Goal: Task Accomplishment & Management: Manage account settings

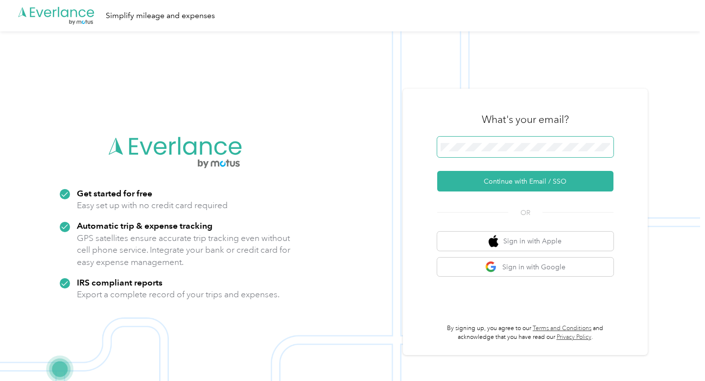
click at [461, 140] on span at bounding box center [525, 147] width 176 height 21
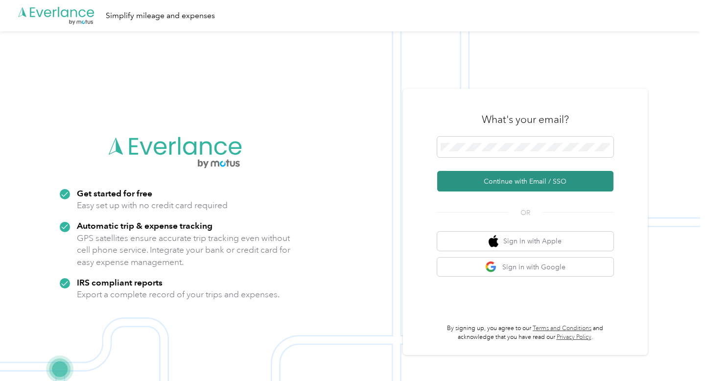
click at [504, 181] on button "Continue with Email / SSO" at bounding box center [525, 181] width 176 height 21
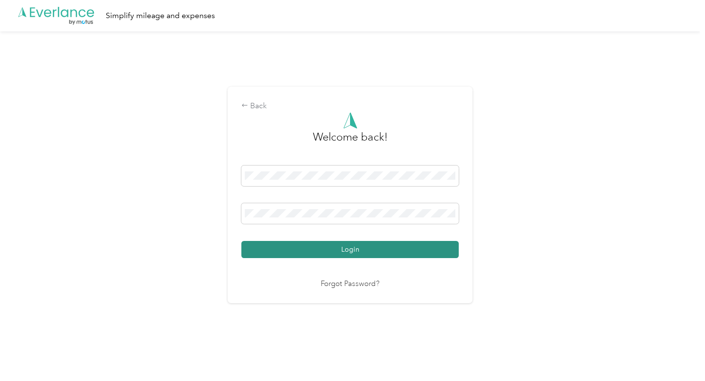
click at [377, 249] on button "Login" at bounding box center [351, 249] width 218 height 17
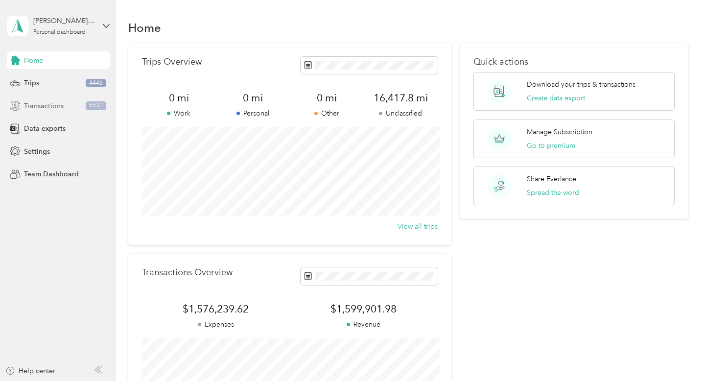
click at [79, 103] on div "Transactions 5532" at bounding box center [58, 106] width 103 height 18
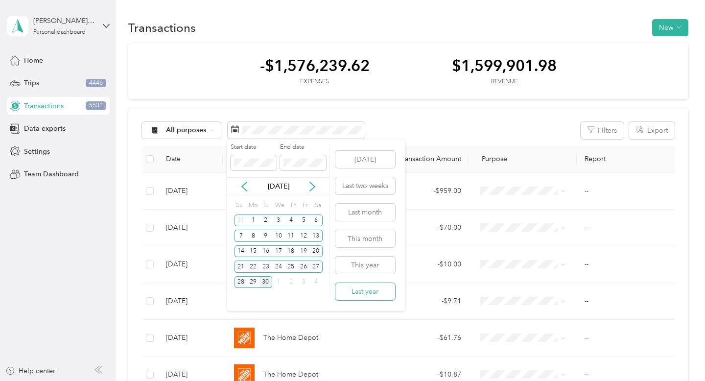
click at [350, 291] on button "Last year" at bounding box center [366, 291] width 60 height 17
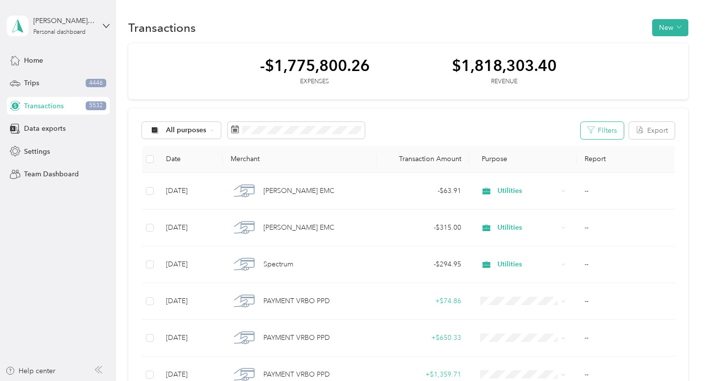
click at [620, 135] on button "Filters" at bounding box center [602, 130] width 43 height 17
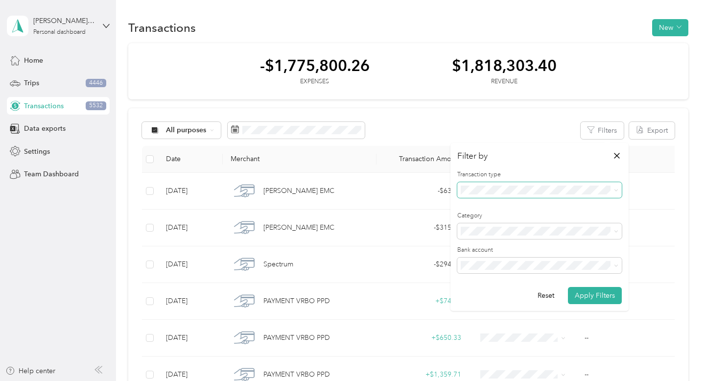
click at [573, 197] on span at bounding box center [540, 190] width 165 height 16
click at [557, 224] on div "Expense" at bounding box center [539, 224] width 151 height 10
click at [202, 127] on span "All purposes" at bounding box center [186, 130] width 41 height 7
click at [212, 170] on ol "All purposes Unclassified Work Personal Property Repairs Property Cleaning Debt…" at bounding box center [199, 208] width 114 height 137
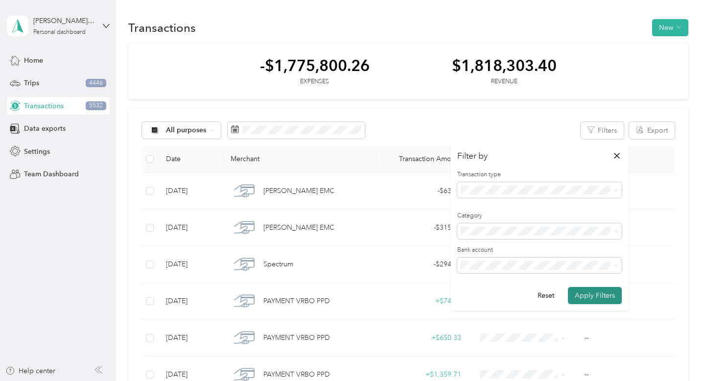
click at [593, 300] on button "Apply Filters" at bounding box center [595, 295] width 54 height 17
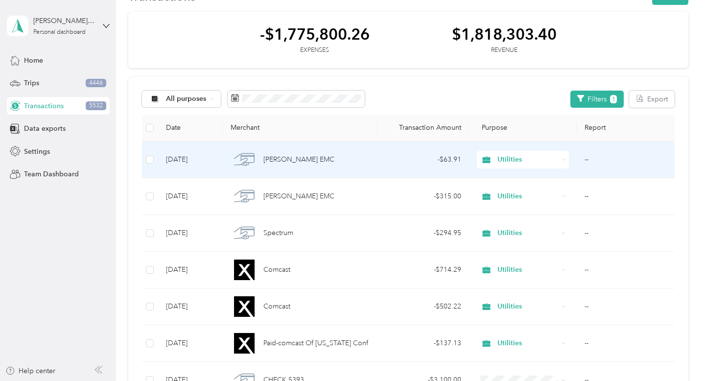
scroll to position [37, 0]
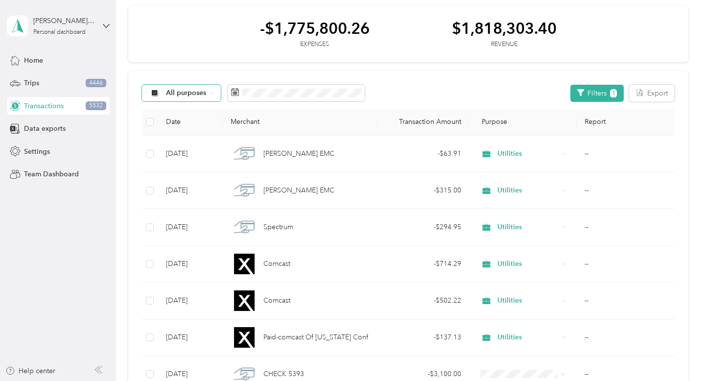
click at [192, 95] on span "All purposes" at bounding box center [186, 93] width 41 height 7
click at [215, 131] on li "Unclassified" at bounding box center [199, 128] width 114 height 17
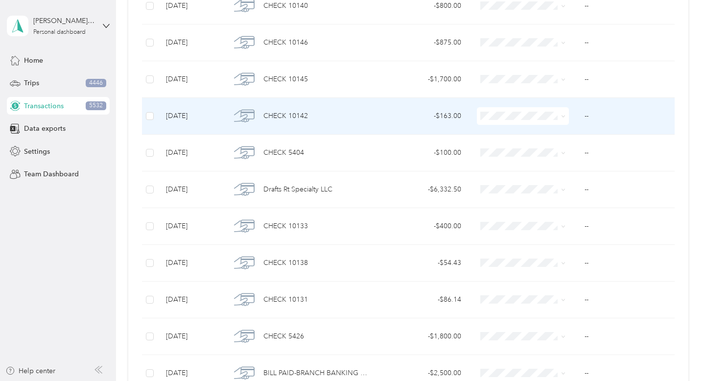
scroll to position [851, 0]
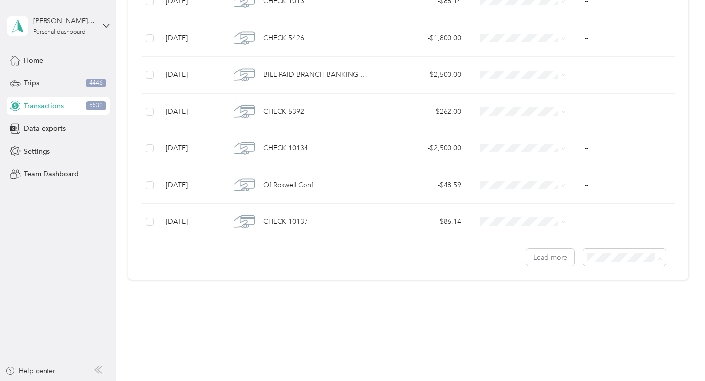
click at [610, 310] on div "100 per load" at bounding box center [630, 310] width 70 height 10
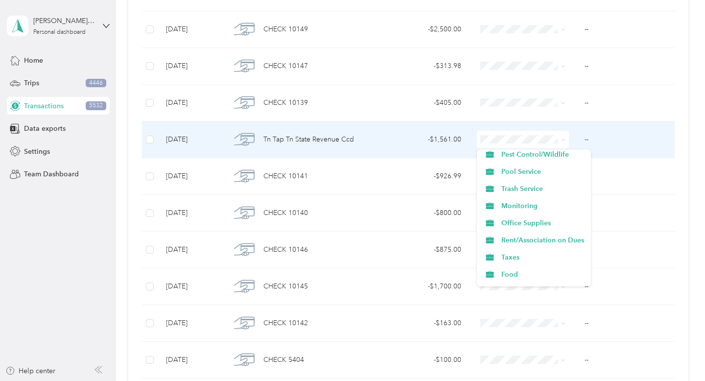
scroll to position [210, 0]
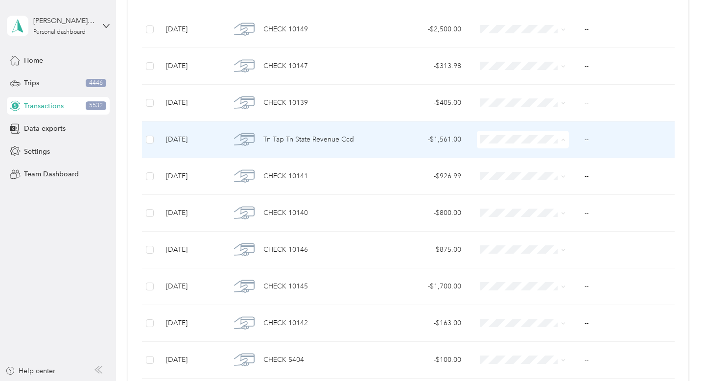
click at [521, 257] on span "Taxes" at bounding box center [543, 256] width 83 height 10
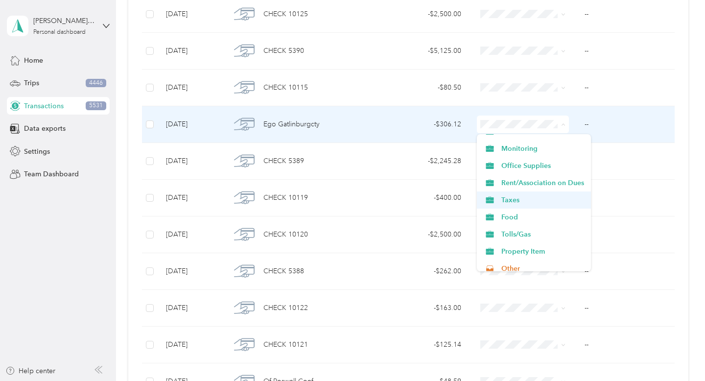
scroll to position [257, 0]
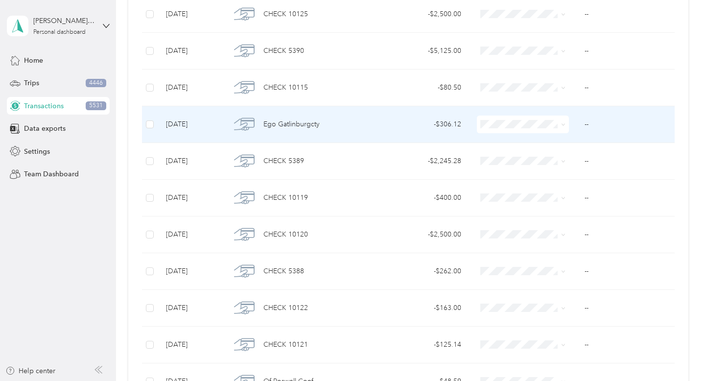
click at [542, 195] on span "Taxes" at bounding box center [543, 194] width 83 height 10
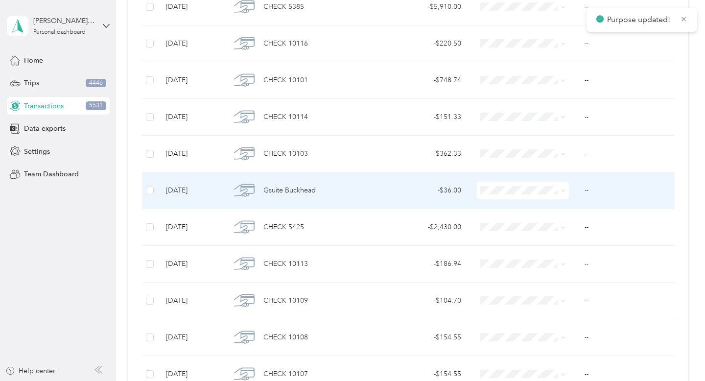
scroll to position [2010, 0]
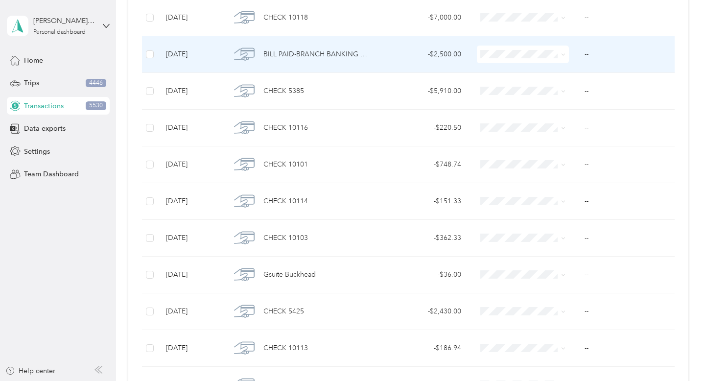
click at [369, 55] on td "BILL PAID-BRANCH BANKING AND T RUST CONSUMER LO CONF #207" at bounding box center [300, 54] width 154 height 37
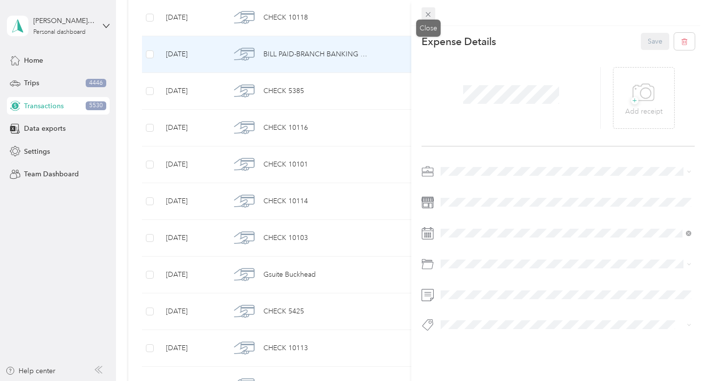
click at [431, 14] on icon at bounding box center [428, 14] width 8 height 8
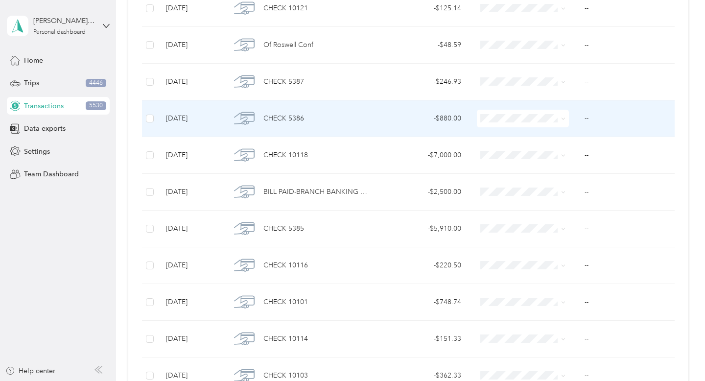
scroll to position [1870, 0]
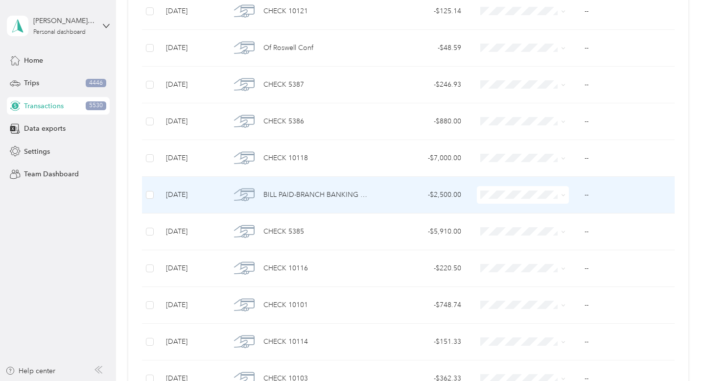
click at [402, 196] on div "- $2,500.00" at bounding box center [423, 195] width 77 height 11
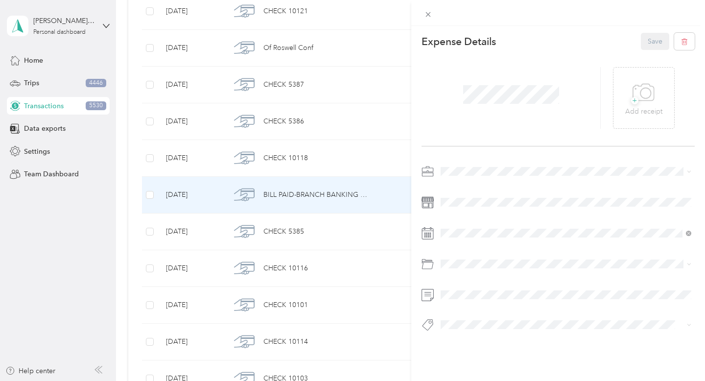
click at [371, 145] on div "This expense cannot be edited because it is either under review, approved, or p…" at bounding box center [352, 190] width 705 height 381
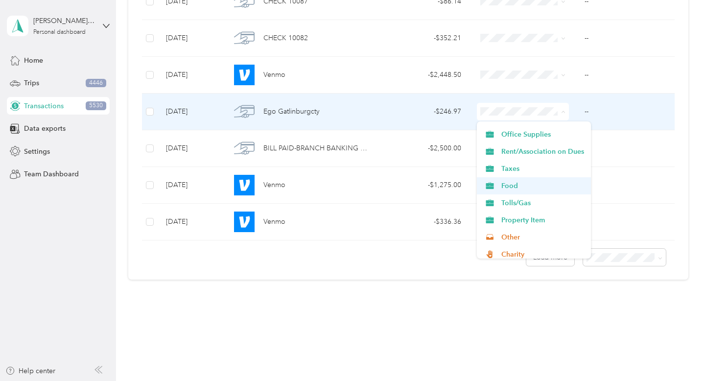
scroll to position [274, 0]
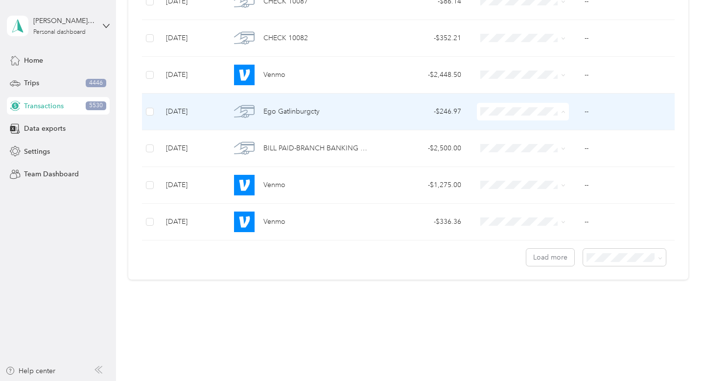
click at [530, 164] on span "Taxes" at bounding box center [543, 164] width 83 height 10
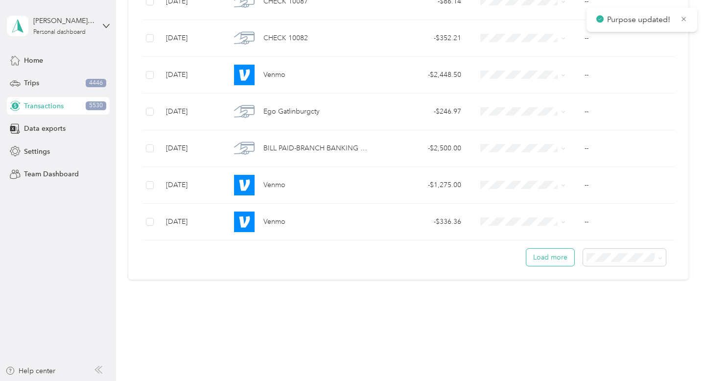
click at [561, 257] on button "Load more" at bounding box center [551, 257] width 48 height 17
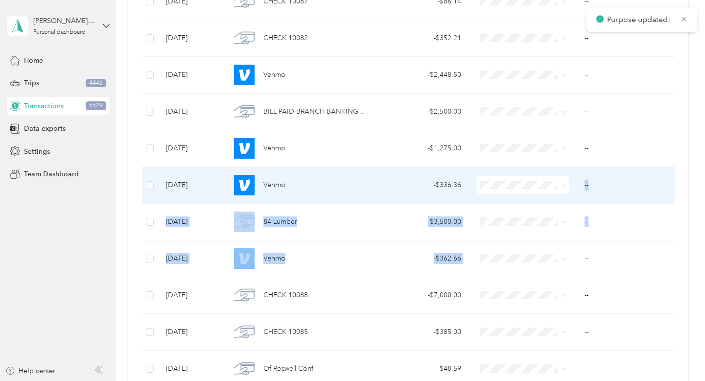
drag, startPoint x: 561, startPoint y: 257, endPoint x: 614, endPoint y: 167, distance: 104.8
click at [614, 167] on tbody "Dec 31, 2024 CHECK 5393 - $3,100.00 -- Dec 30, 2024 CHECK 10154 - $2,380.00 -- …" at bounding box center [411, 240] width 538 height 7348
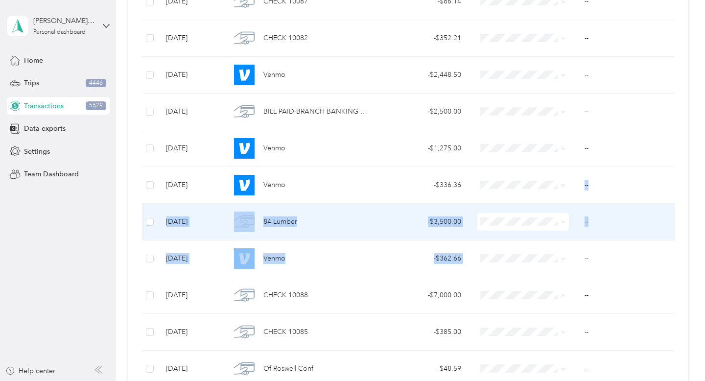
click at [676, 207] on td "--" at bounding box center [628, 222] width 103 height 37
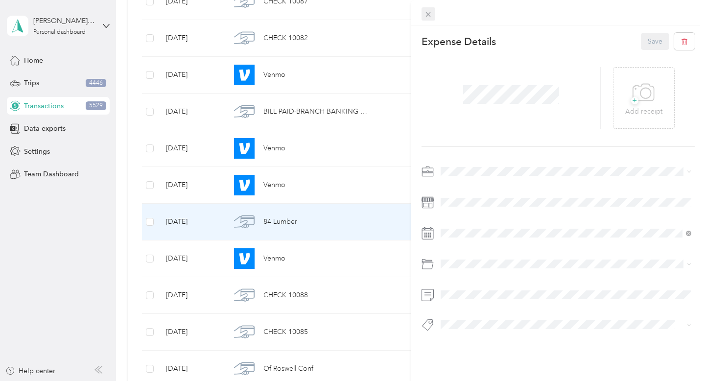
click at [431, 16] on icon at bounding box center [428, 14] width 8 height 8
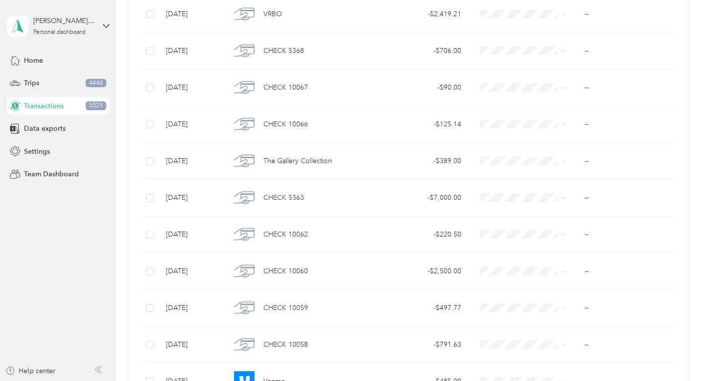
scroll to position [7281, 0]
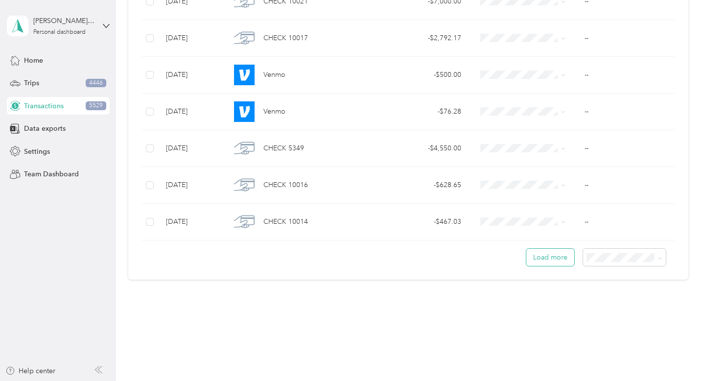
click at [562, 262] on button "Load more" at bounding box center [551, 257] width 48 height 17
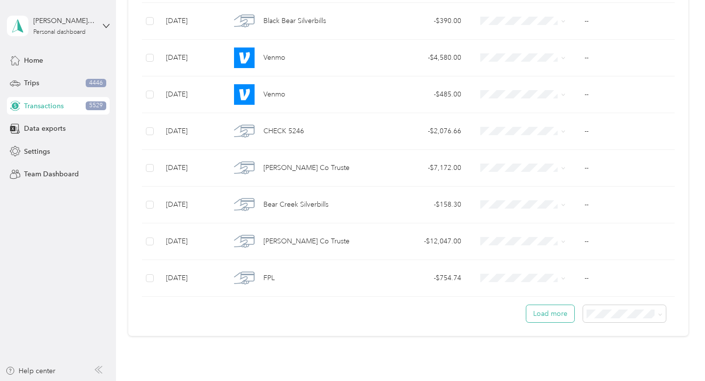
scroll to position [10955, 0]
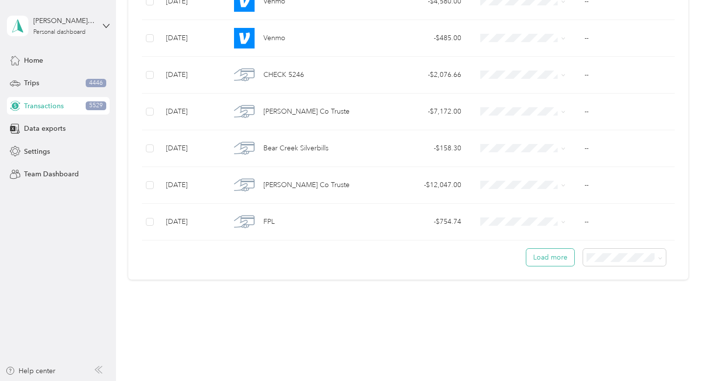
click at [562, 262] on button "Load more" at bounding box center [551, 257] width 48 height 17
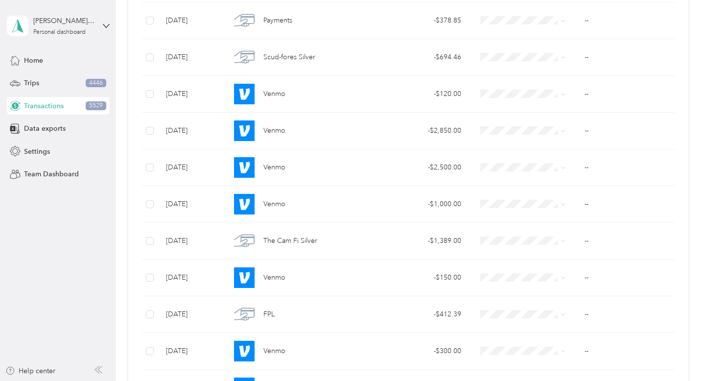
scroll to position [12146, 0]
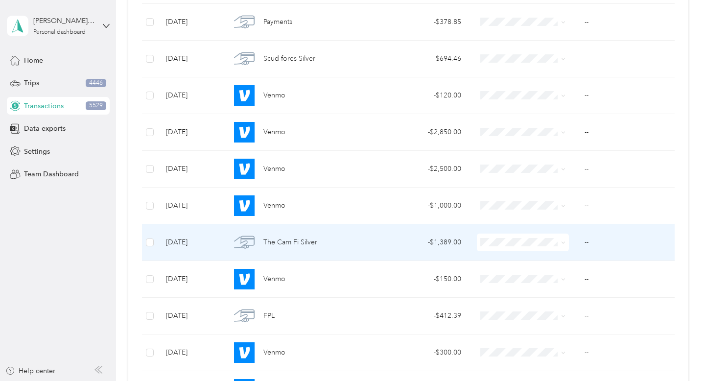
click at [362, 245] on div "The Cam Fi Silver" at bounding box center [300, 242] width 138 height 21
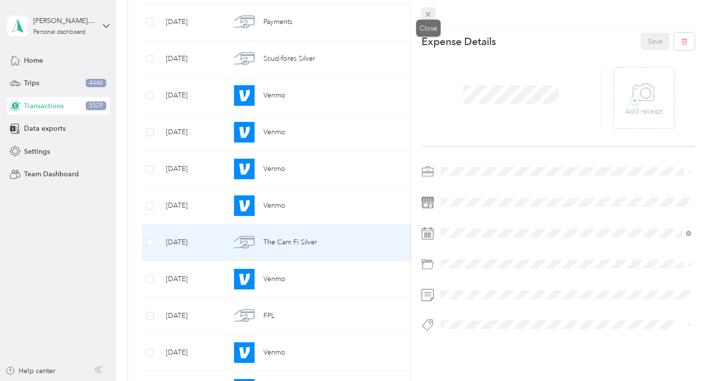
click at [432, 13] on icon at bounding box center [428, 14] width 8 height 8
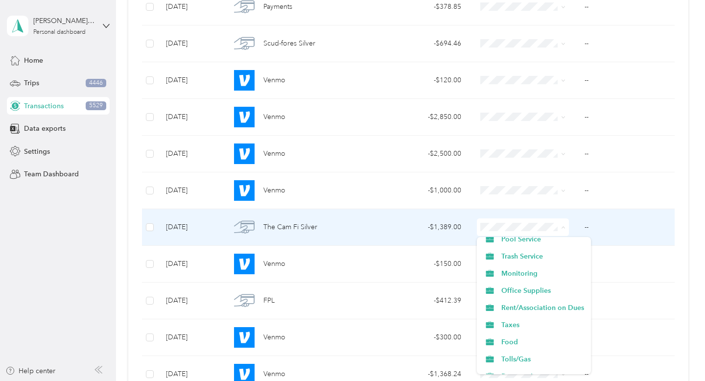
scroll to position [234, 0]
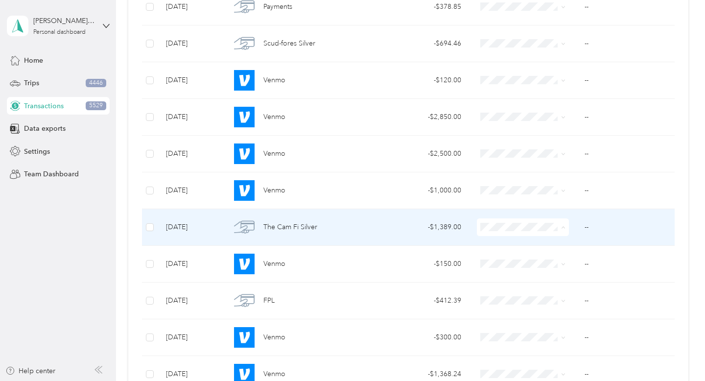
click at [538, 304] on span "Rent/Association on Dues" at bounding box center [543, 303] width 83 height 10
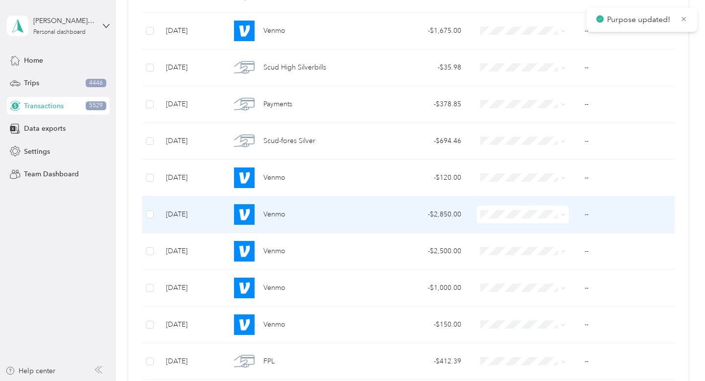
scroll to position [9479, 0]
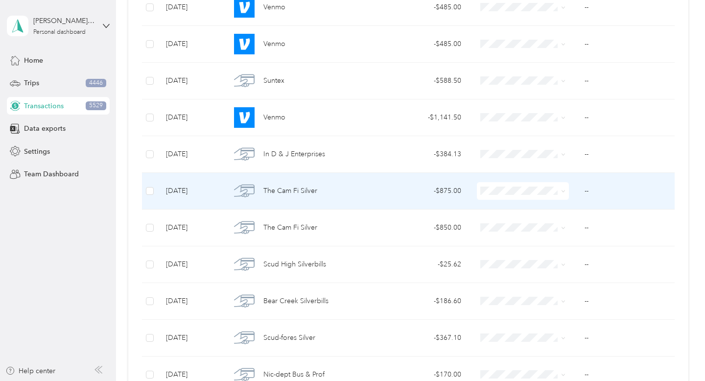
click at [559, 193] on span at bounding box center [562, 191] width 8 height 11
click at [565, 192] on icon at bounding box center [563, 191] width 4 height 4
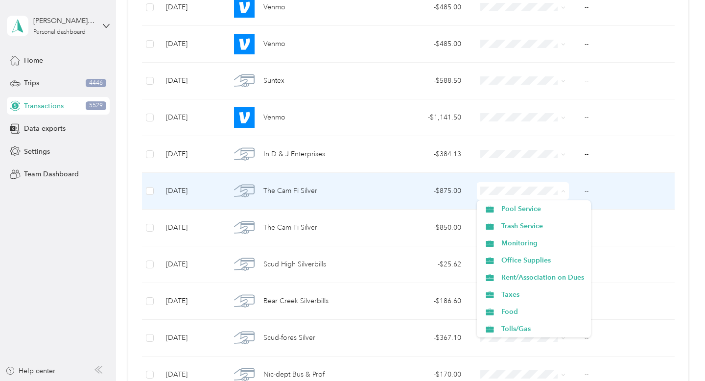
scroll to position [227, 0]
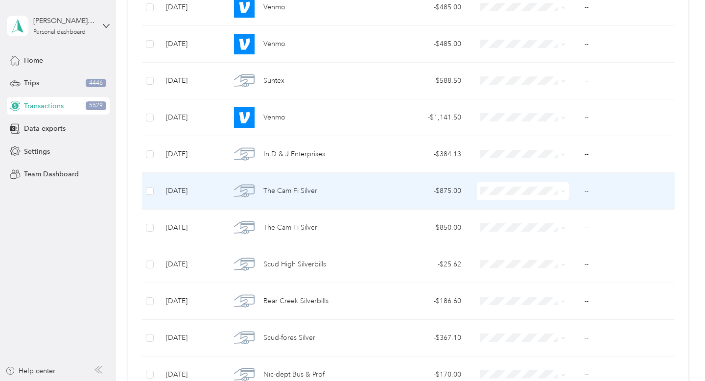
click at [562, 268] on span "Rent/Association on Dues" at bounding box center [543, 270] width 83 height 10
click at [563, 188] on span at bounding box center [563, 191] width 4 height 8
click at [565, 193] on icon at bounding box center [563, 191] width 4 height 4
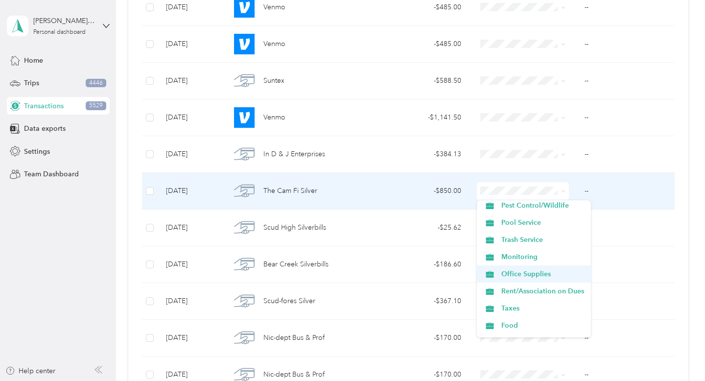
scroll to position [214, 0]
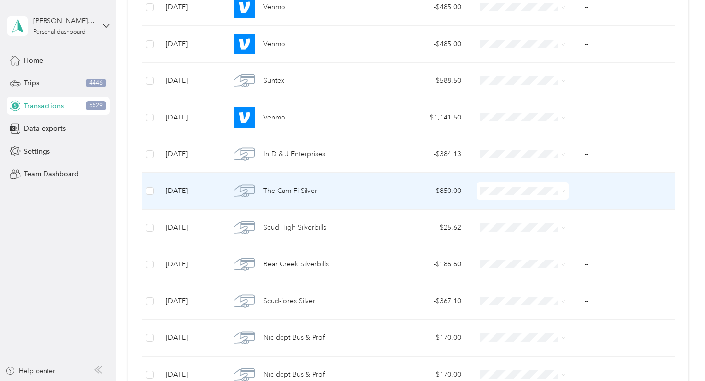
click at [552, 289] on li "Rent/Association on Dues" at bounding box center [534, 283] width 114 height 17
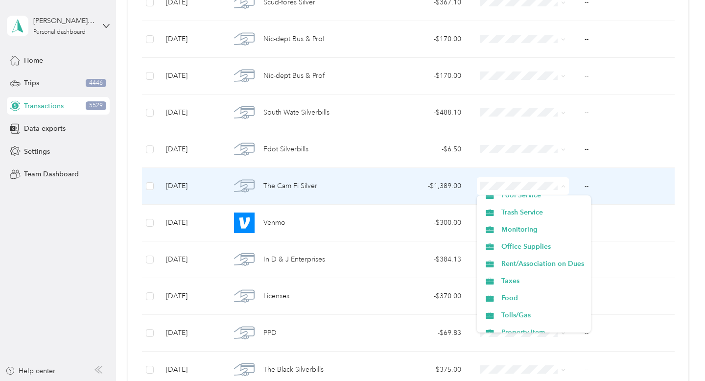
scroll to position [234, 0]
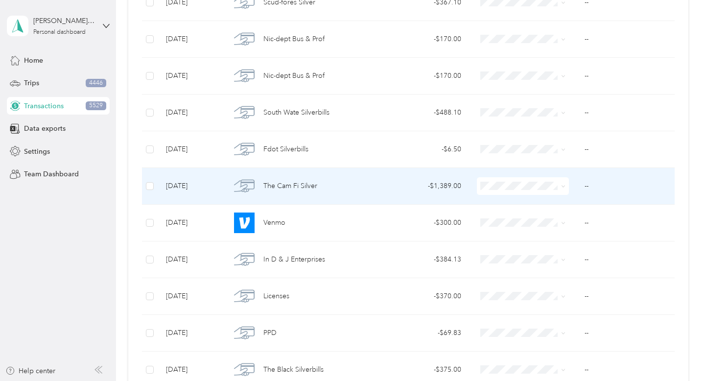
click at [540, 265] on li "Rent/Association on Dues" at bounding box center [534, 261] width 114 height 17
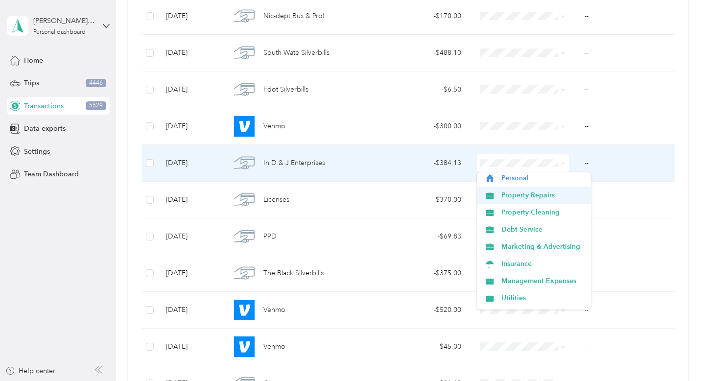
scroll to position [20, 0]
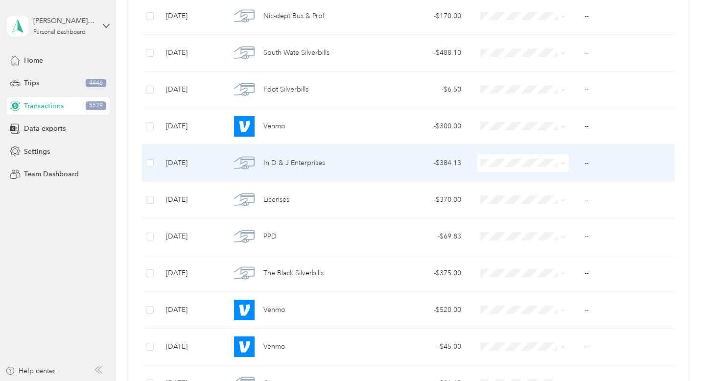
click at [543, 201] on ol "Work Personal Property Repairs Property Cleaning Debt Service Marketing & Adver…" at bounding box center [534, 238] width 114 height 137
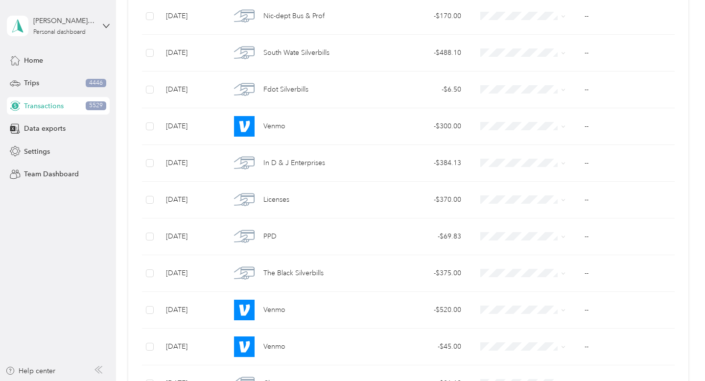
scroll to position [9442, 0]
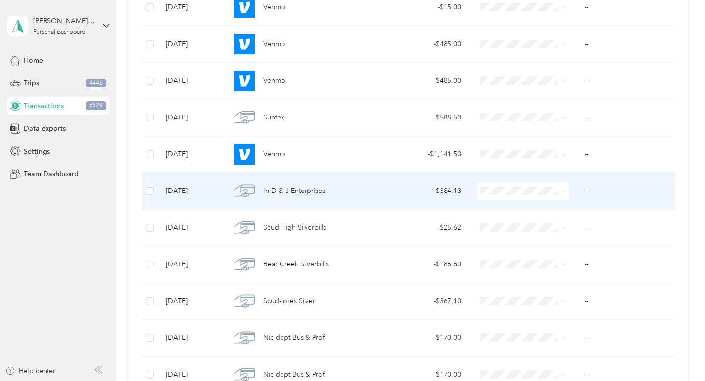
click at [532, 247] on li "Property Repairs" at bounding box center [534, 243] width 114 height 17
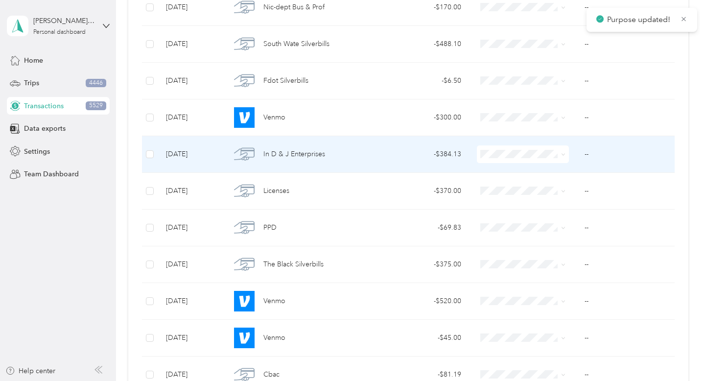
scroll to position [9736, 0]
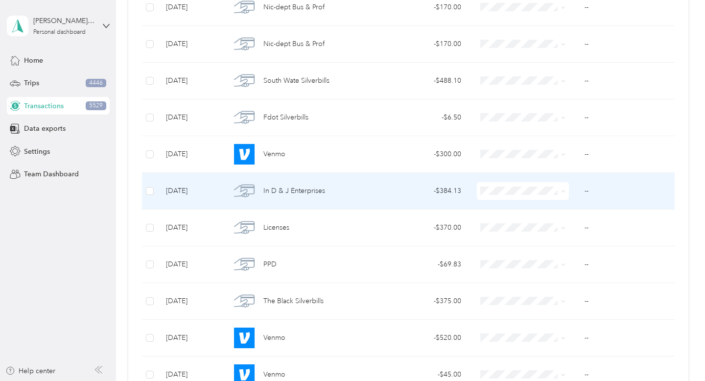
click at [550, 242] on span "Property Repairs" at bounding box center [543, 243] width 83 height 10
click at [542, 242] on span "Property Repairs" at bounding box center [543, 242] width 83 height 10
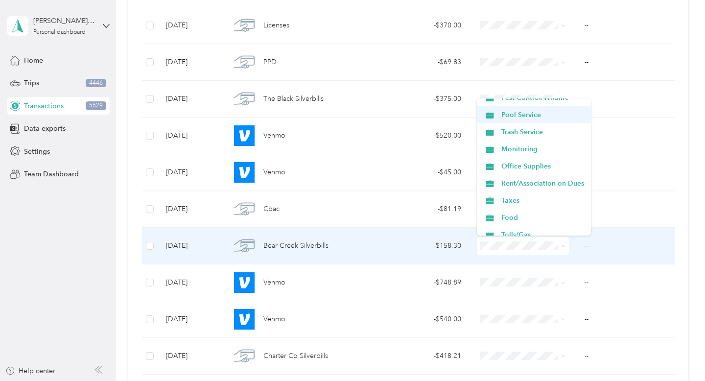
scroll to position [224, 0]
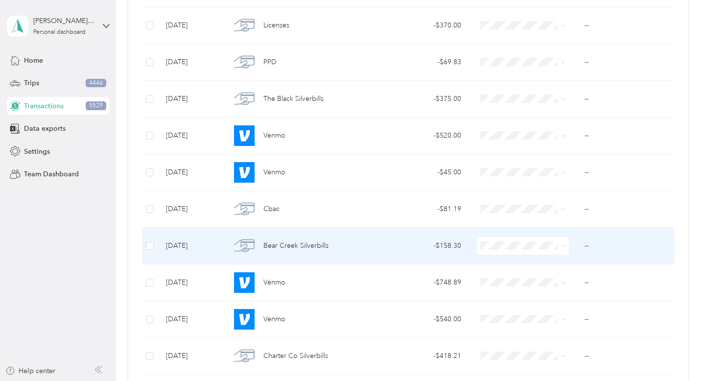
click at [557, 172] on span "Rent/Association on Dues" at bounding box center [543, 174] width 83 height 10
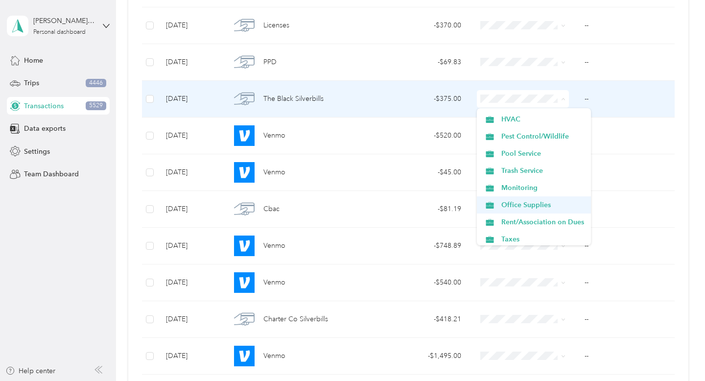
scroll to position [187, 0]
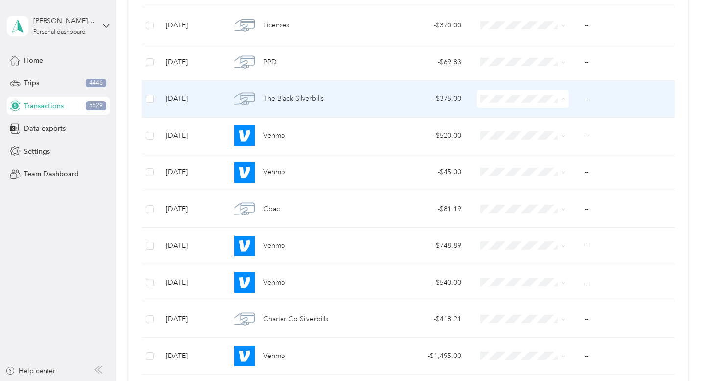
click at [550, 220] on span "Rent/Association on Dues" at bounding box center [543, 222] width 83 height 10
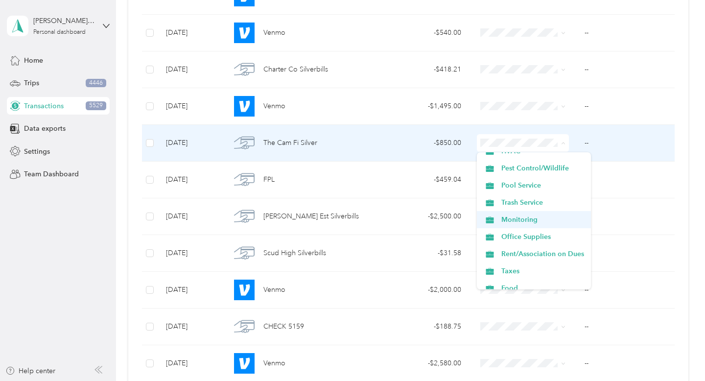
scroll to position [203, 0]
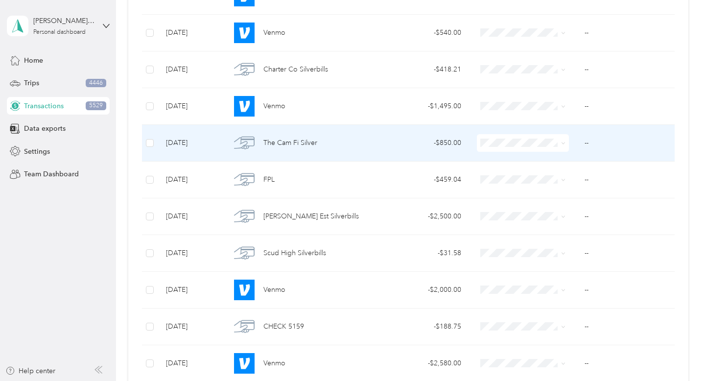
click at [561, 247] on span "Rent/Association on Dues" at bounding box center [543, 249] width 83 height 10
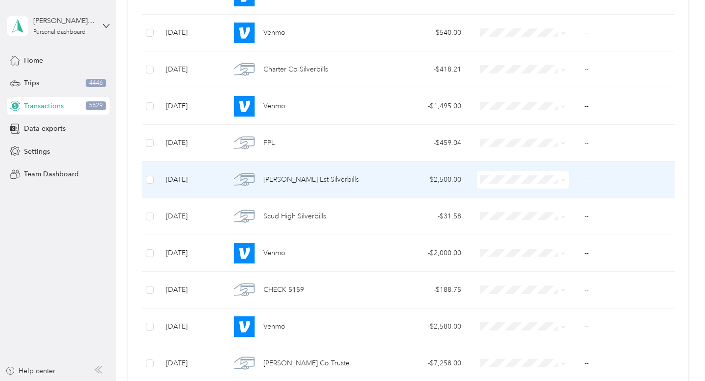
click at [547, 184] on span at bounding box center [523, 180] width 92 height 18
click at [563, 183] on span at bounding box center [563, 179] width 4 height 8
click at [564, 183] on span at bounding box center [562, 179] width 8 height 11
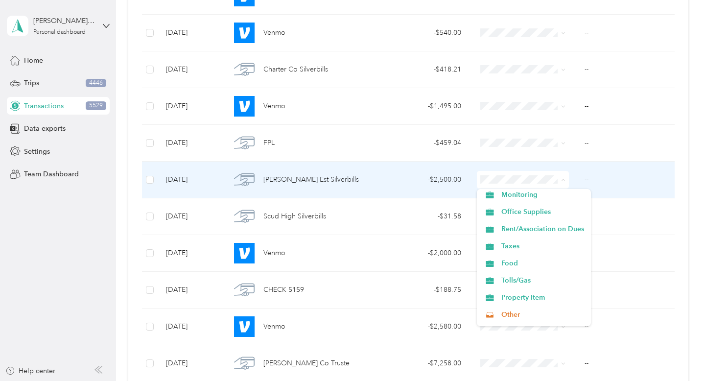
scroll to position [261, 0]
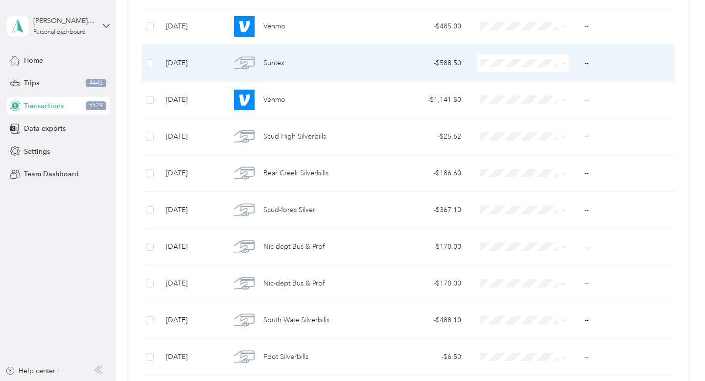
scroll to position [9503, 0]
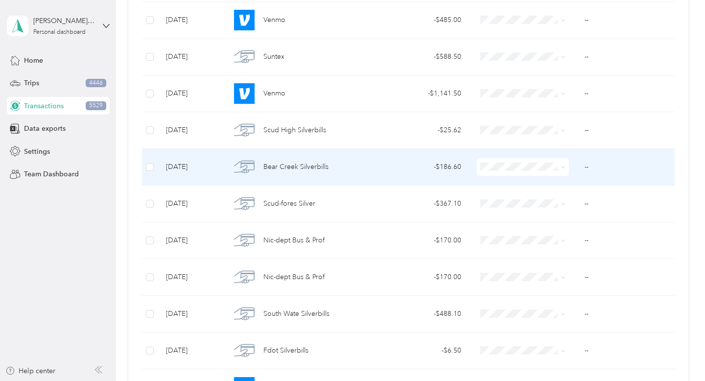
click at [531, 174] on span at bounding box center [523, 167] width 92 height 18
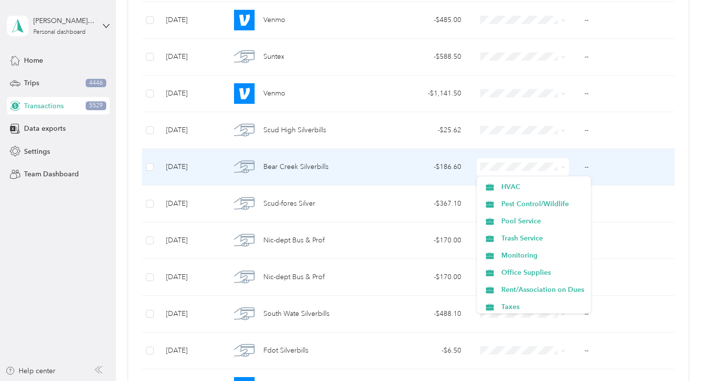
scroll to position [190, 0]
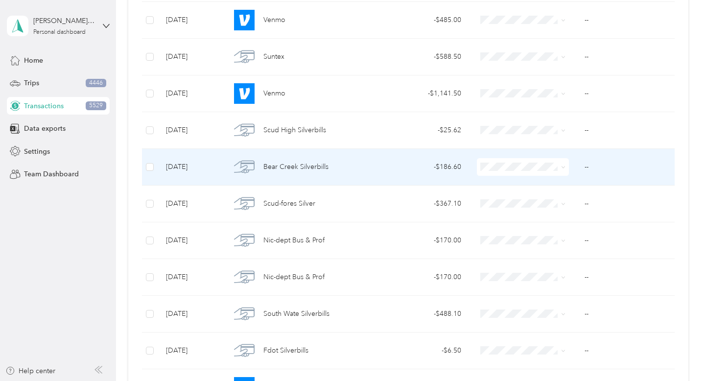
click at [554, 289] on span "Rent/Association on Dues" at bounding box center [543, 287] width 83 height 10
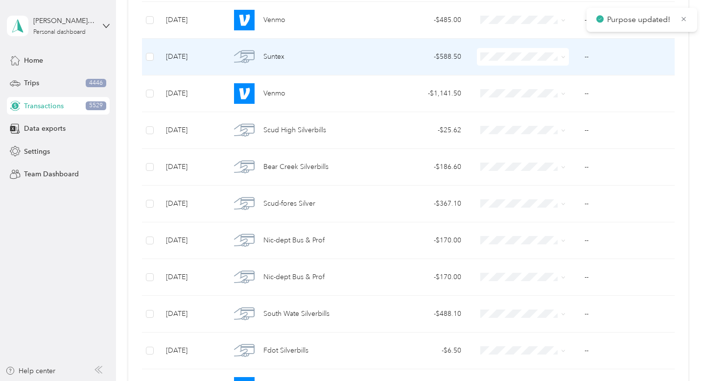
click at [561, 55] on span at bounding box center [562, 56] width 8 height 11
click at [563, 62] on span at bounding box center [562, 56] width 8 height 11
click at [565, 58] on icon at bounding box center [563, 57] width 4 height 4
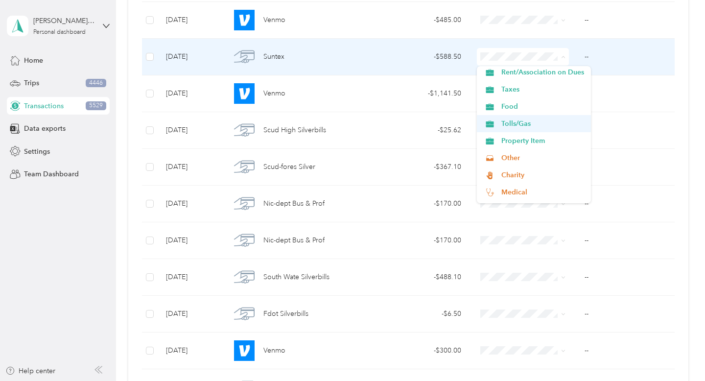
scroll to position [297, 0]
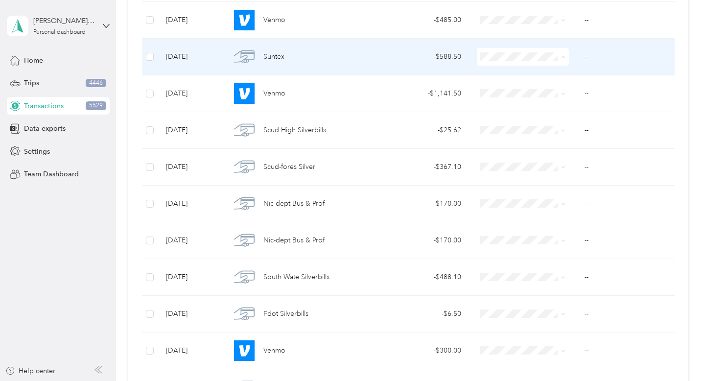
click at [554, 143] on li "Property Item" at bounding box center [534, 137] width 114 height 17
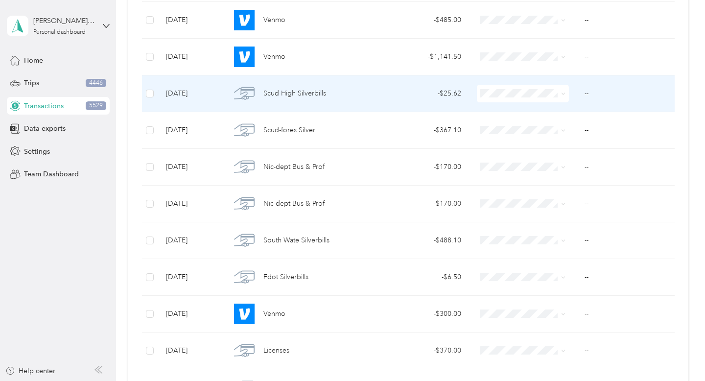
click at [562, 92] on icon at bounding box center [563, 94] width 4 height 4
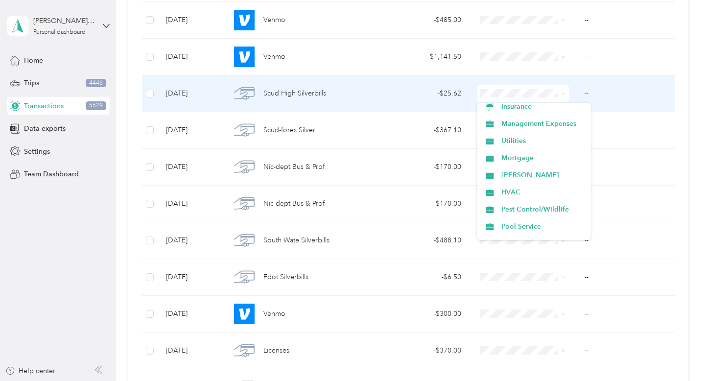
scroll to position [120, 0]
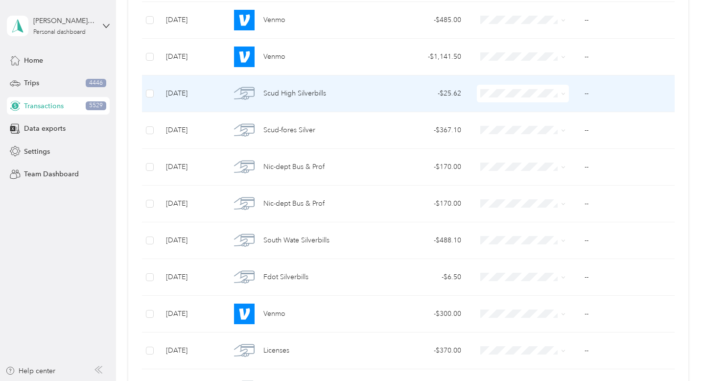
click at [553, 134] on ol "Work Personal Property Repairs Property Cleaning Debt Service Marketing & Adver…" at bounding box center [534, 171] width 114 height 137
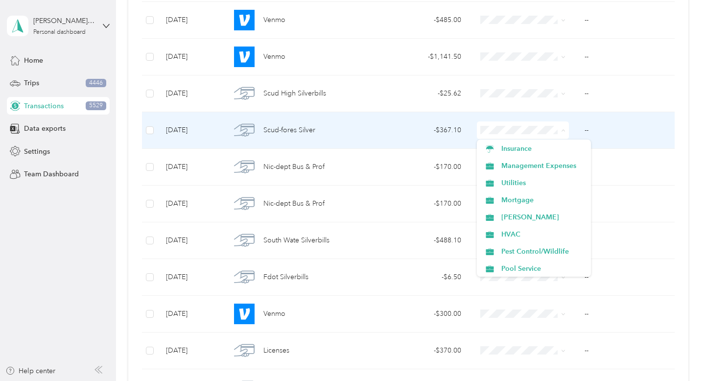
scroll to position [104, 0]
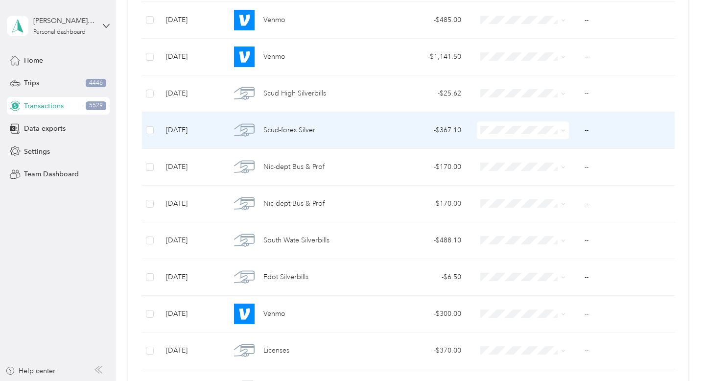
click at [531, 181] on span "Utilities" at bounding box center [543, 180] width 83 height 10
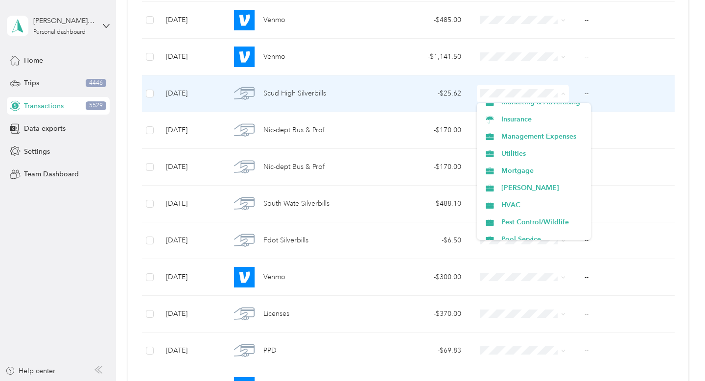
scroll to position [98, 0]
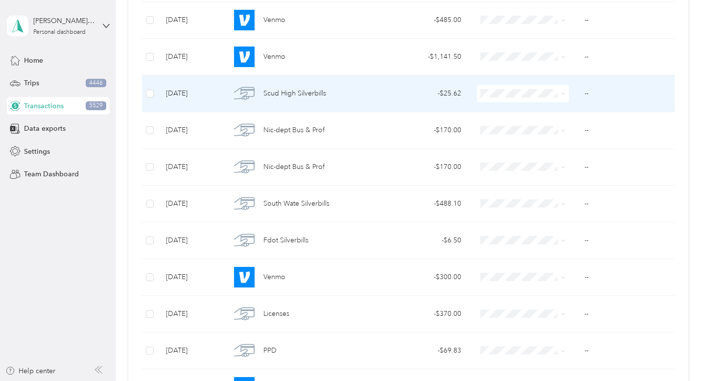
click at [536, 154] on span "Utilities" at bounding box center [543, 150] width 83 height 10
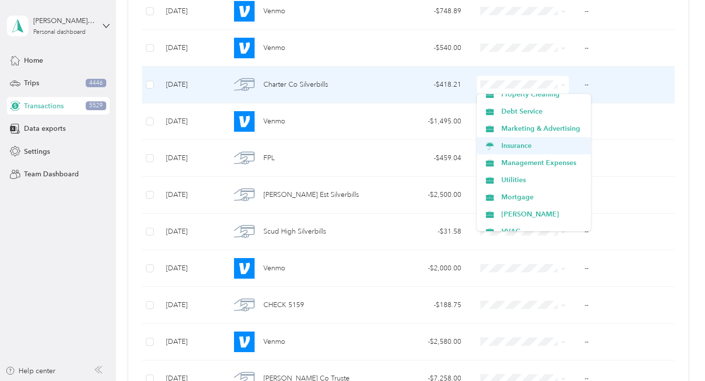
scroll to position [65, 0]
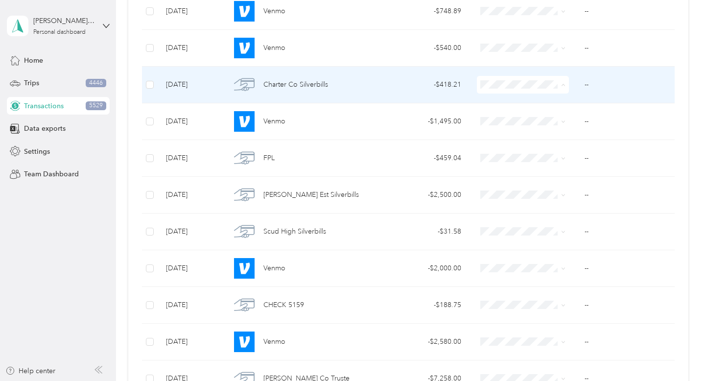
click at [523, 171] on span "Utilities" at bounding box center [543, 175] width 83 height 10
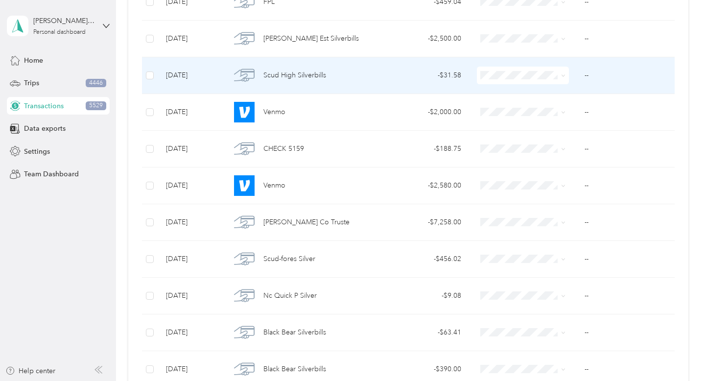
scroll to position [10115, 0]
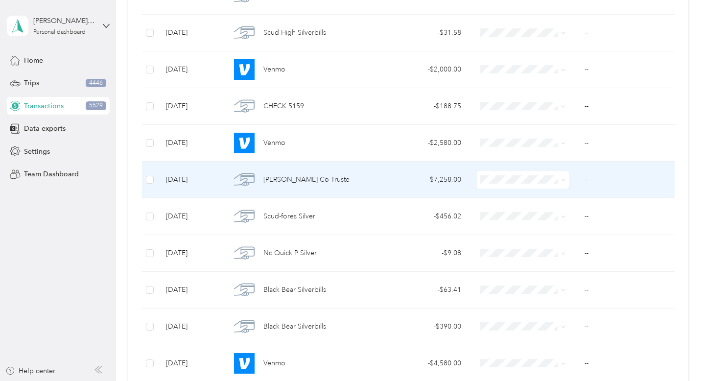
click at [339, 184] on div "Sevier Co Truste" at bounding box center [300, 179] width 138 height 21
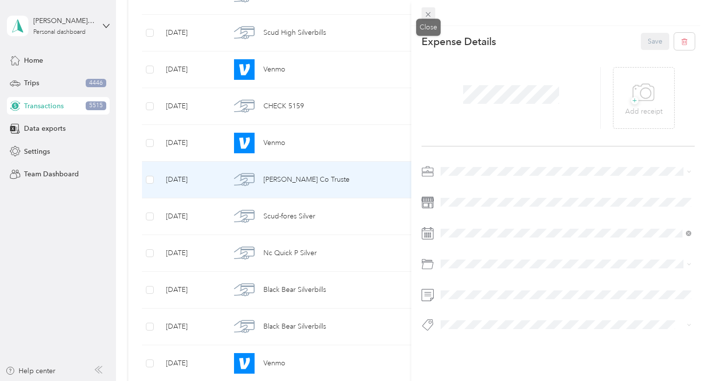
click at [425, 14] on icon at bounding box center [428, 14] width 8 height 8
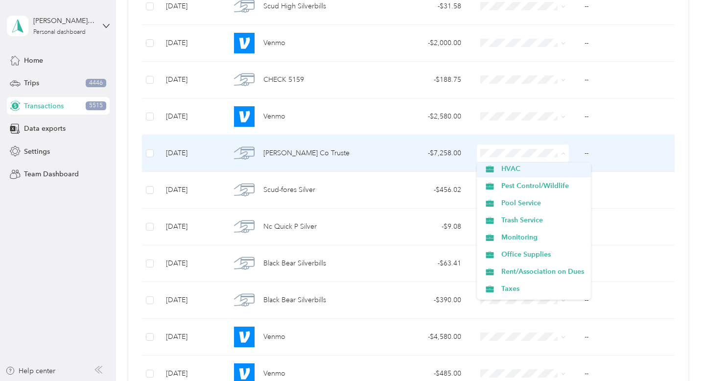
scroll to position [228, 0]
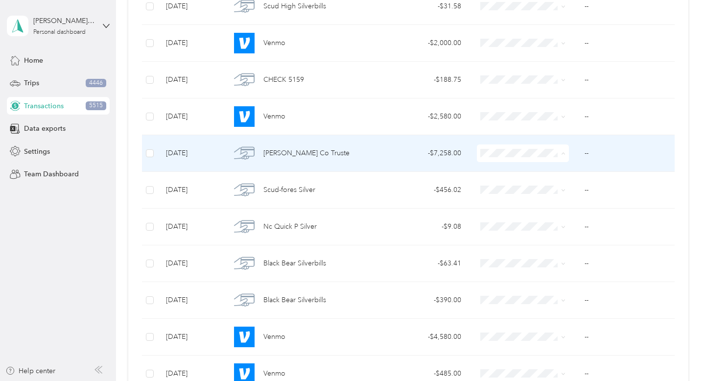
click at [532, 254] on span "Taxes" at bounding box center [543, 252] width 83 height 10
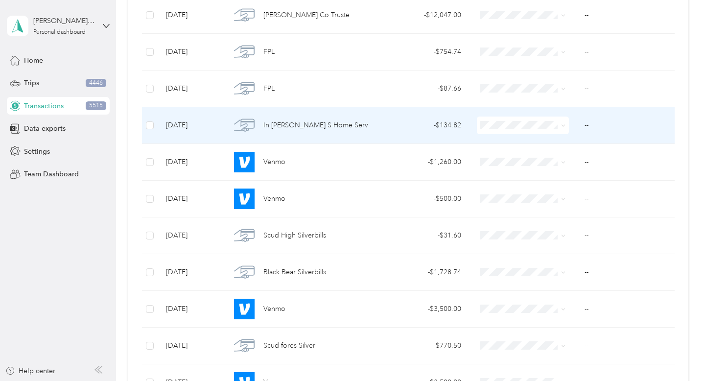
scroll to position [10620, 0]
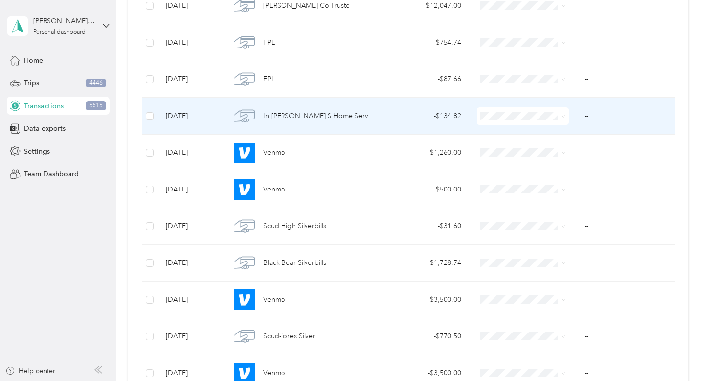
click at [374, 114] on td "In Murphy S Home Serv" at bounding box center [300, 116] width 154 height 37
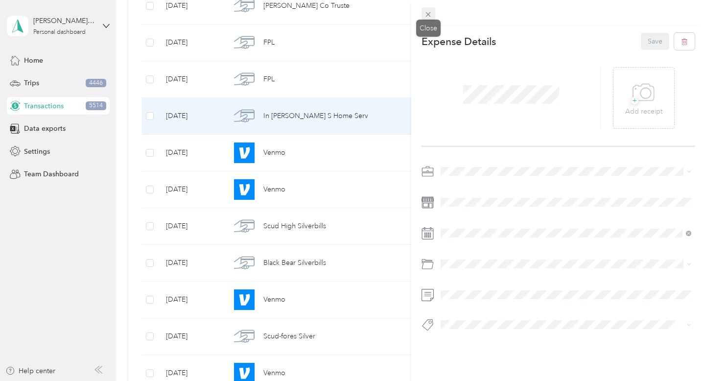
click at [429, 14] on icon at bounding box center [428, 14] width 5 height 5
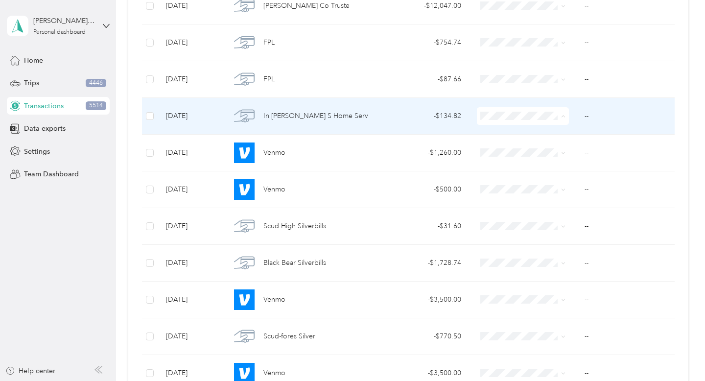
click at [534, 165] on span "Property Repairs" at bounding box center [543, 168] width 83 height 10
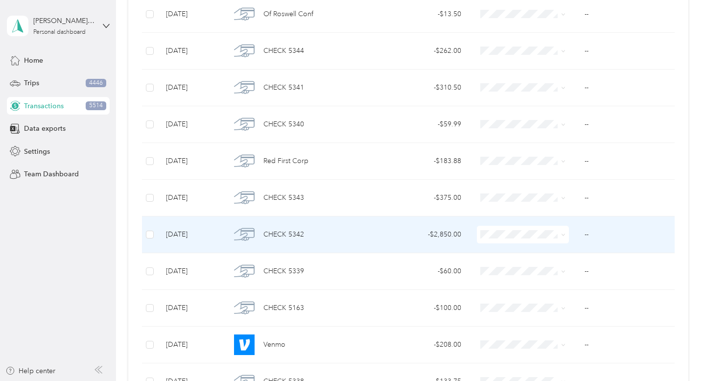
scroll to position [8847, 0]
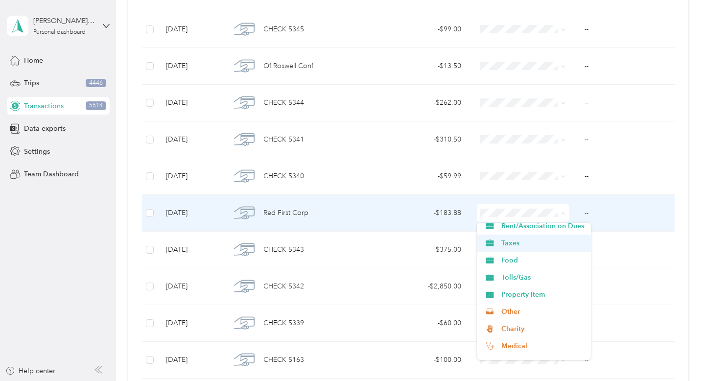
scroll to position [311, 0]
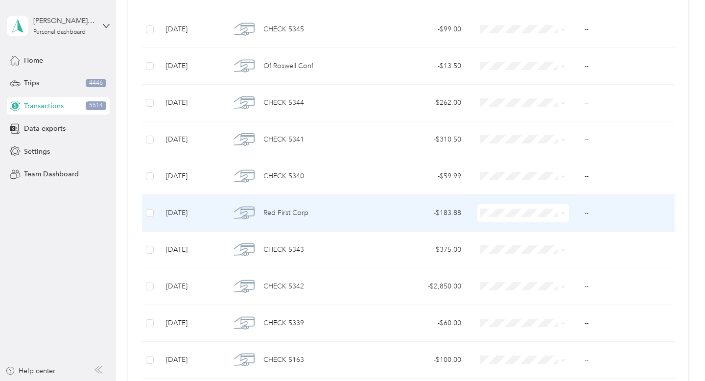
click at [535, 294] on span "Other" at bounding box center [543, 297] width 83 height 10
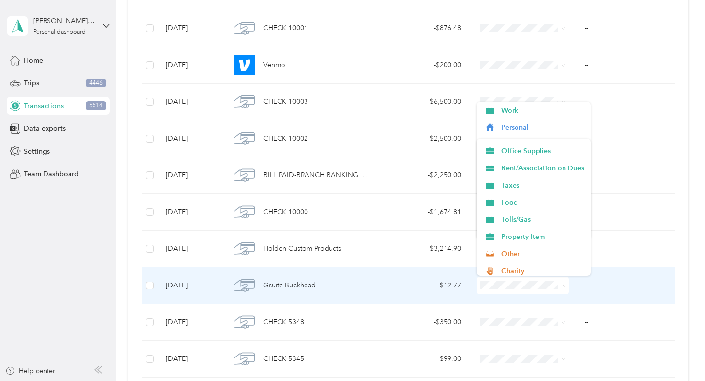
scroll to position [326, 0]
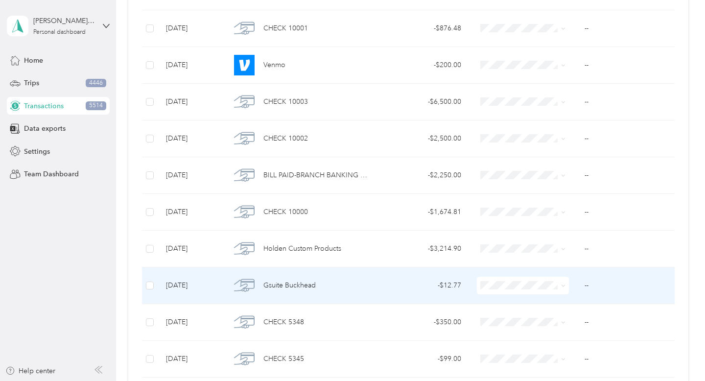
click at [547, 202] on li "Other" at bounding box center [534, 197] width 114 height 17
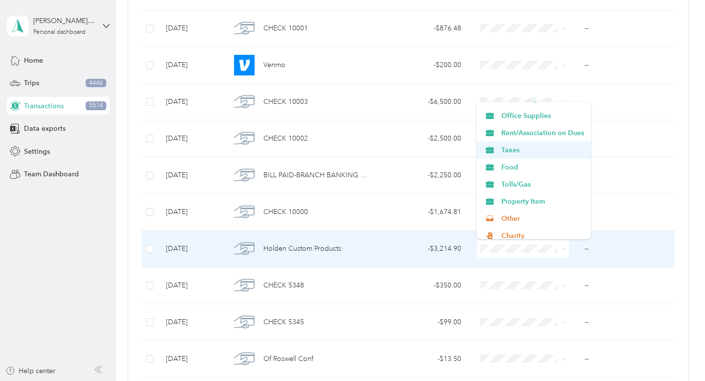
scroll to position [269, 0]
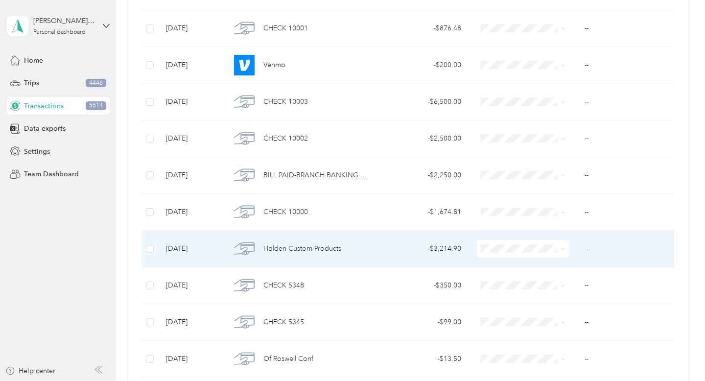
click at [535, 202] on li "Property Item" at bounding box center [534, 197] width 114 height 17
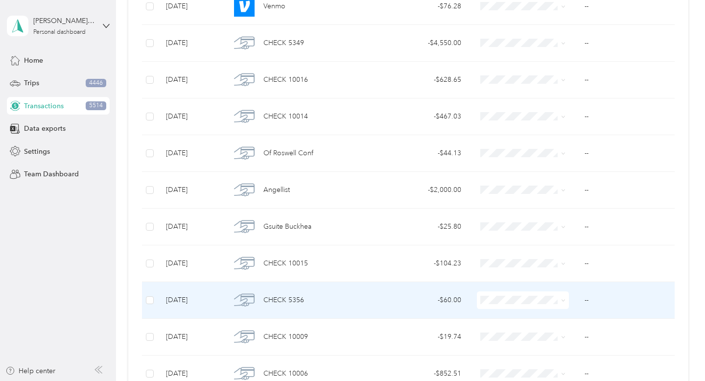
scroll to position [7385, 0]
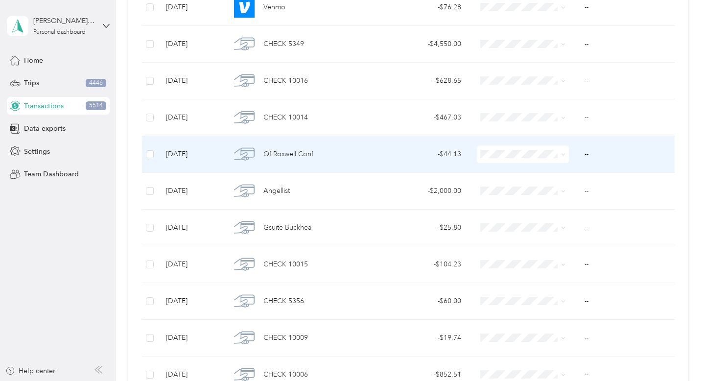
click at [301, 160] on div "Of Roswell Conf" at bounding box center [300, 154] width 138 height 21
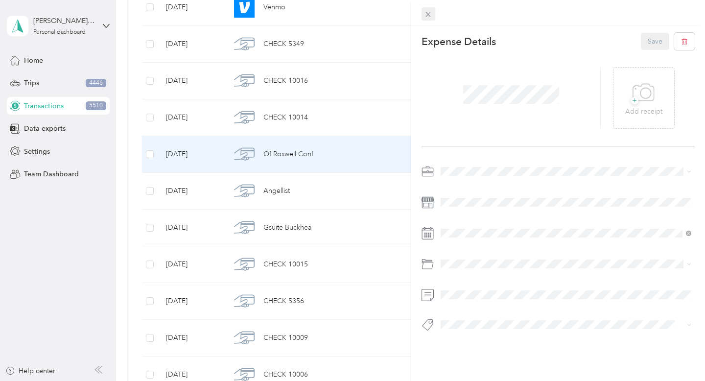
click at [428, 17] on icon at bounding box center [428, 14] width 8 height 8
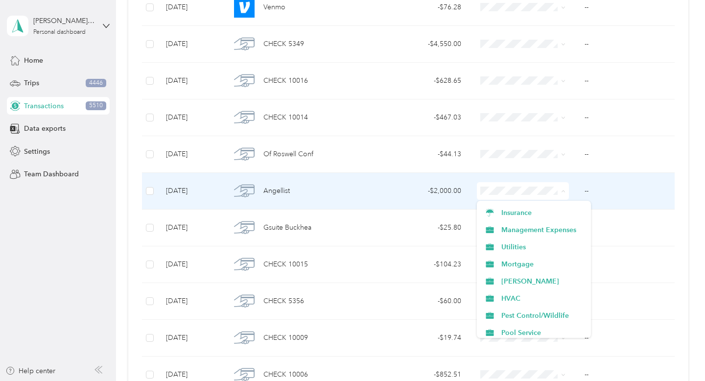
scroll to position [98, 0]
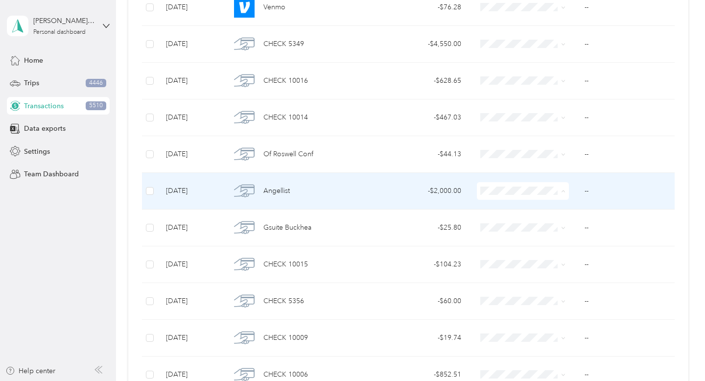
click at [541, 236] on li "Management Expenses" at bounding box center [534, 230] width 114 height 17
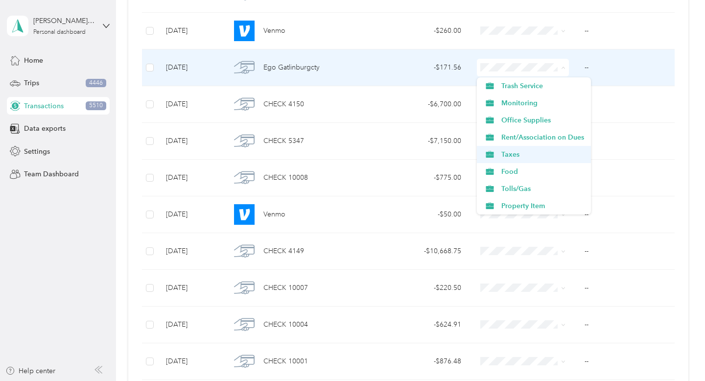
scroll to position [241, 0]
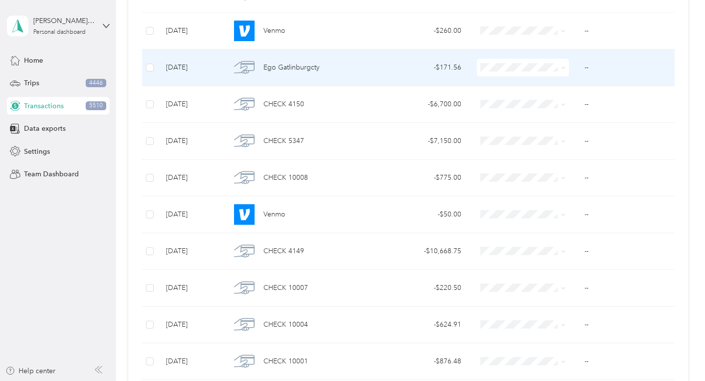
click at [522, 154] on span "Taxes" at bounding box center [543, 154] width 83 height 10
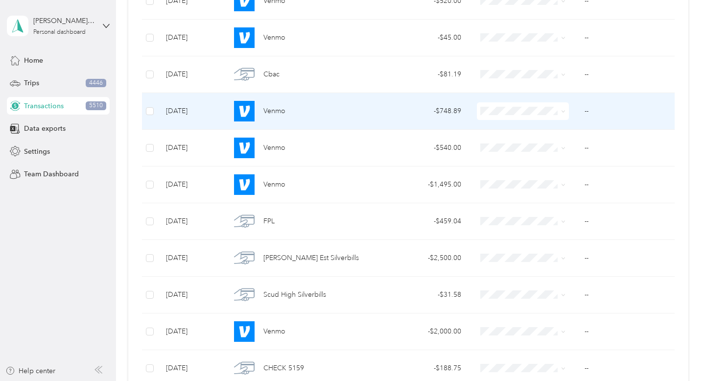
scroll to position [9669, 0]
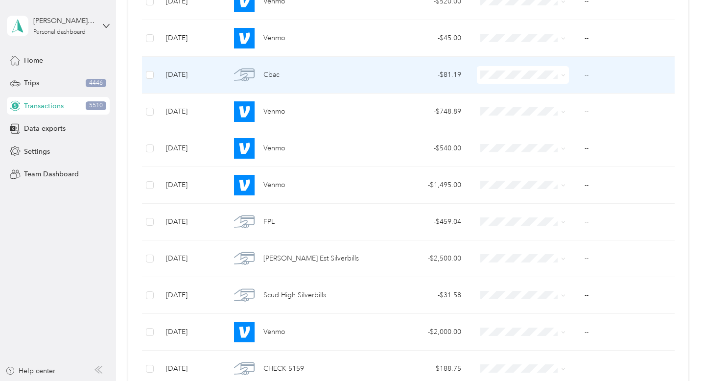
click at [400, 84] on td "- $81.19" at bounding box center [423, 75] width 93 height 37
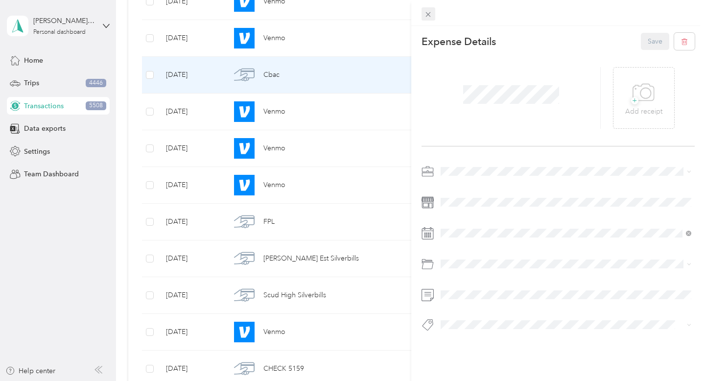
click at [427, 15] on icon at bounding box center [428, 14] width 8 height 8
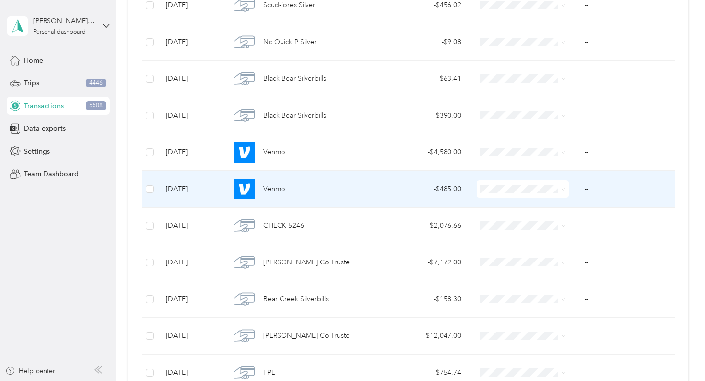
scroll to position [10105, 0]
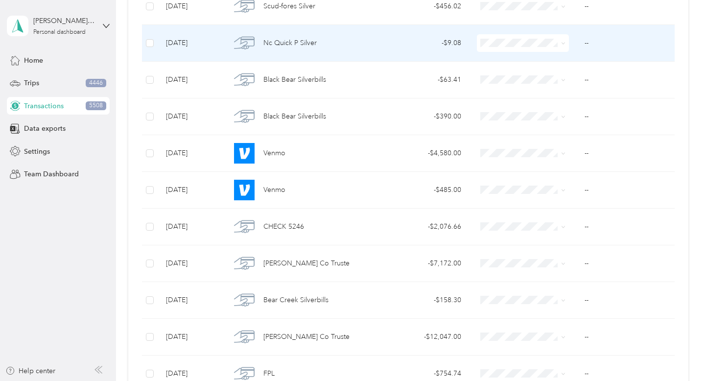
click at [379, 52] on td "- $9.08" at bounding box center [423, 43] width 93 height 37
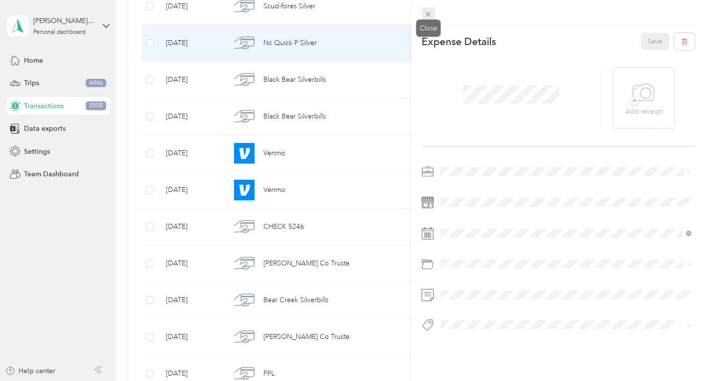
click at [428, 16] on icon at bounding box center [428, 14] width 8 height 8
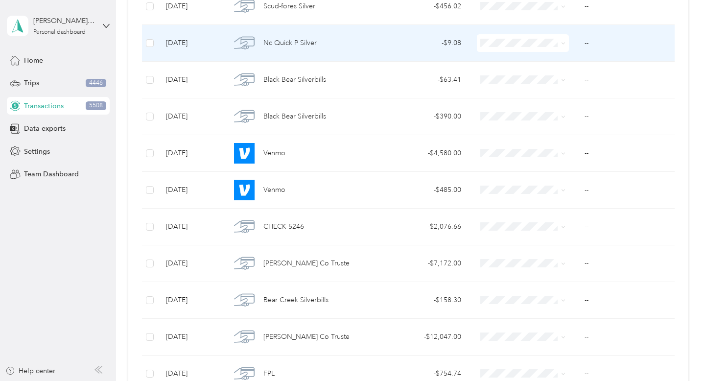
click at [525, 48] on span at bounding box center [523, 43] width 92 height 18
click at [551, 53] on td at bounding box center [523, 43] width 108 height 37
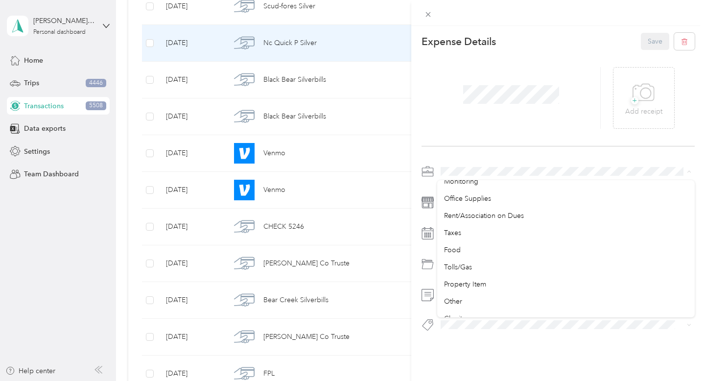
scroll to position [269, 0]
click at [512, 259] on div "Tolls/Gas" at bounding box center [566, 262] width 244 height 10
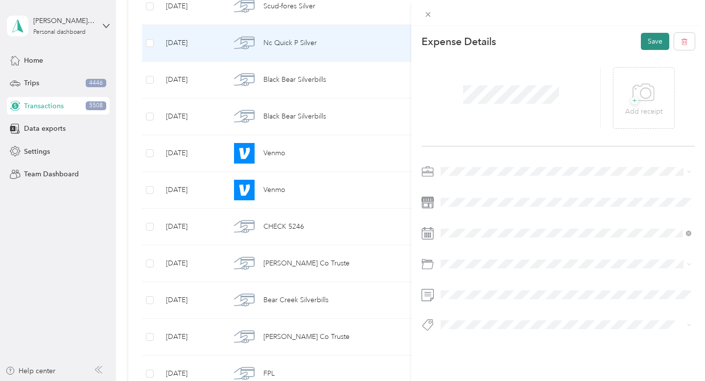
click at [655, 35] on button "Save" at bounding box center [655, 41] width 28 height 17
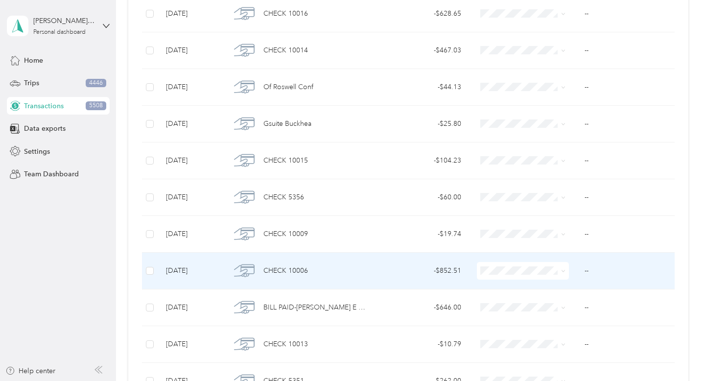
scroll to position [7451, 0]
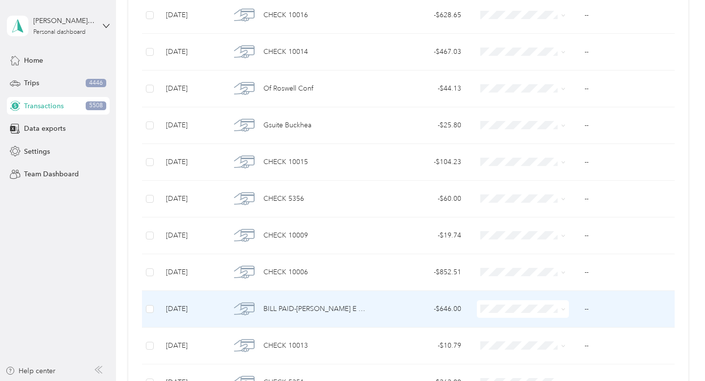
click at [323, 307] on span "BILL PAID-COBB E M C CONF #47" at bounding box center [317, 309] width 106 height 11
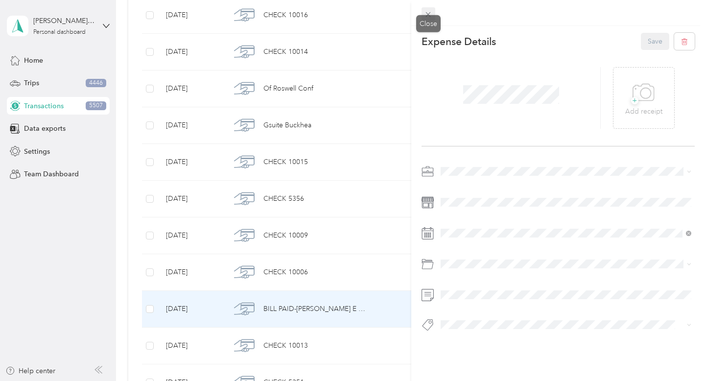
click at [430, 15] on icon at bounding box center [428, 14] width 8 height 8
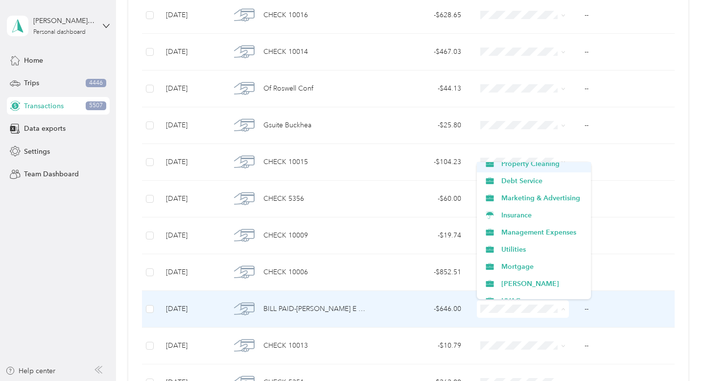
scroll to position [61, 0]
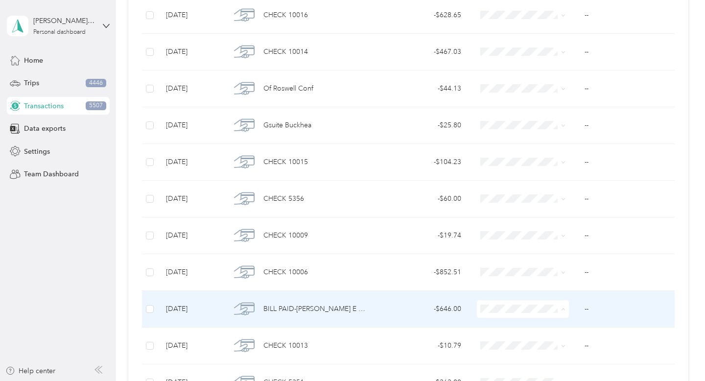
click at [556, 242] on span "Utilities" at bounding box center [543, 247] width 83 height 10
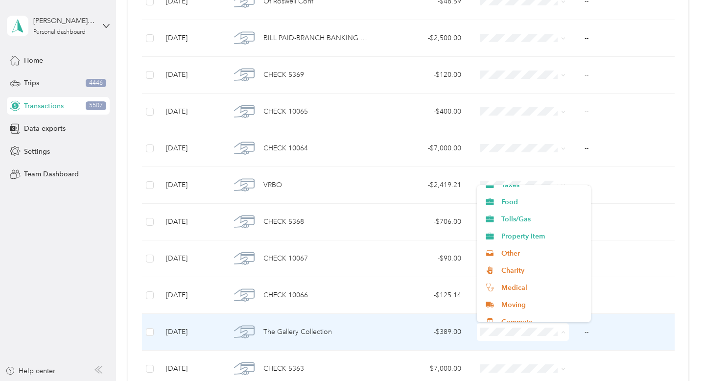
scroll to position [326, 0]
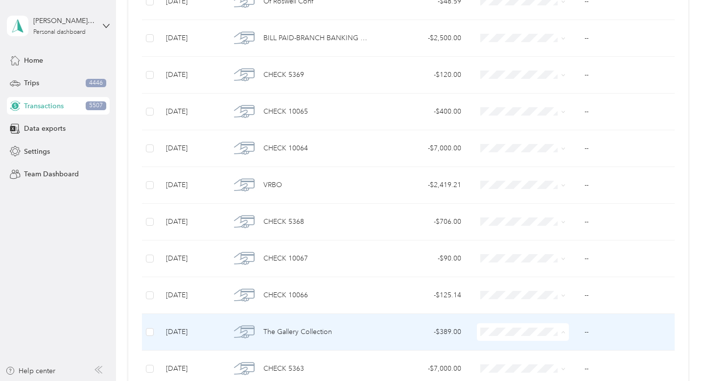
click at [537, 231] on span "Property Item" at bounding box center [543, 228] width 83 height 10
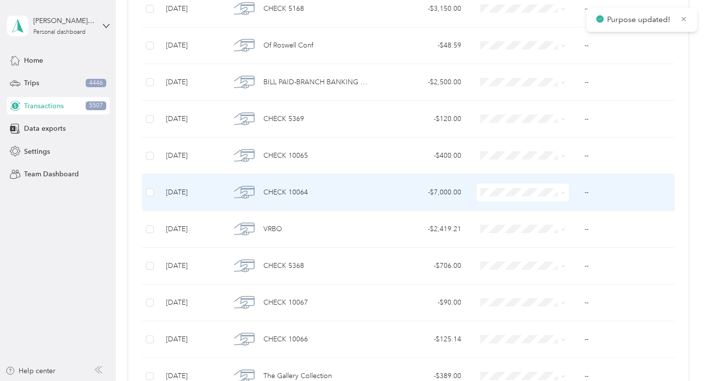
scroll to position [6360, 0]
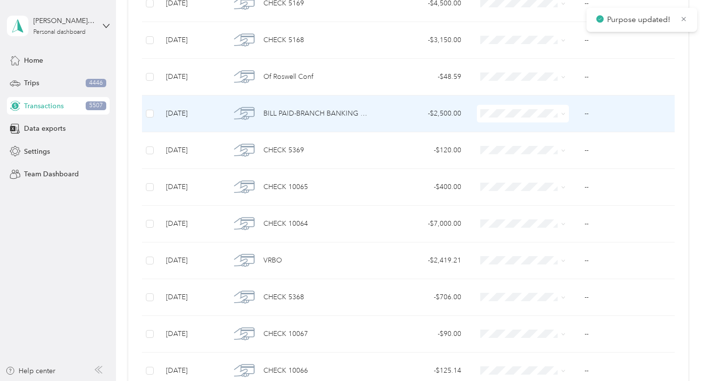
click at [372, 118] on td "BILL PAID-BRANCH BANKING AND T RUST CONSUMER LO CONF #109" at bounding box center [300, 114] width 154 height 37
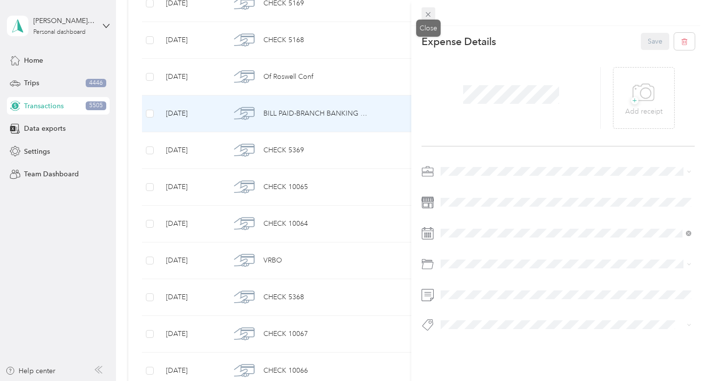
click at [429, 11] on icon at bounding box center [428, 14] width 8 height 8
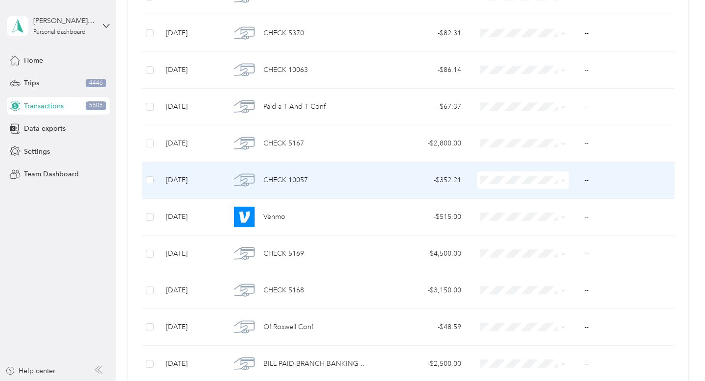
scroll to position [6104, 0]
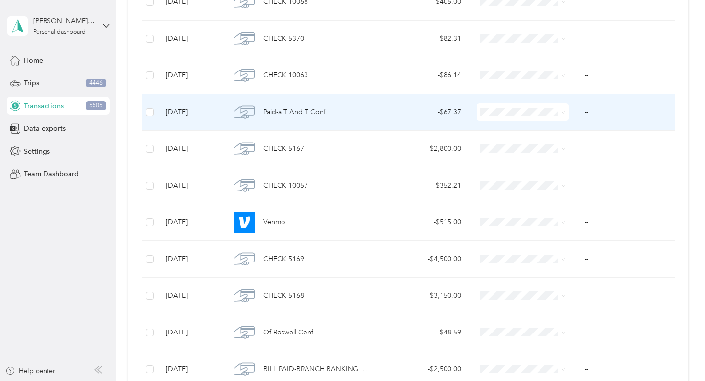
click at [513, 118] on span at bounding box center [523, 112] width 92 height 18
click at [537, 120] on span at bounding box center [523, 112] width 92 height 18
click at [561, 114] on icon at bounding box center [563, 112] width 4 height 4
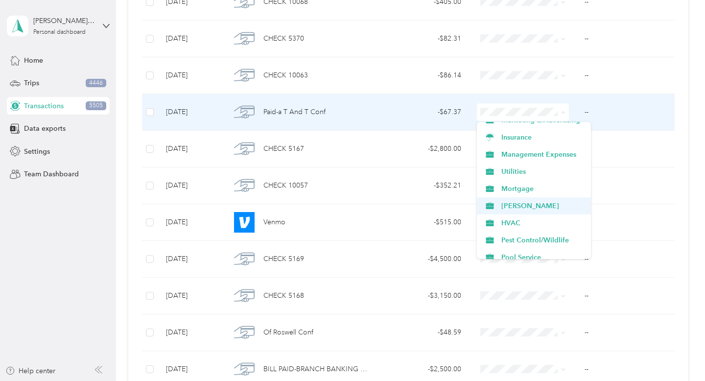
scroll to position [98, 0]
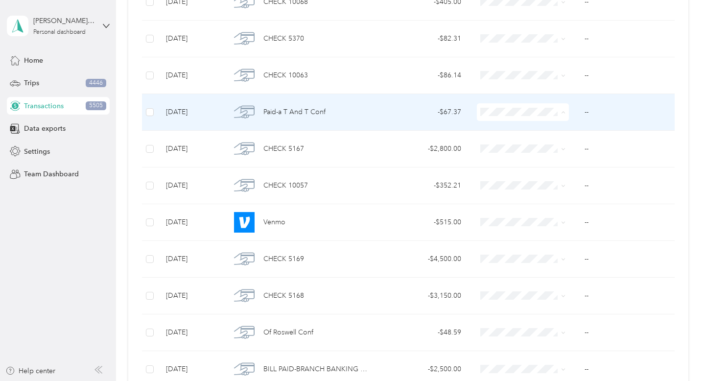
click at [553, 175] on li "Utilities" at bounding box center [534, 169] width 114 height 17
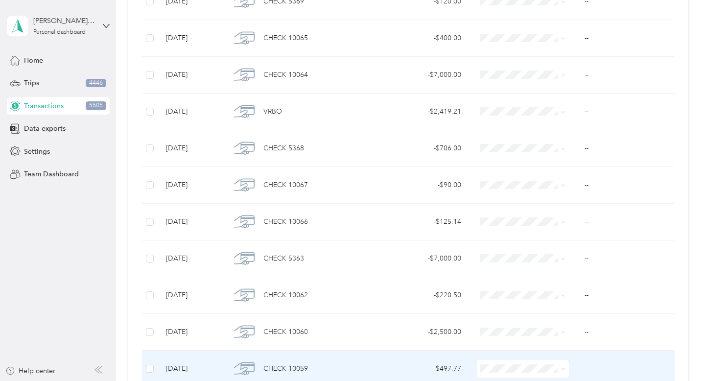
scroll to position [6315, 0]
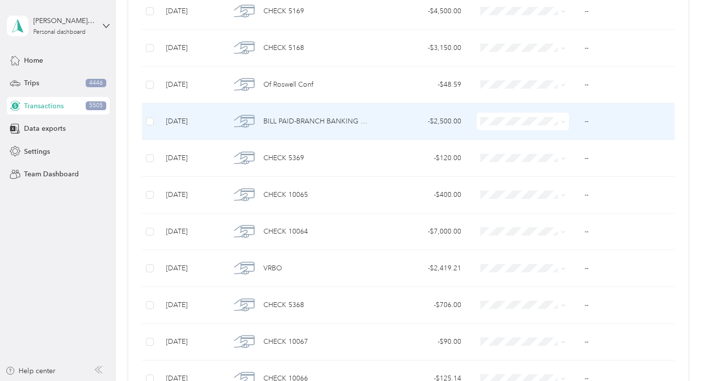
click at [395, 127] on td "- $2,500.00" at bounding box center [423, 121] width 93 height 37
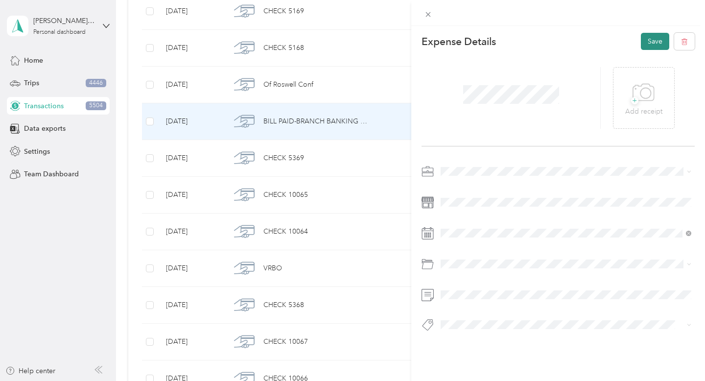
click at [651, 35] on button "Save" at bounding box center [655, 41] width 28 height 17
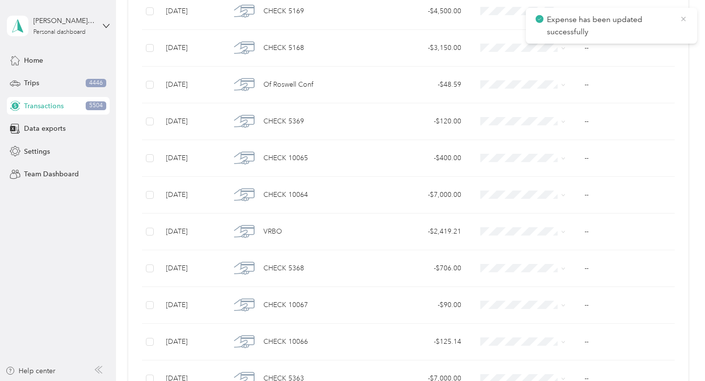
click at [685, 22] on icon at bounding box center [684, 19] width 8 height 9
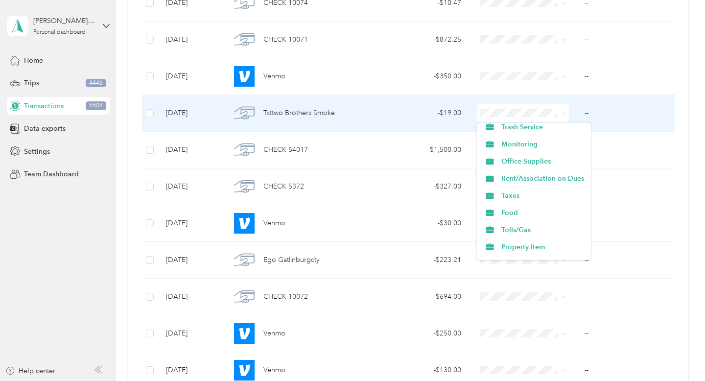
scroll to position [251, 0]
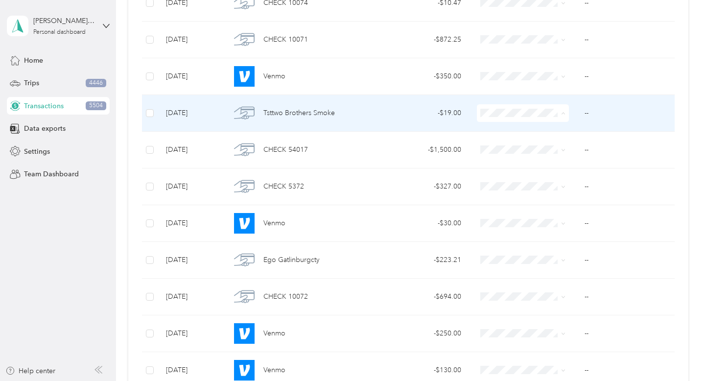
click at [521, 206] on span "Food" at bounding box center [543, 206] width 83 height 10
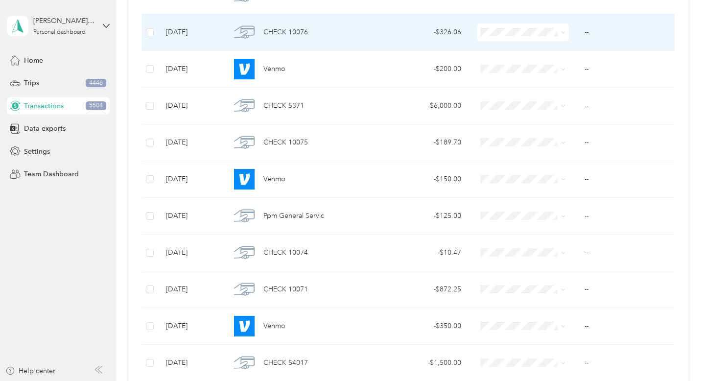
scroll to position [9148, 0]
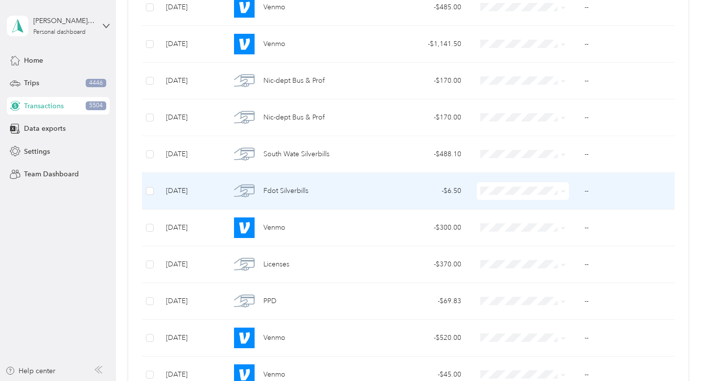
click at [562, 194] on span at bounding box center [563, 191] width 4 height 8
click at [562, 192] on icon at bounding box center [563, 191] width 4 height 4
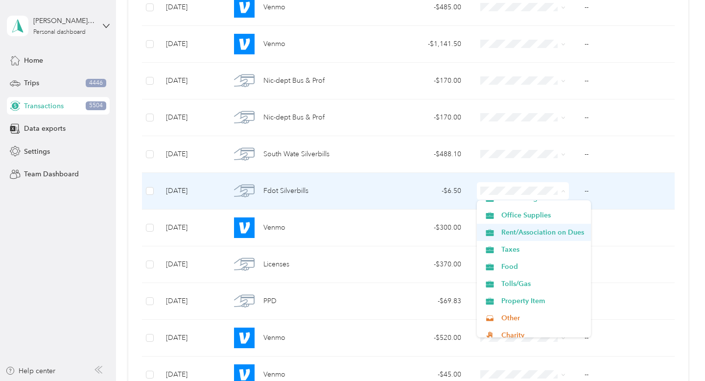
scroll to position [278, 0]
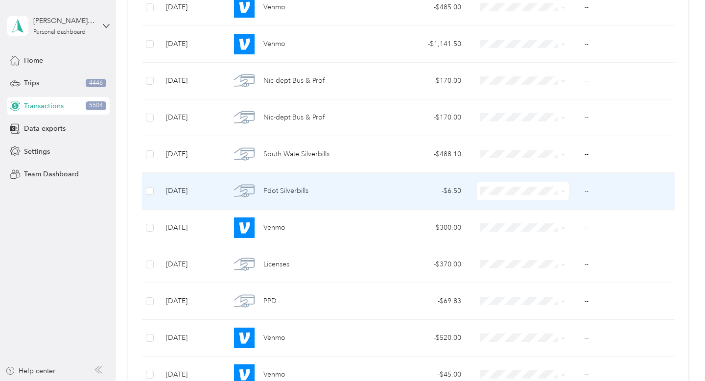
click at [550, 274] on span "Tolls/Gas" at bounding box center [543, 273] width 83 height 10
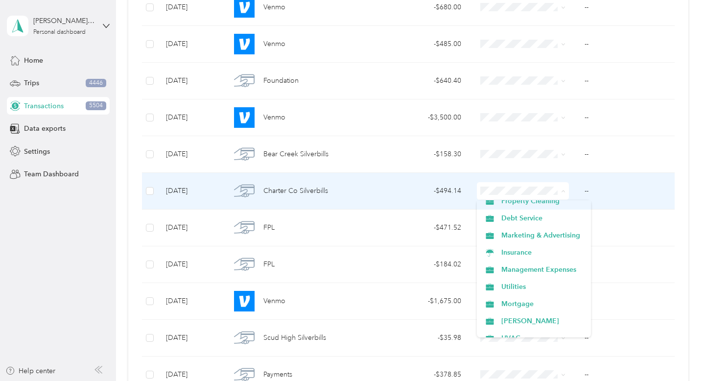
scroll to position [84, 0]
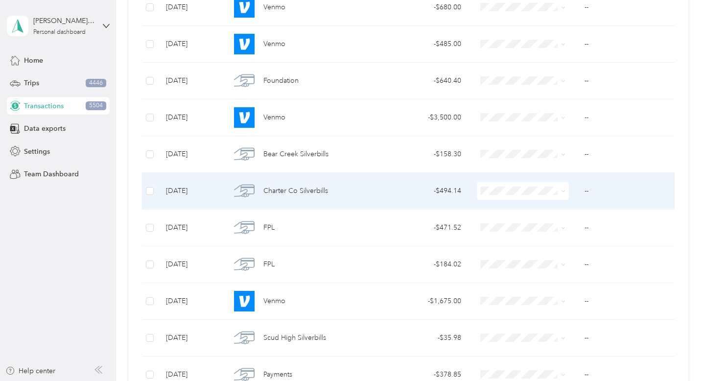
click at [545, 265] on span "Utilities" at bounding box center [543, 262] width 83 height 10
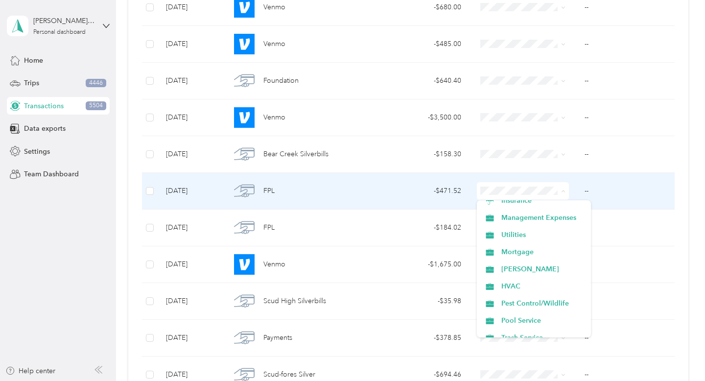
scroll to position [112, 0]
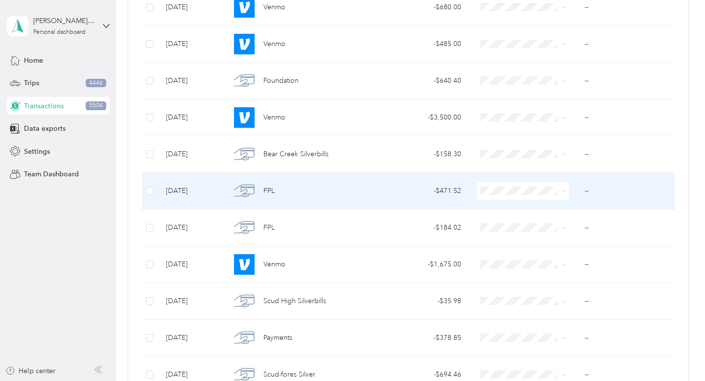
click at [527, 241] on ol "Work Personal Property Repairs Property Cleaning Debt Service Marketing & Adver…" at bounding box center [534, 268] width 114 height 137
click at [533, 196] on span at bounding box center [523, 191] width 92 height 18
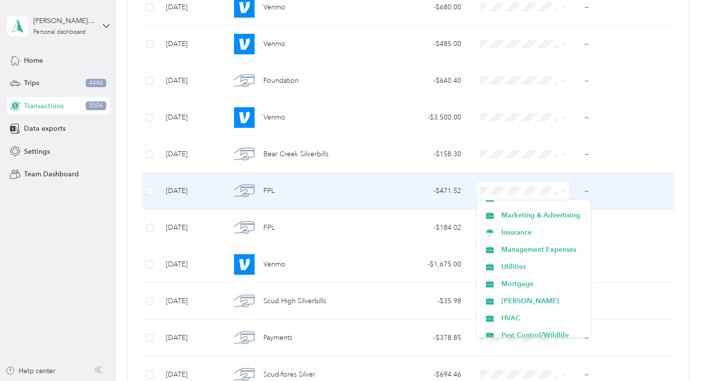
scroll to position [96, 0]
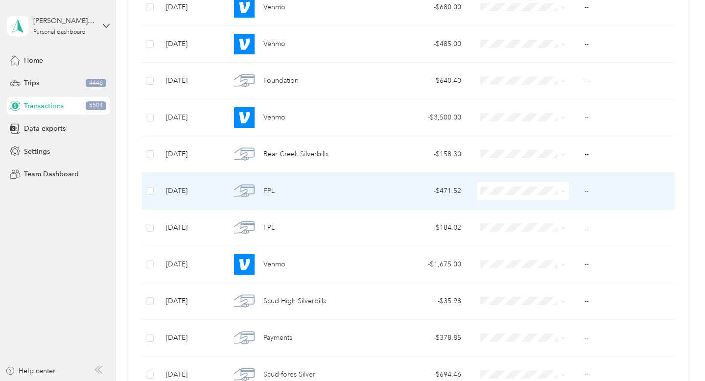
click at [543, 253] on span "Utilities" at bounding box center [543, 250] width 83 height 10
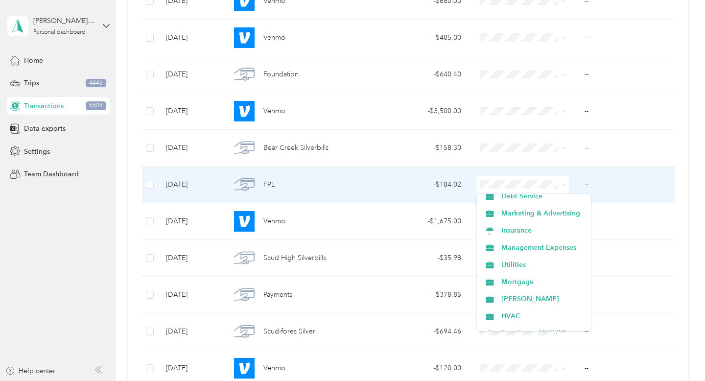
scroll to position [80, 0]
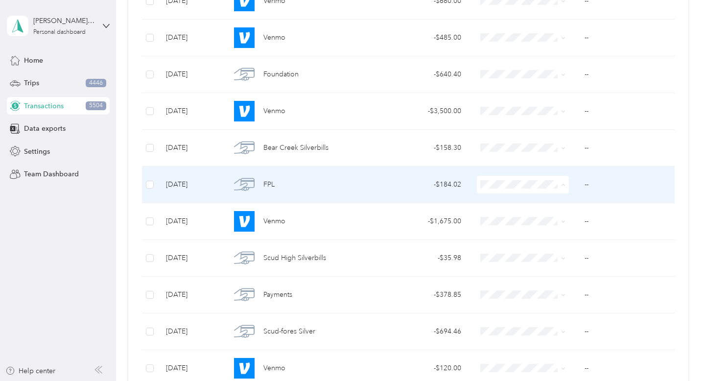
click at [526, 257] on span "Utilities" at bounding box center [543, 260] width 83 height 10
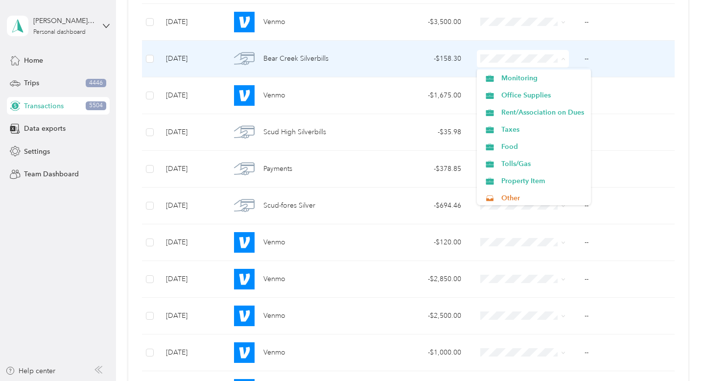
scroll to position [261, 0]
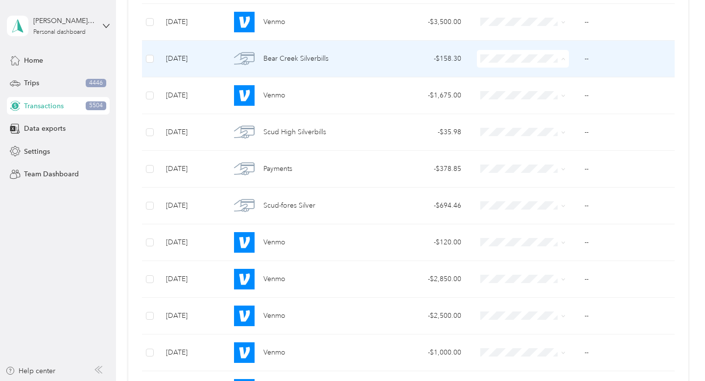
click at [531, 108] on span "Rent/Association on Dues" at bounding box center [543, 107] width 83 height 10
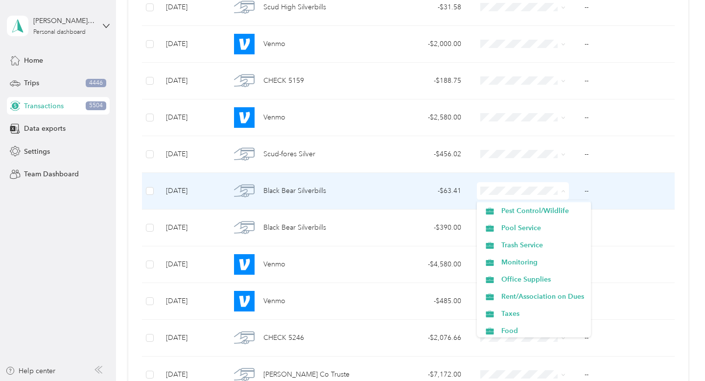
scroll to position [208, 0]
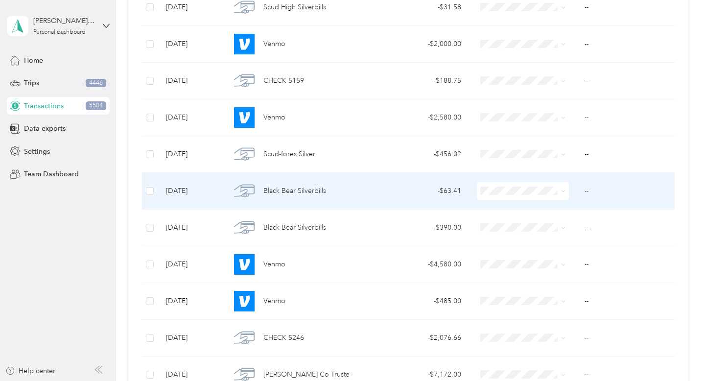
click at [553, 292] on span "Rent/Association on Dues" at bounding box center [543, 293] width 83 height 10
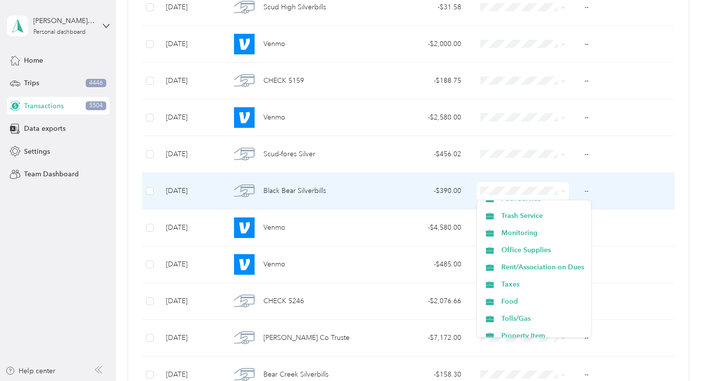
scroll to position [236, 0]
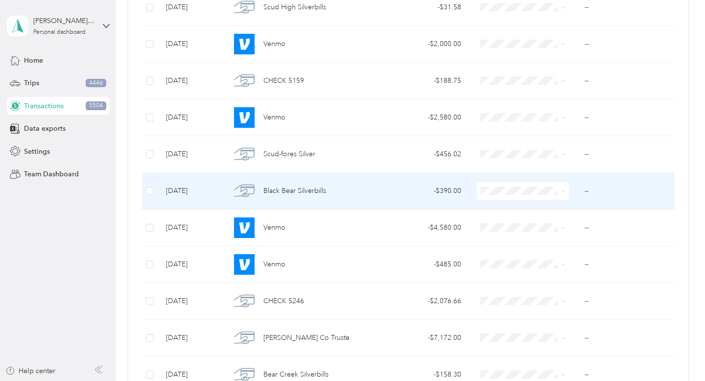
click at [516, 264] on span "Rent/Association on Dues" at bounding box center [543, 265] width 83 height 10
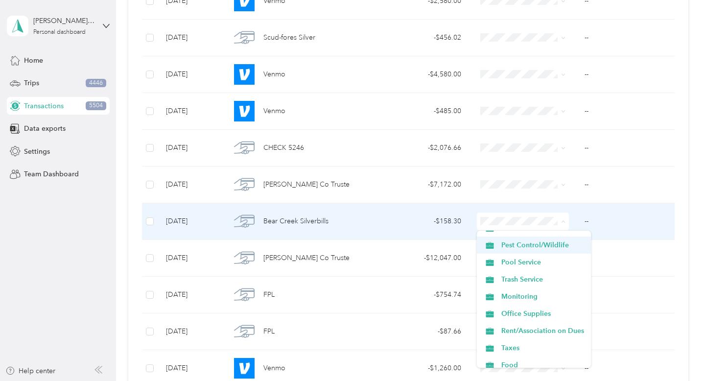
scroll to position [196, 0]
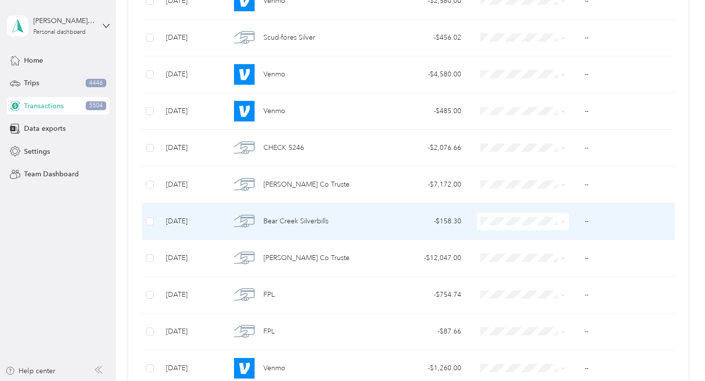
click at [557, 333] on span "Rent/Association on Dues" at bounding box center [543, 335] width 83 height 10
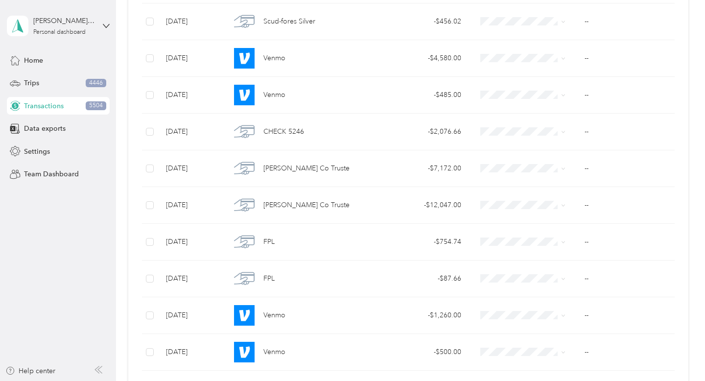
scroll to position [10104, 0]
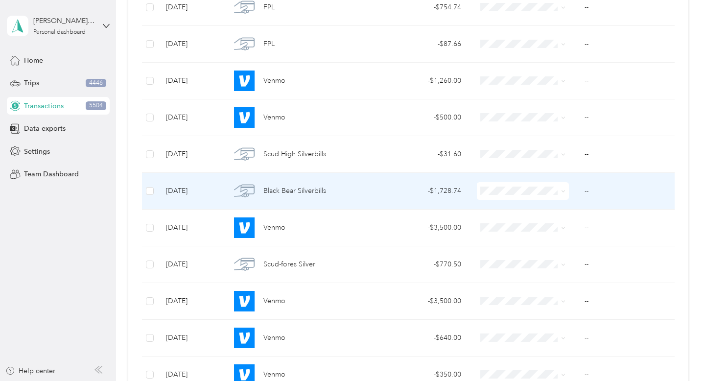
click at [564, 190] on icon at bounding box center [563, 191] width 4 height 4
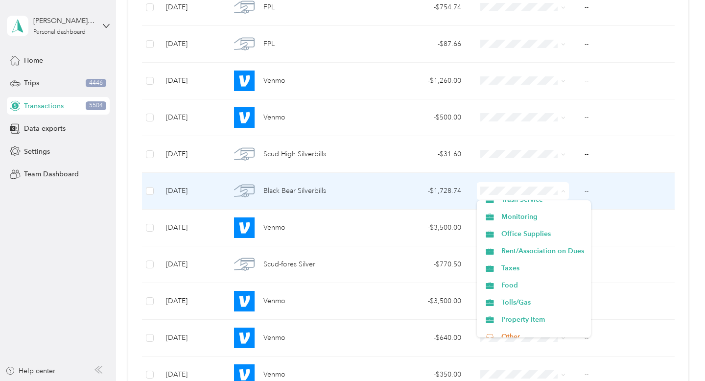
scroll to position [258, 0]
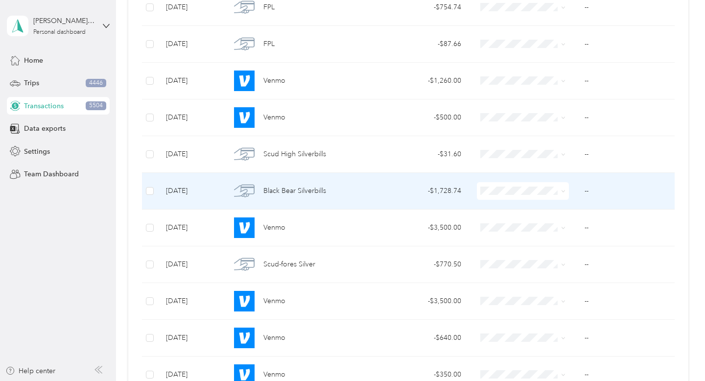
click at [540, 247] on li "Rent/Association on Dues" at bounding box center [534, 242] width 114 height 17
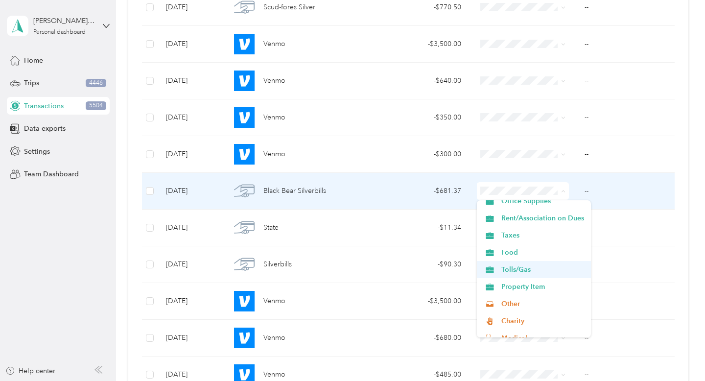
scroll to position [280, 0]
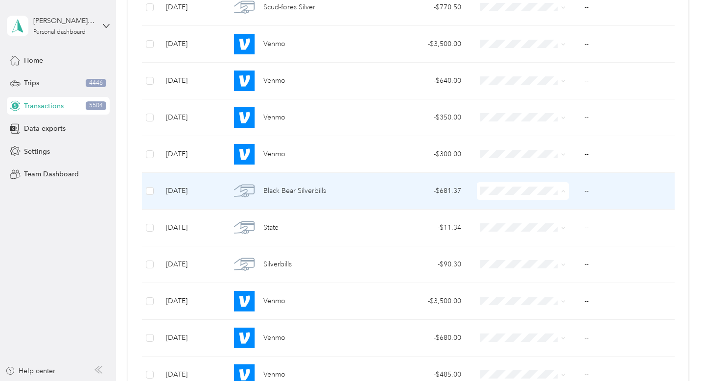
click at [548, 224] on li "Rent/Association on Dues" at bounding box center [534, 220] width 114 height 17
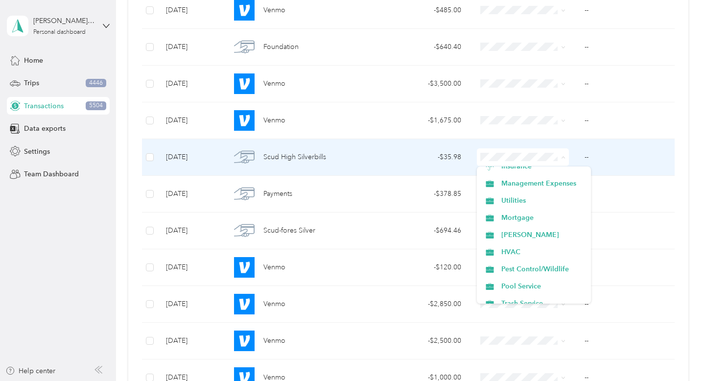
scroll to position [122, 0]
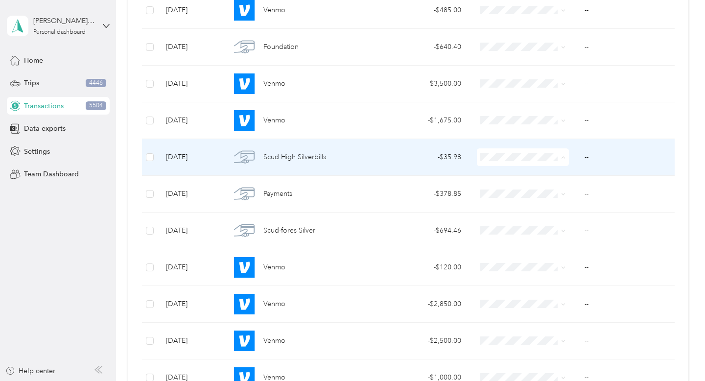
click at [536, 195] on li "Utilities" at bounding box center [534, 190] width 114 height 17
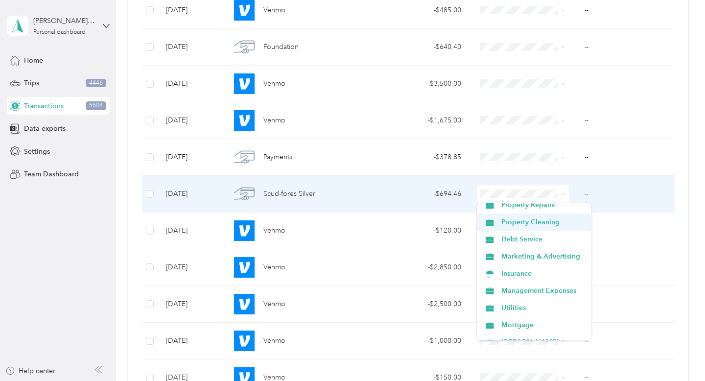
scroll to position [70, 0]
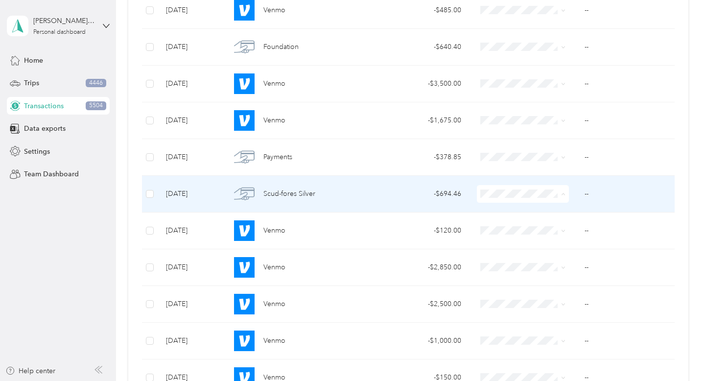
click at [541, 279] on span "Utilities" at bounding box center [543, 279] width 83 height 10
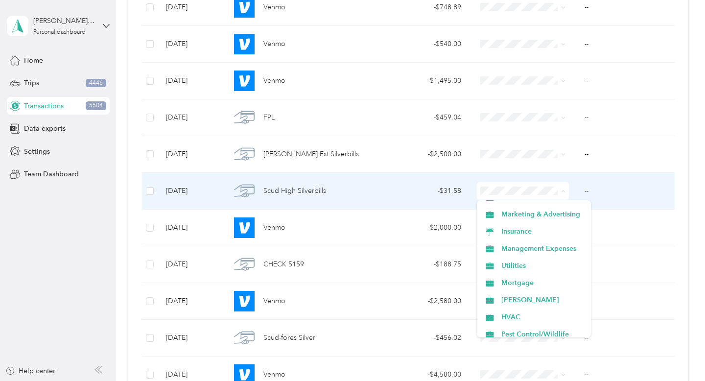
scroll to position [85, 0]
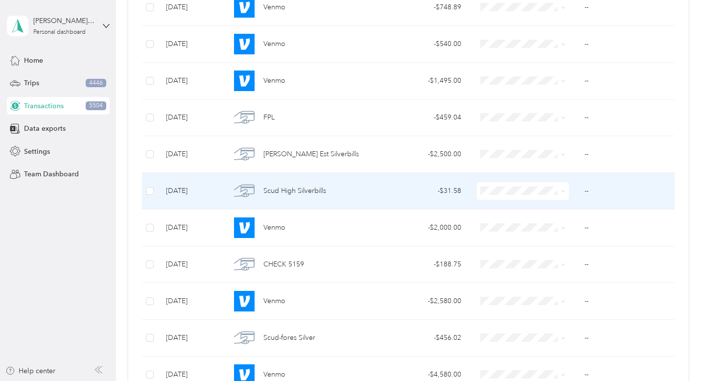
click at [525, 263] on li "Utilities" at bounding box center [534, 258] width 114 height 17
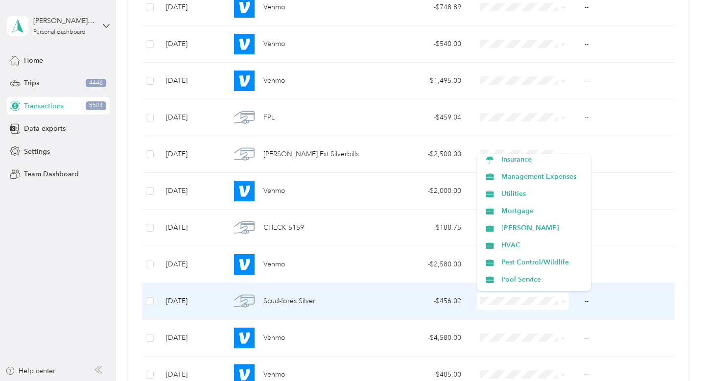
scroll to position [107, 0]
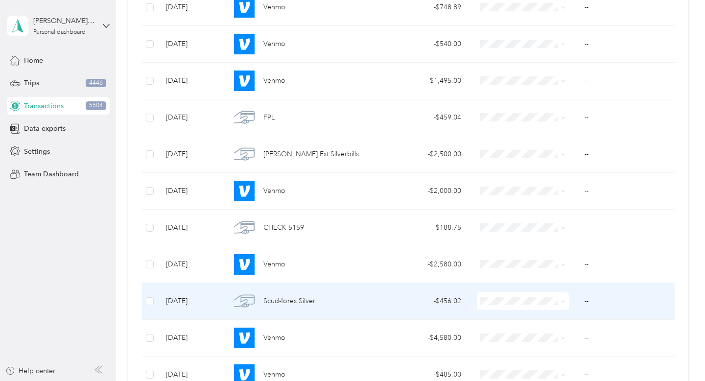
click at [538, 194] on span "Utilities" at bounding box center [543, 192] width 83 height 10
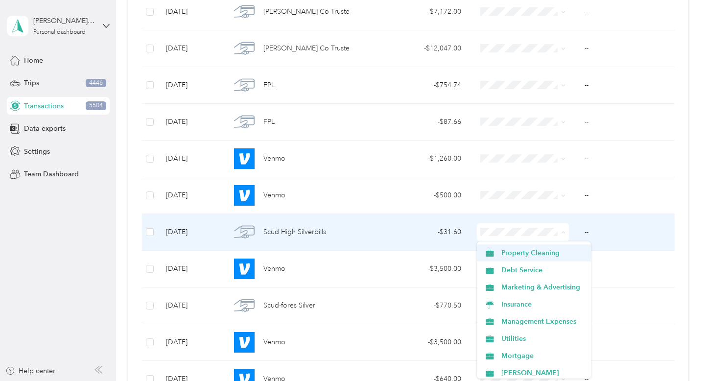
scroll to position [78, 0]
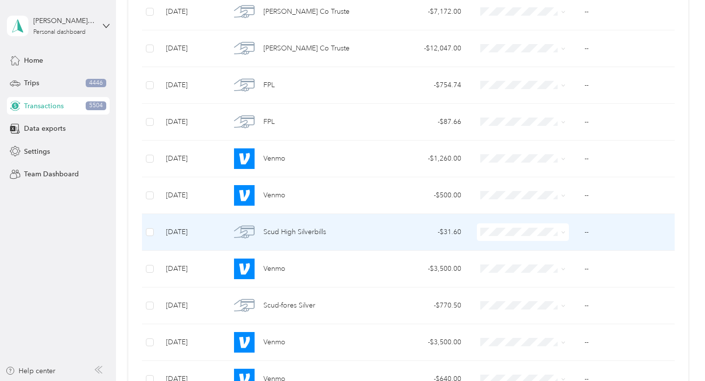
click at [528, 304] on span "Utilities" at bounding box center [543, 307] width 83 height 10
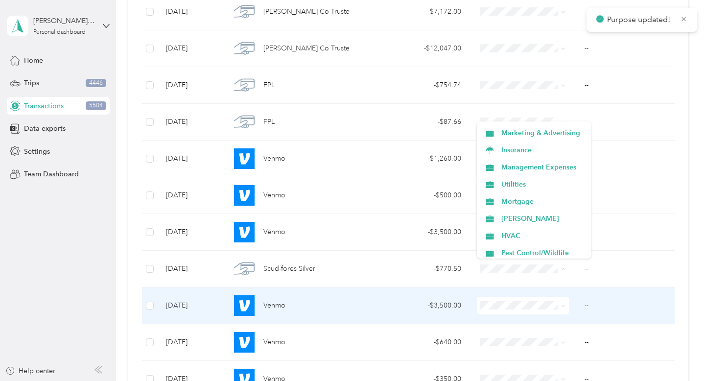
scroll to position [96, 0]
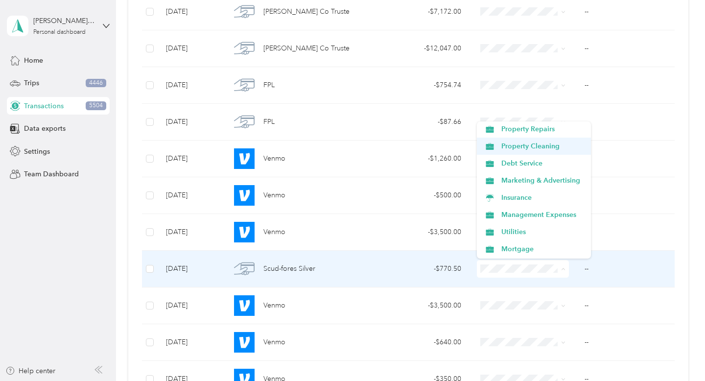
scroll to position [62, 0]
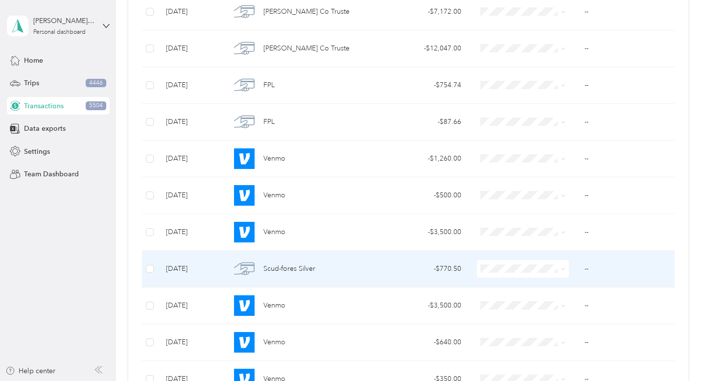
click at [550, 203] on span "Utilities" at bounding box center [543, 205] width 83 height 10
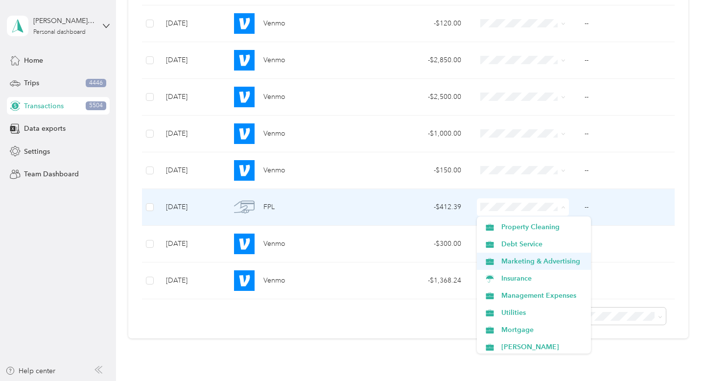
scroll to position [87, 0]
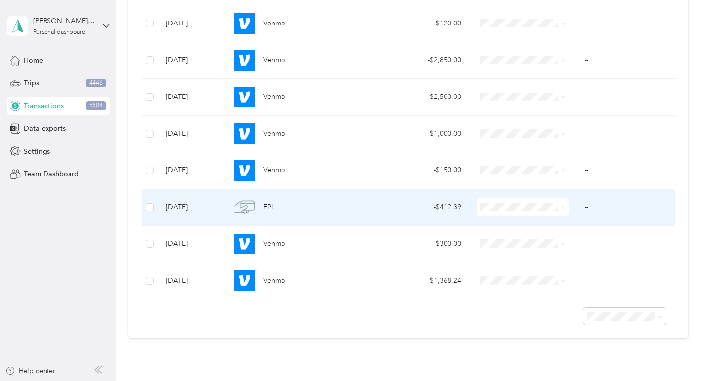
click at [543, 280] on li "Utilities" at bounding box center [534, 274] width 114 height 17
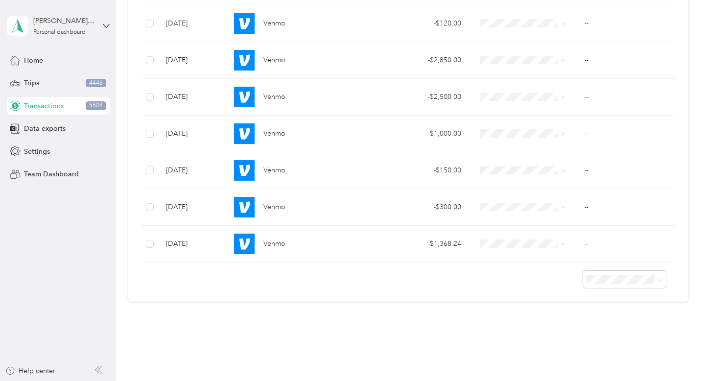
scroll to position [9883, 0]
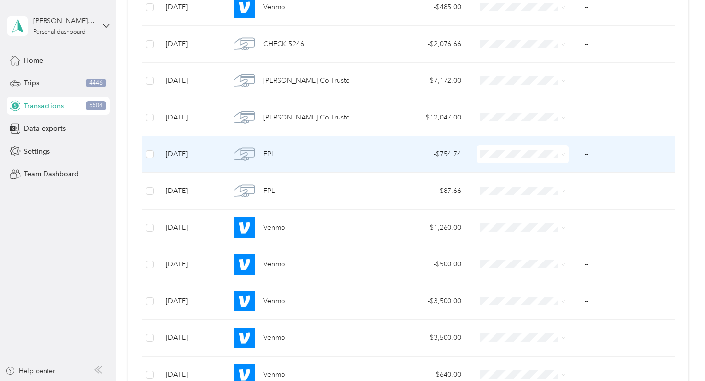
click at [553, 158] on span at bounding box center [523, 154] width 92 height 18
click at [560, 154] on span at bounding box center [562, 154] width 8 height 11
click at [563, 152] on icon at bounding box center [563, 154] width 4 height 4
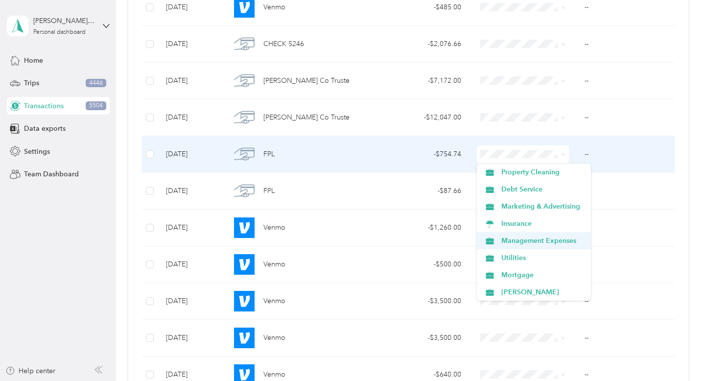
scroll to position [61, 0]
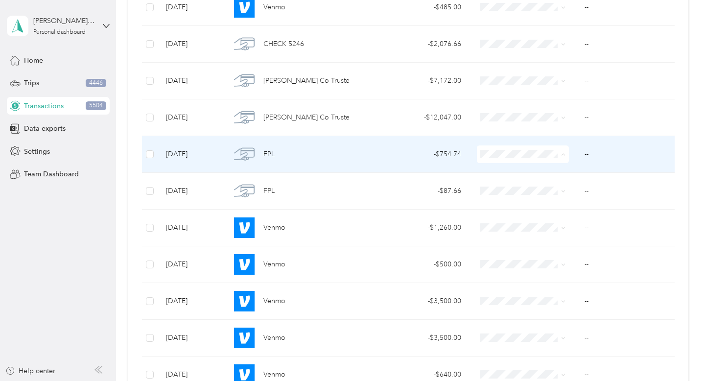
click at [540, 250] on li "Utilities" at bounding box center [534, 248] width 114 height 17
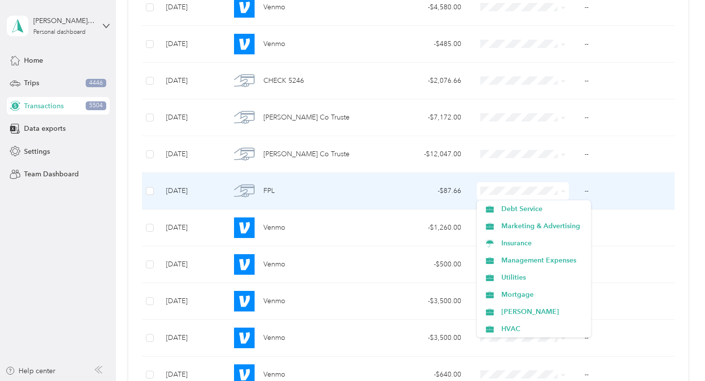
scroll to position [104, 0]
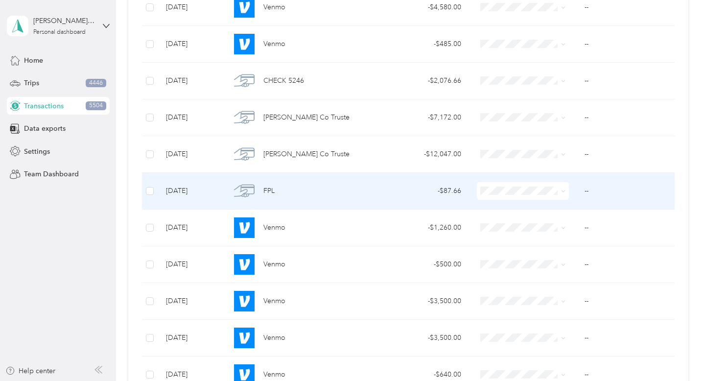
click at [545, 245] on li "Utilities" at bounding box center [534, 240] width 114 height 17
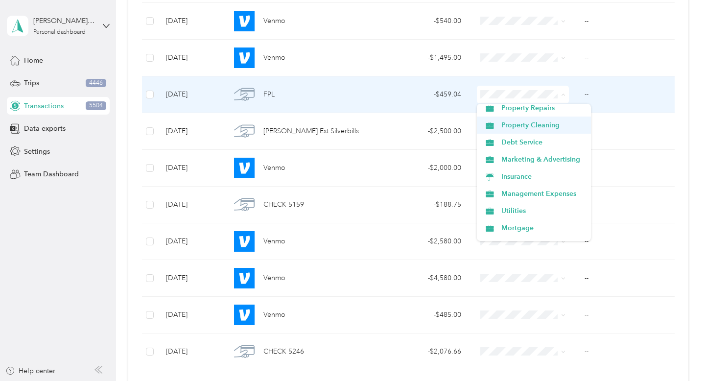
scroll to position [44, 0]
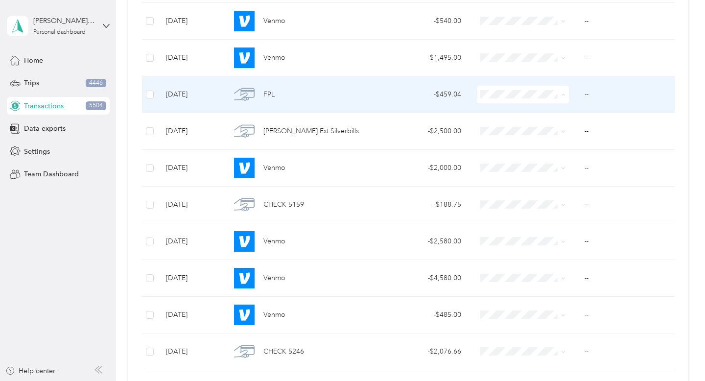
click at [545, 207] on span "Utilities" at bounding box center [543, 206] width 83 height 10
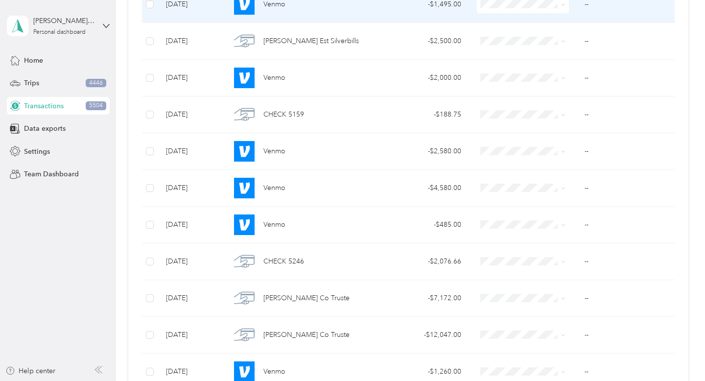
scroll to position [9649, 0]
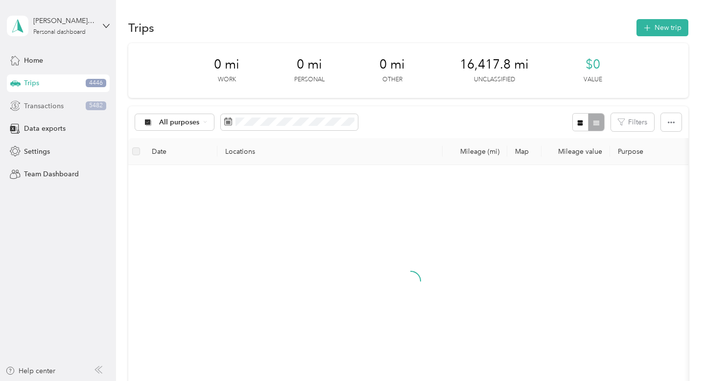
click at [78, 104] on div "Transactions 5482" at bounding box center [58, 106] width 103 height 18
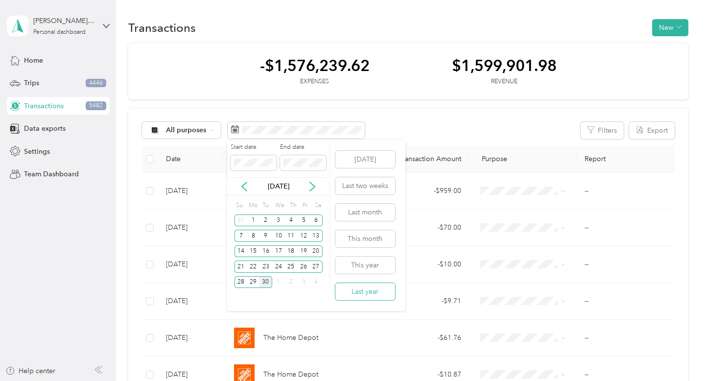
click at [371, 294] on button "Last year" at bounding box center [366, 291] width 60 height 17
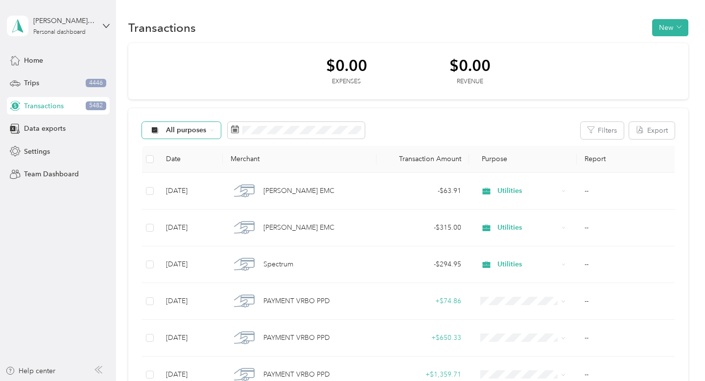
click at [188, 130] on span "All purposes" at bounding box center [186, 130] width 41 height 7
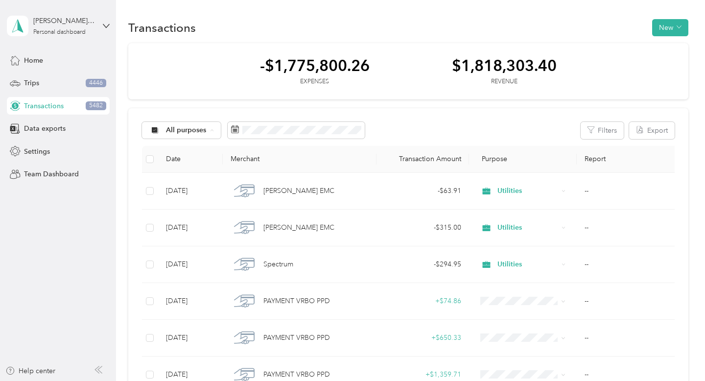
click at [192, 162] on span "Unclassified" at bounding box center [207, 165] width 83 height 10
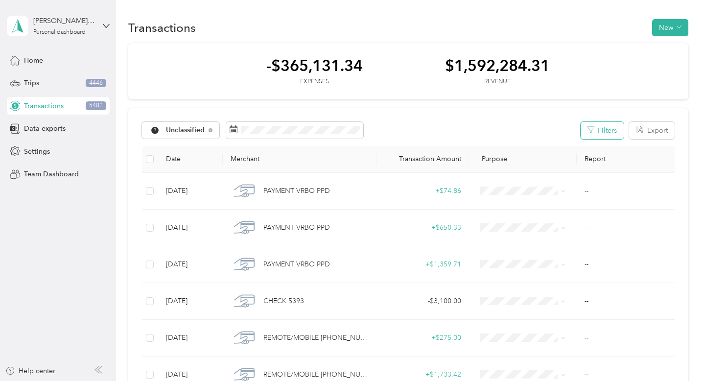
click at [612, 130] on button "Filters" at bounding box center [602, 130] width 43 height 17
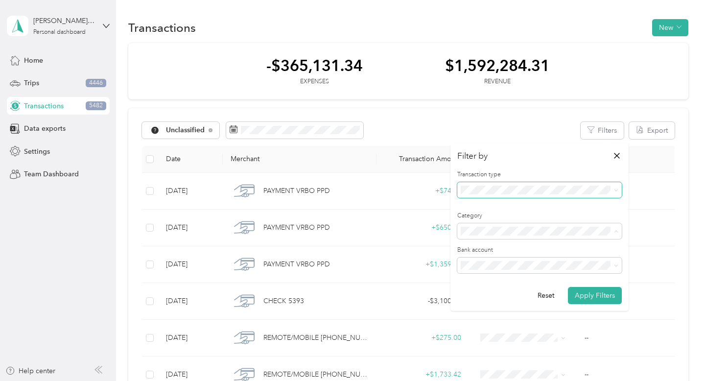
click at [599, 182] on span at bounding box center [540, 190] width 165 height 16
click at [608, 294] on button "Apply Filters" at bounding box center [595, 295] width 54 height 17
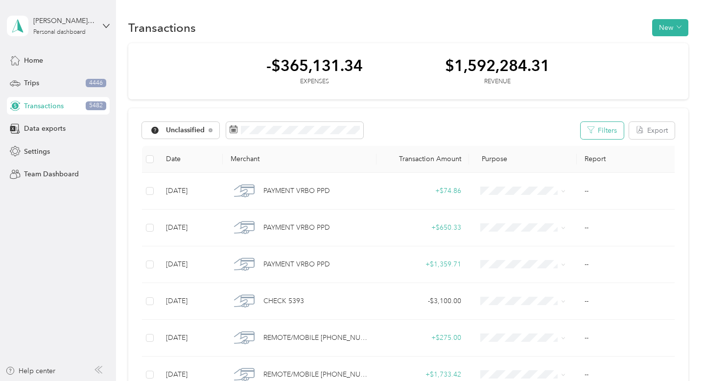
click at [624, 133] on button "Filters" at bounding box center [602, 130] width 43 height 17
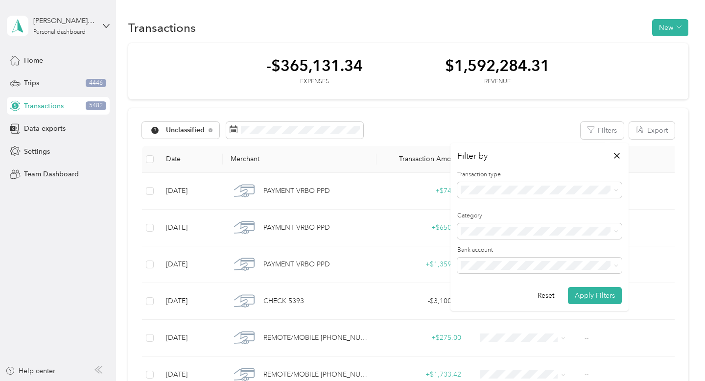
click at [566, 170] on label "Transaction type" at bounding box center [540, 174] width 165 height 9
click at [546, 224] on div "Expense" at bounding box center [539, 223] width 151 height 10
click at [589, 300] on button "Apply Filters" at bounding box center [595, 295] width 54 height 17
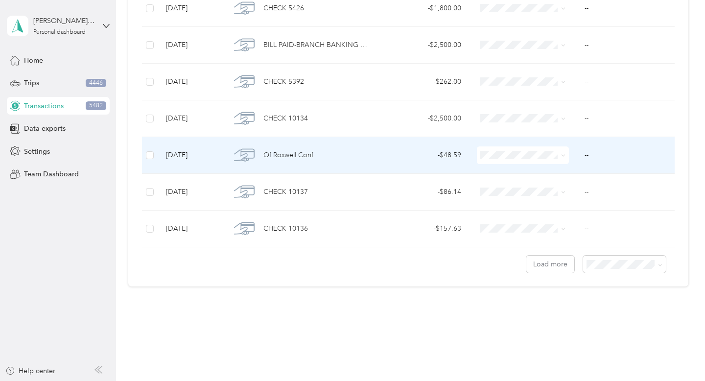
scroll to position [845, 0]
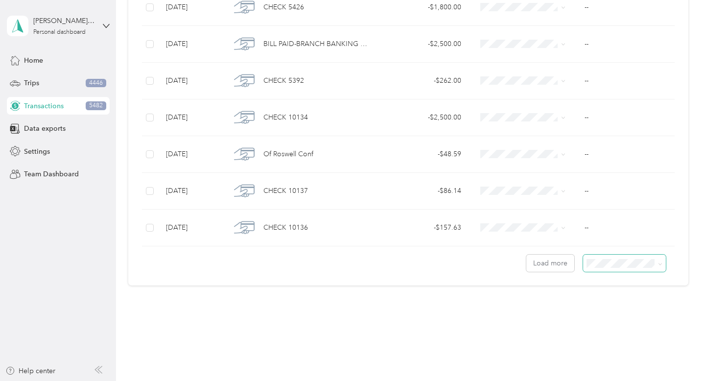
click at [609, 269] on span at bounding box center [624, 263] width 83 height 17
click at [623, 256] on span at bounding box center [624, 263] width 83 height 17
click at [614, 316] on span "100 per load" at bounding box center [615, 313] width 40 height 8
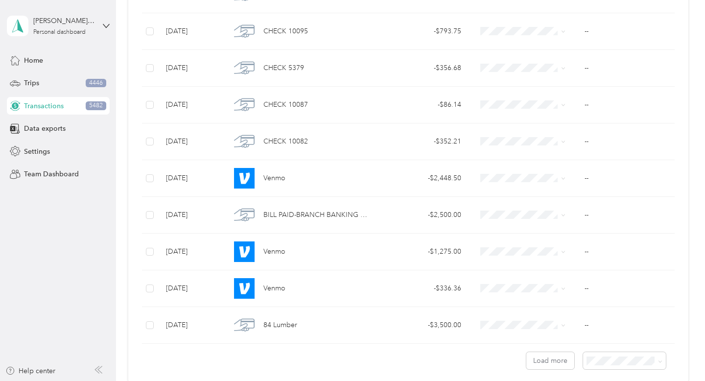
scroll to position [3606, 0]
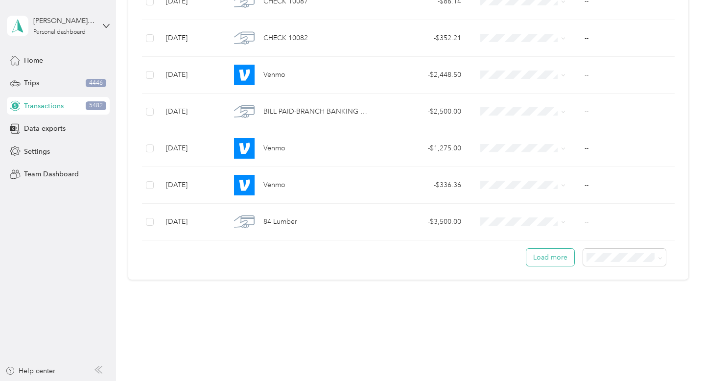
click at [561, 255] on button "Load more" at bounding box center [551, 257] width 48 height 17
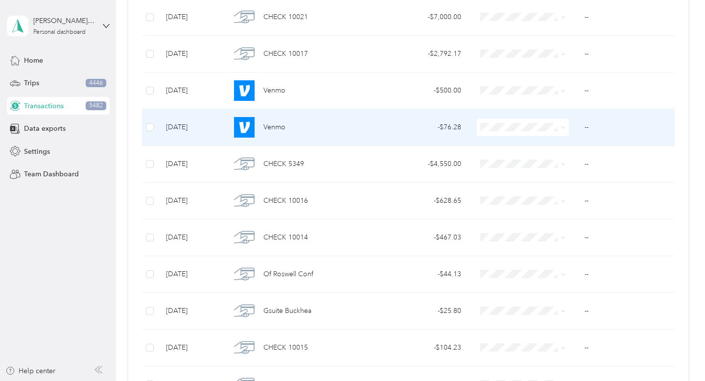
scroll to position [7281, 0]
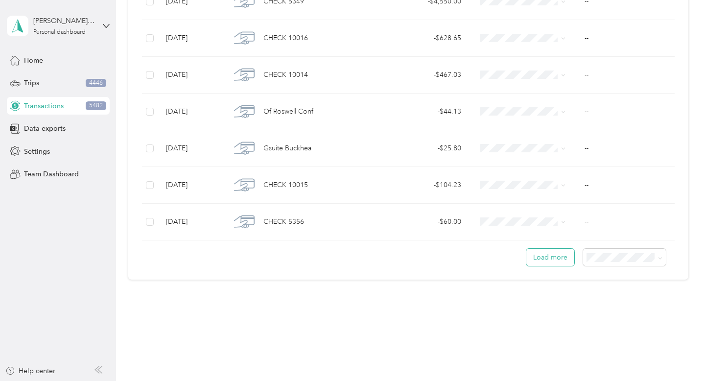
click at [559, 262] on button "Load more" at bounding box center [551, 257] width 48 height 17
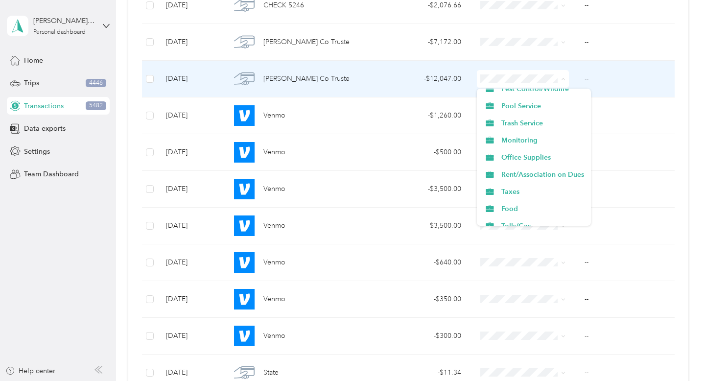
scroll to position [217, 0]
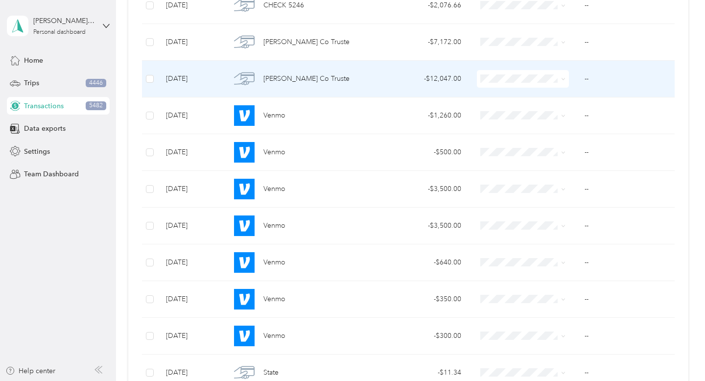
click at [532, 190] on span "Taxes" at bounding box center [543, 188] width 83 height 10
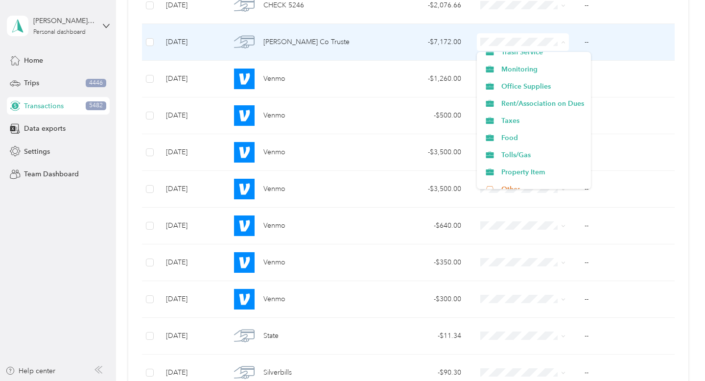
scroll to position [252, 0]
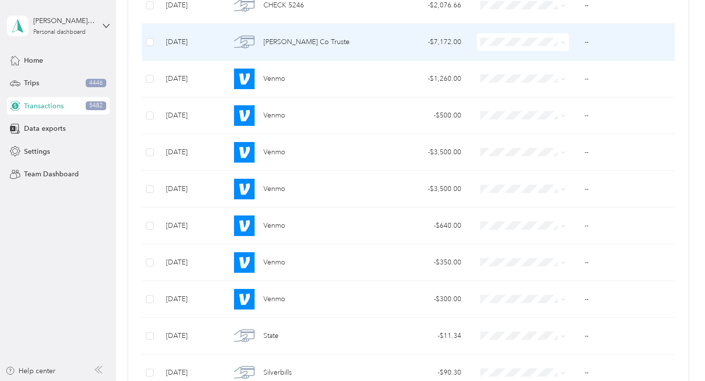
click at [543, 117] on span "Taxes" at bounding box center [543, 117] width 83 height 10
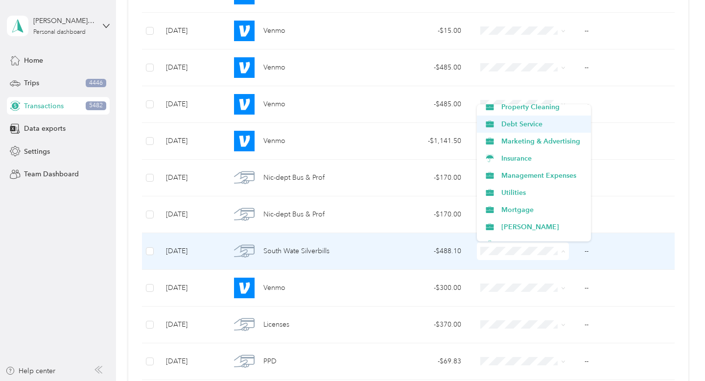
scroll to position [64, 0]
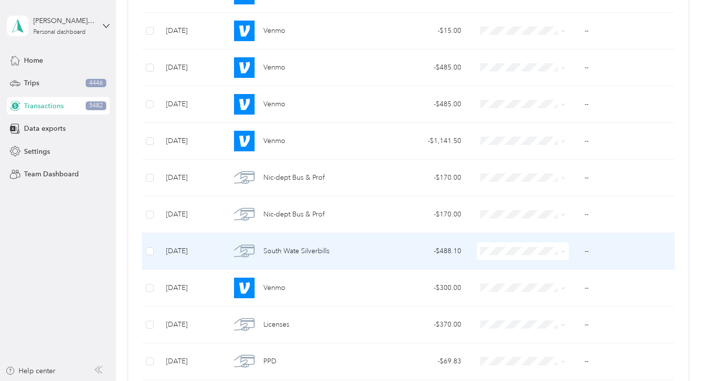
click at [526, 184] on span "Utilities" at bounding box center [543, 185] width 83 height 10
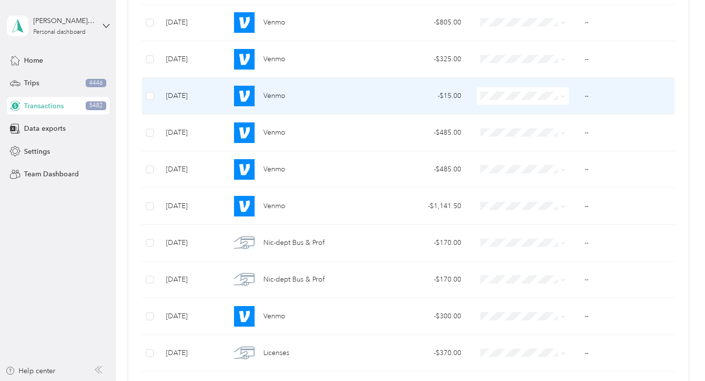
scroll to position [9003, 0]
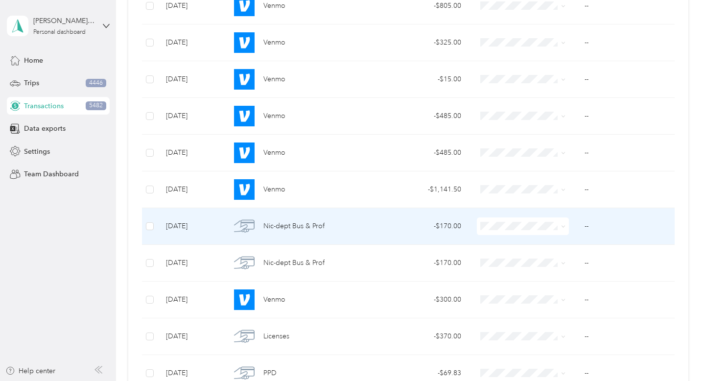
click at [401, 235] on td "- $170.00" at bounding box center [423, 226] width 93 height 37
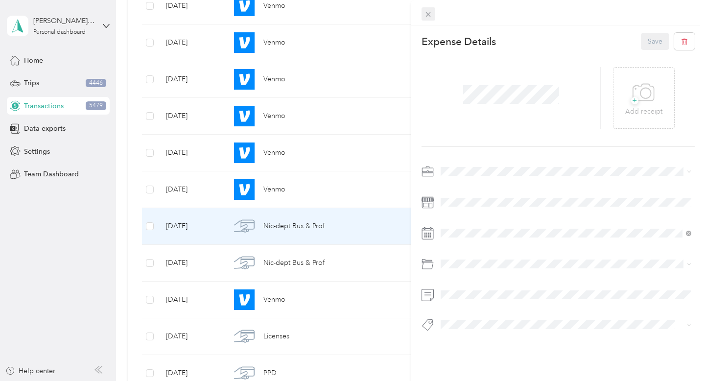
click at [431, 16] on icon at bounding box center [428, 14] width 5 height 5
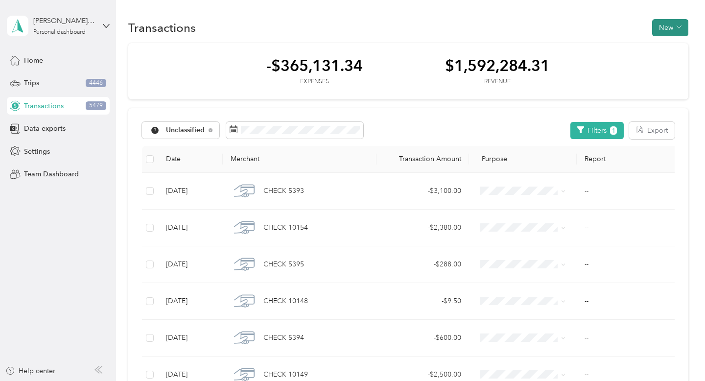
click at [674, 31] on button "New" at bounding box center [671, 27] width 36 height 17
click at [665, 45] on span "Expense" at bounding box center [673, 46] width 26 height 10
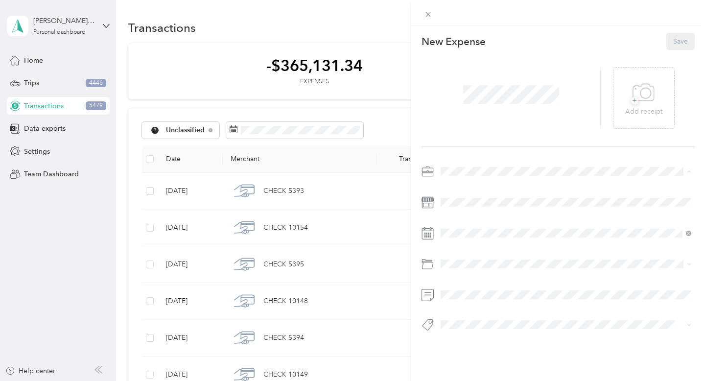
click at [529, 131] on div "+ Add receipt" at bounding box center [558, 98] width 273 height 97
click at [429, 13] on icon at bounding box center [428, 14] width 8 height 8
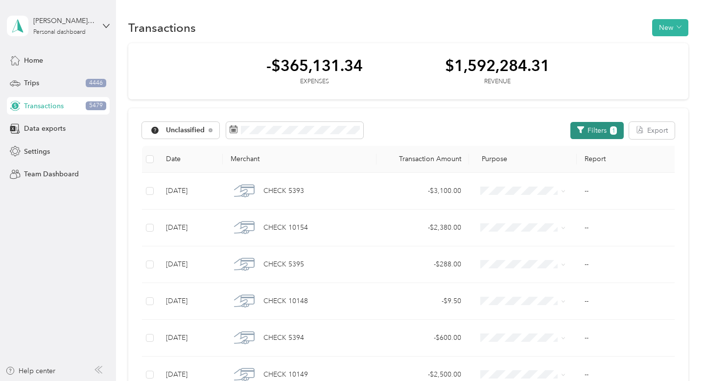
click at [603, 130] on button "Filters 1" at bounding box center [597, 130] width 53 height 17
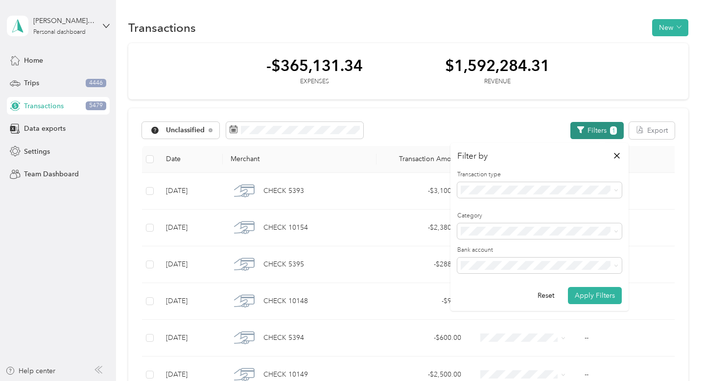
click at [603, 130] on button "Filters 1" at bounding box center [597, 130] width 53 height 17
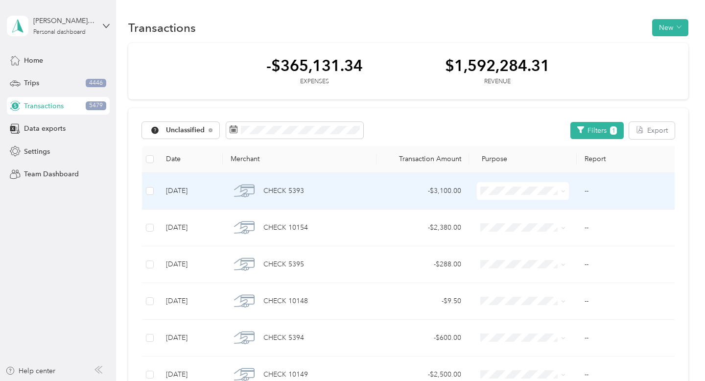
click at [603, 189] on td "--" at bounding box center [628, 191] width 103 height 37
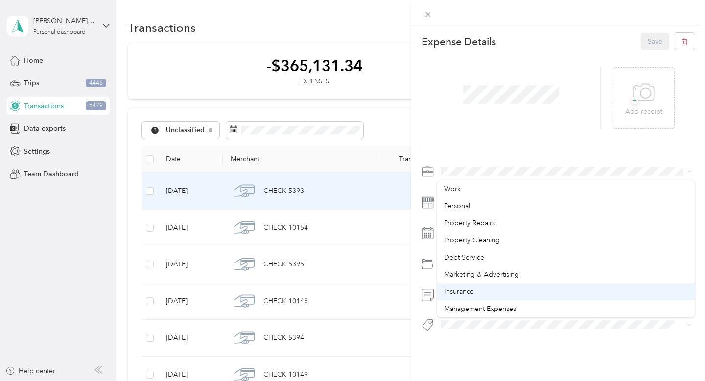
scroll to position [326, 0]
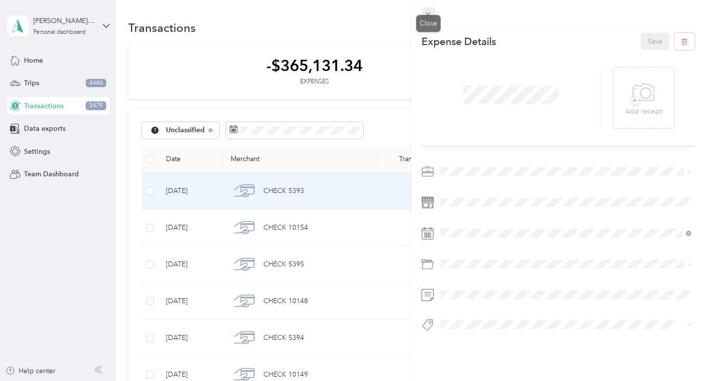
click at [431, 12] on icon at bounding box center [428, 14] width 5 height 5
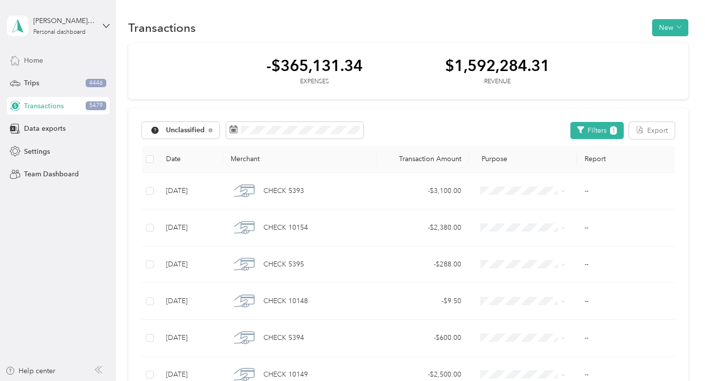
click at [38, 62] on span "Home" at bounding box center [33, 60] width 19 height 10
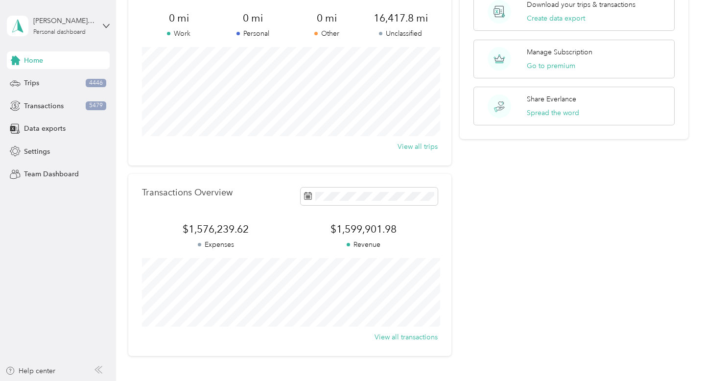
scroll to position [156, 0]
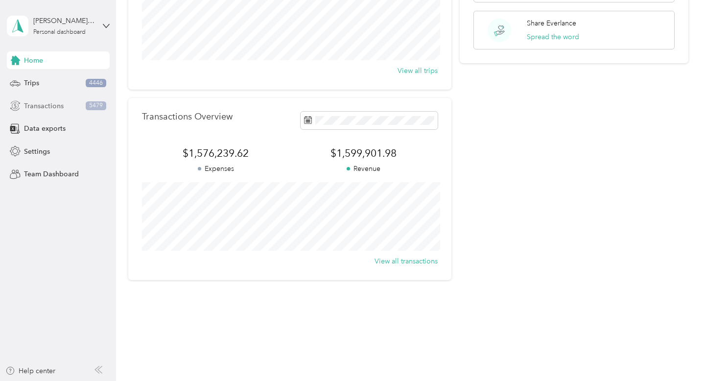
click at [78, 107] on div "Transactions 5479" at bounding box center [58, 106] width 103 height 18
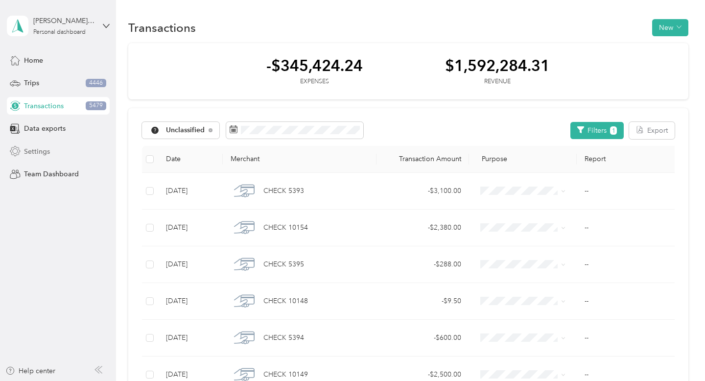
click at [82, 151] on div "Settings" at bounding box center [58, 152] width 103 height 18
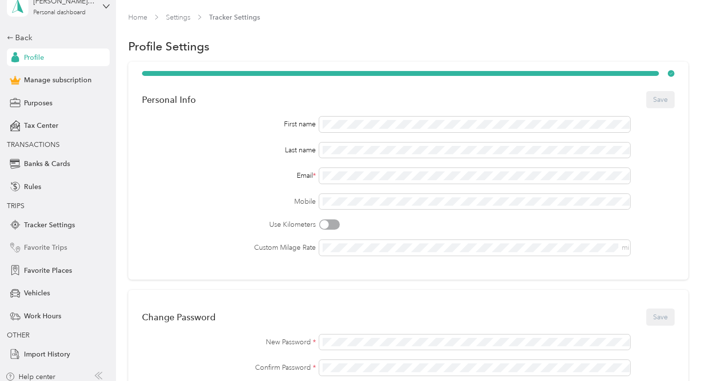
scroll to position [18, 0]
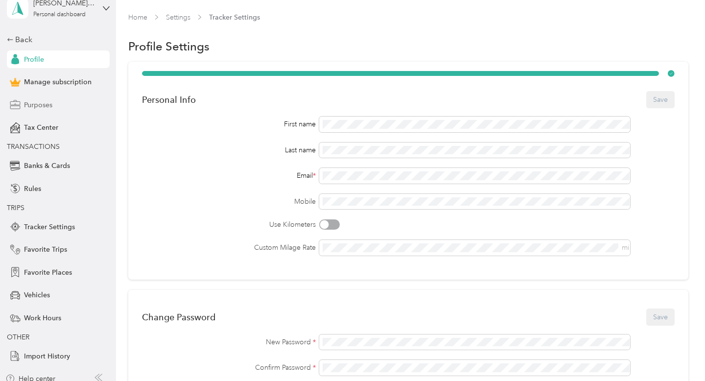
click at [80, 106] on div "Purposes" at bounding box center [58, 105] width 103 height 18
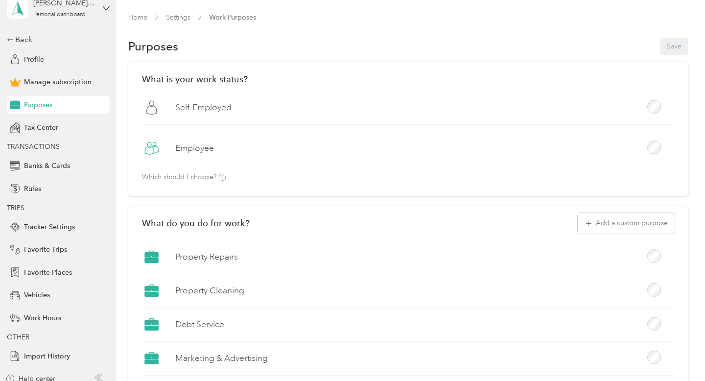
scroll to position [46, 0]
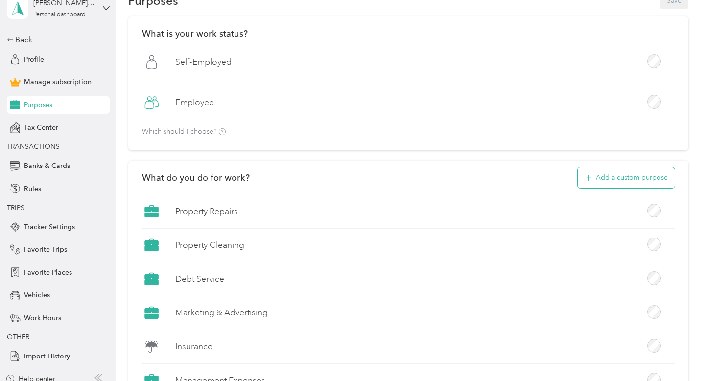
click at [645, 182] on button "Add a custom purpose" at bounding box center [626, 178] width 97 height 21
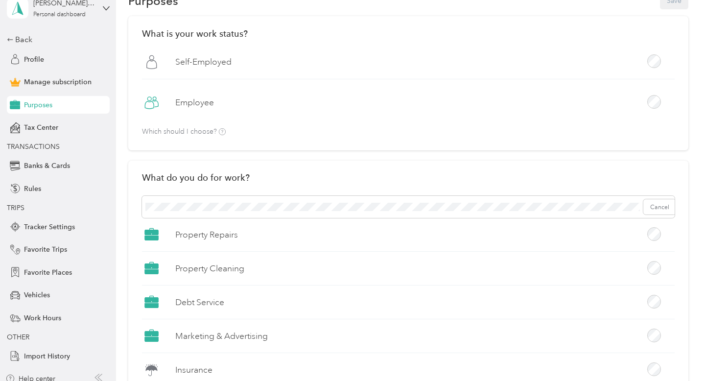
click at [665, 208] on button "Add" at bounding box center [664, 207] width 26 height 16
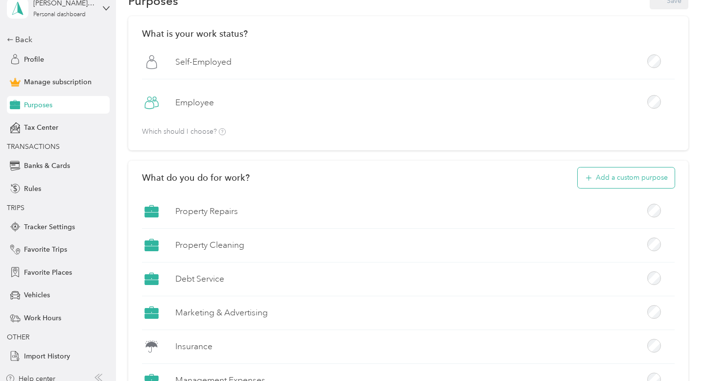
click at [632, 175] on button "Add a custom purpose" at bounding box center [626, 178] width 97 height 21
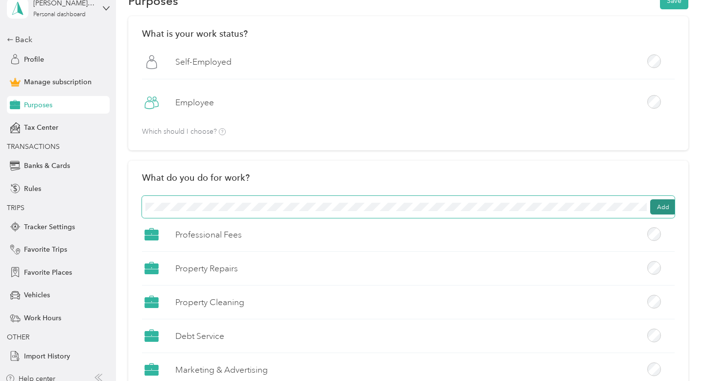
click at [675, 206] on button "Add" at bounding box center [664, 207] width 26 height 16
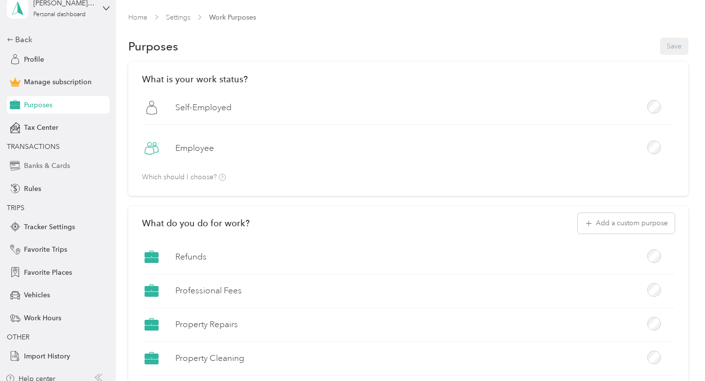
scroll to position [0, 0]
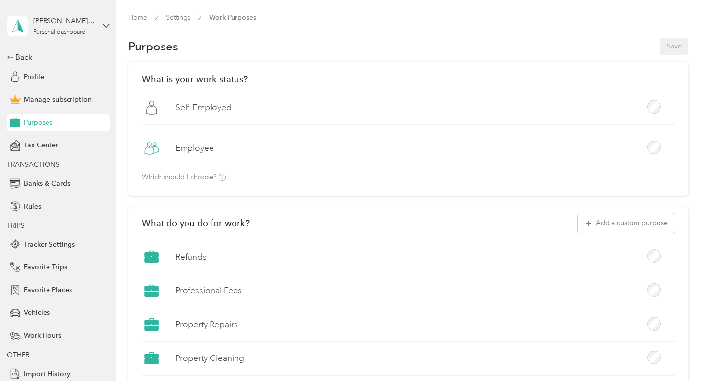
click at [64, 63] on div "Back Profile Manage subscription Purposes Tax Center TRANSACTIONS Banks & Cards…" at bounding box center [58, 216] width 103 height 331
click at [40, 60] on div "Back" at bounding box center [56, 57] width 98 height 12
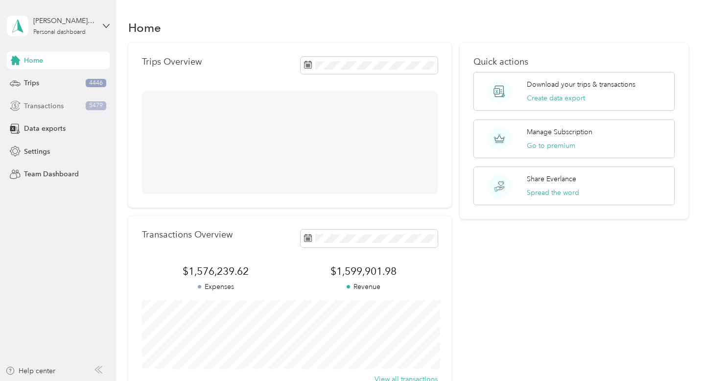
drag, startPoint x: 78, startPoint y: 107, endPoint x: 101, endPoint y: 107, distance: 22.5
click at [78, 107] on div "Transactions 5479" at bounding box center [58, 106] width 103 height 18
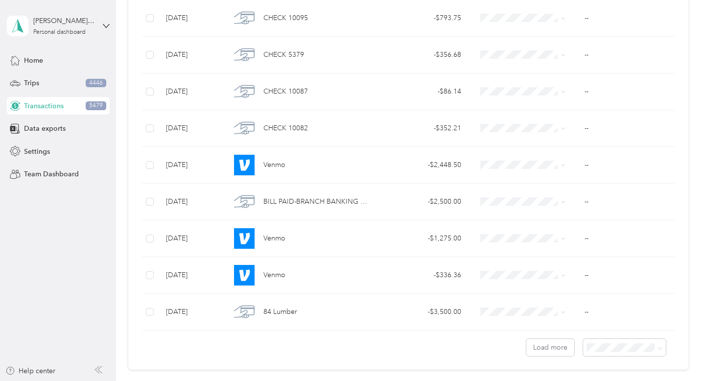
scroll to position [3606, 0]
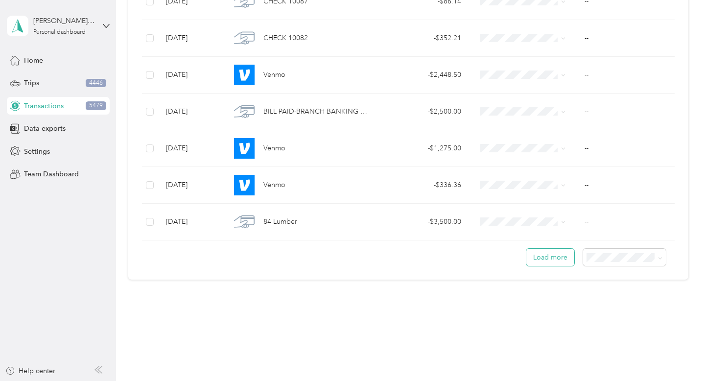
click at [567, 259] on button "Load more" at bounding box center [551, 257] width 48 height 17
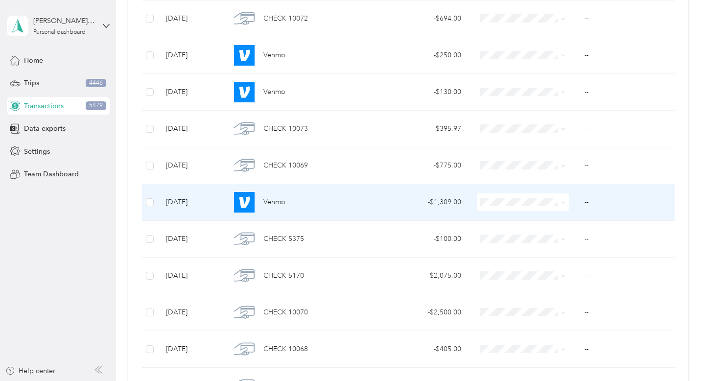
scroll to position [7281, 0]
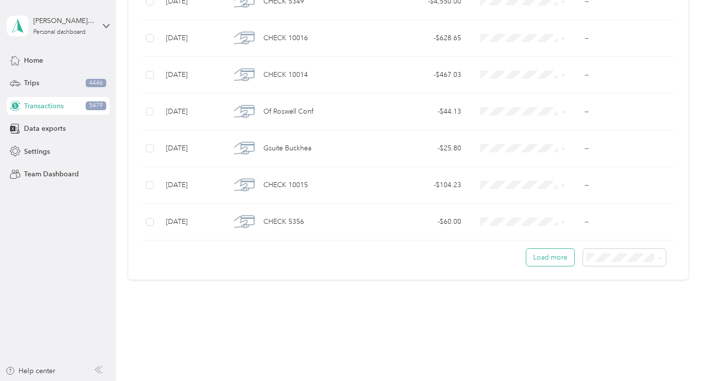
click at [555, 256] on button "Load more" at bounding box center [551, 257] width 48 height 17
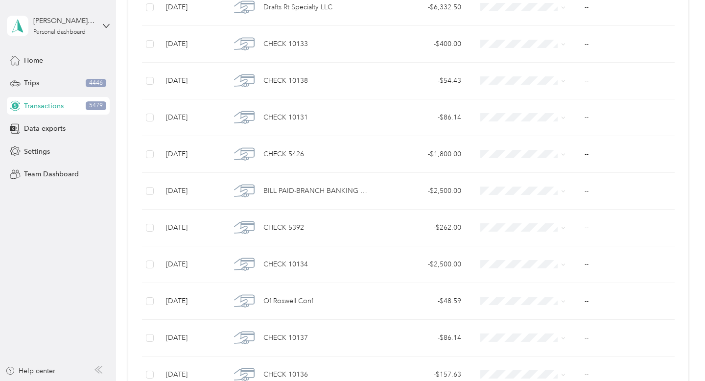
scroll to position [9442, 0]
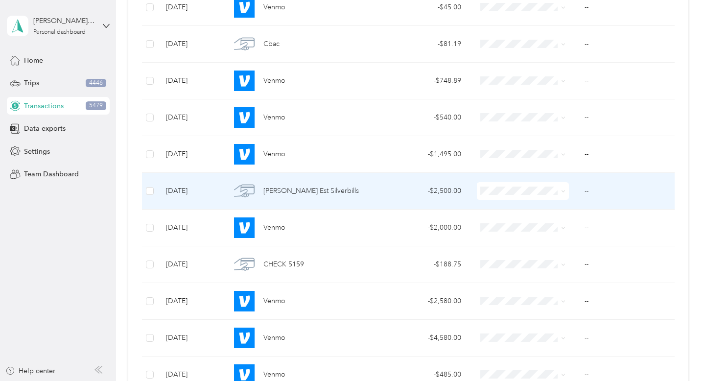
click at [533, 257] on span "Professional Fees" at bounding box center [543, 260] width 83 height 10
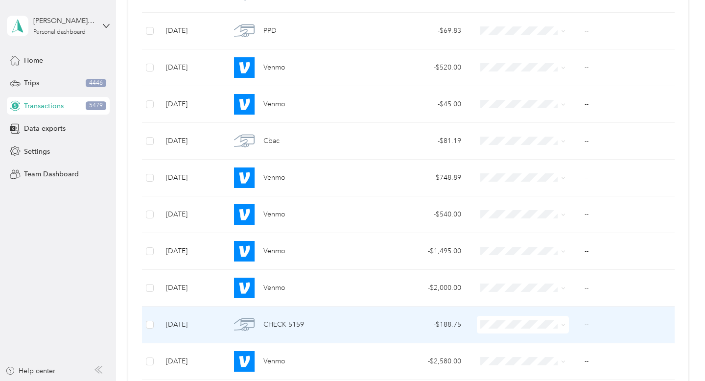
scroll to position [9342, 0]
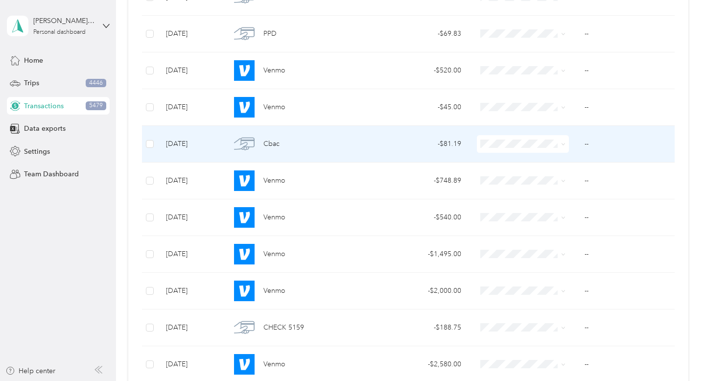
click at [522, 148] on span at bounding box center [523, 144] width 92 height 18
click at [562, 145] on icon at bounding box center [563, 144] width 4 height 4
click at [569, 211] on span "Professional Fees" at bounding box center [543, 213] width 83 height 10
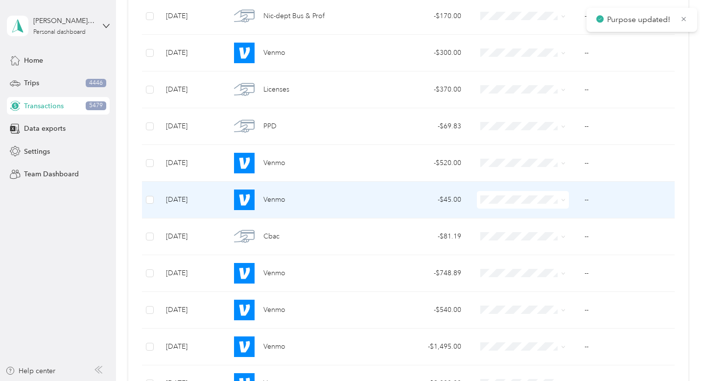
scroll to position [9181, 0]
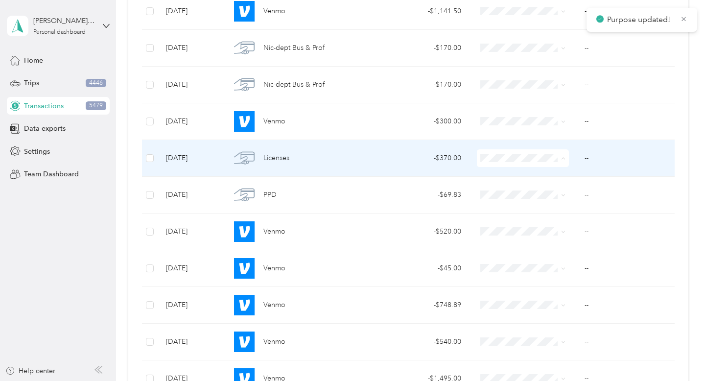
click at [543, 226] on span "Professional Fees" at bounding box center [543, 227] width 83 height 10
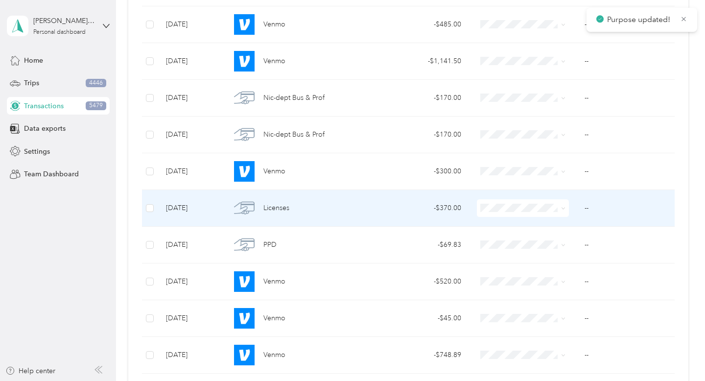
scroll to position [9119, 0]
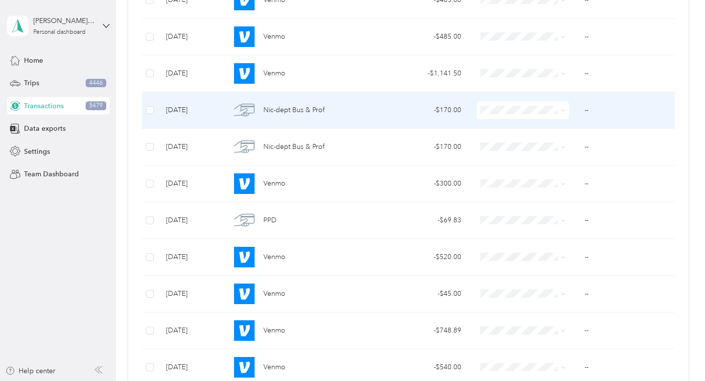
click at [559, 180] on li "Professional Fees" at bounding box center [534, 175] width 114 height 17
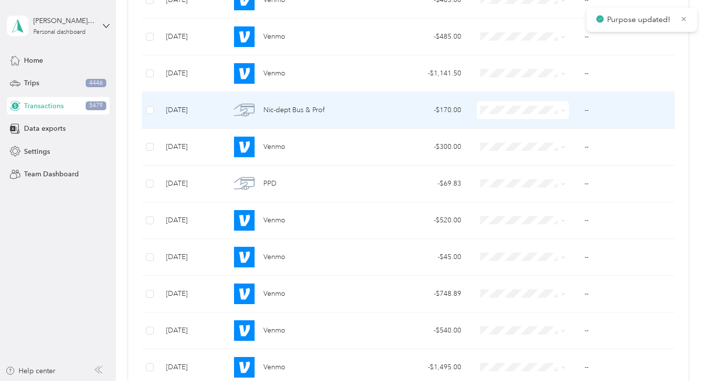
click at [565, 110] on icon at bounding box center [563, 111] width 3 height 2
click at [560, 175] on span "Professional Fees" at bounding box center [543, 176] width 83 height 10
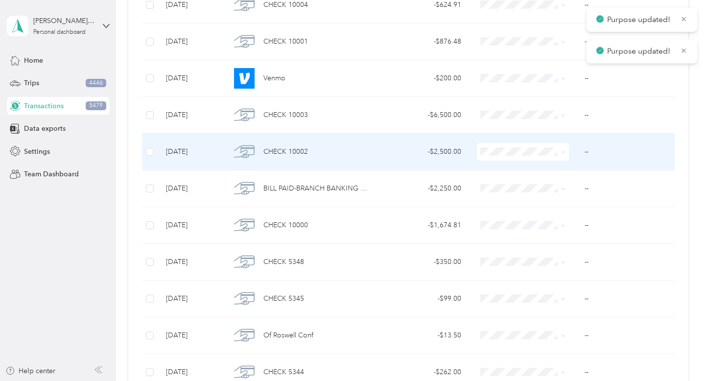
scroll to position [8195, 0]
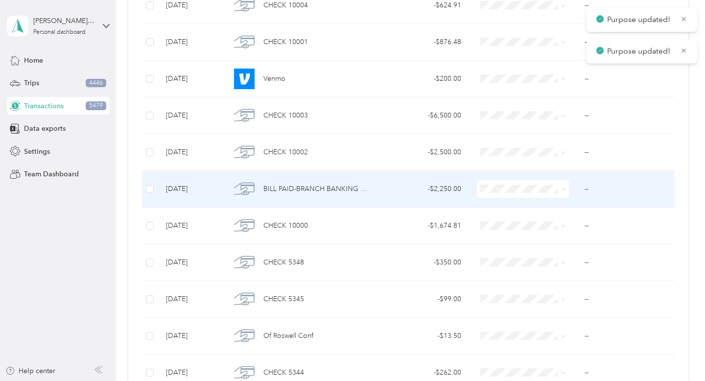
click at [552, 256] on span "Professional Fees" at bounding box center [543, 258] width 83 height 10
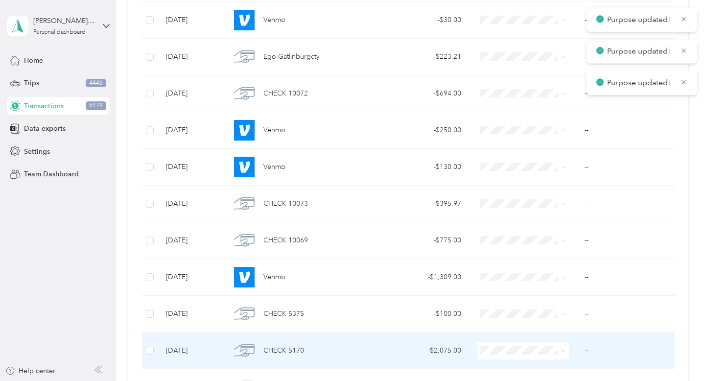
scroll to position [5643, 0]
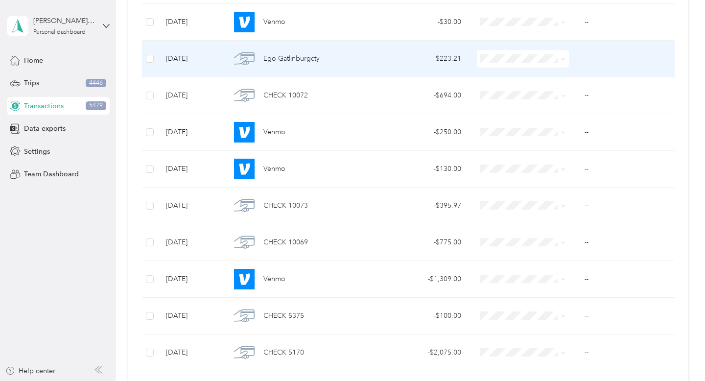
click at [527, 63] on span at bounding box center [523, 59] width 92 height 18
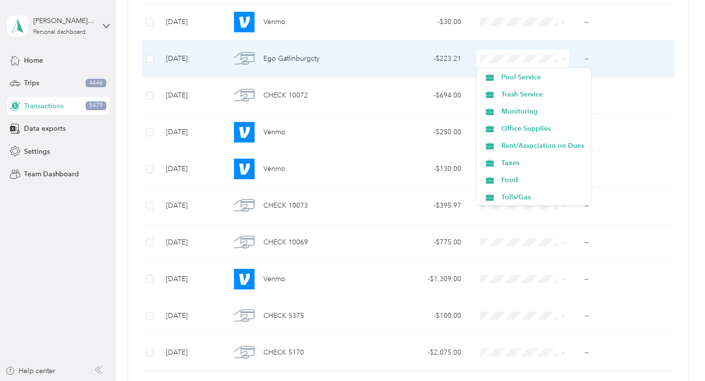
scroll to position [265, 0]
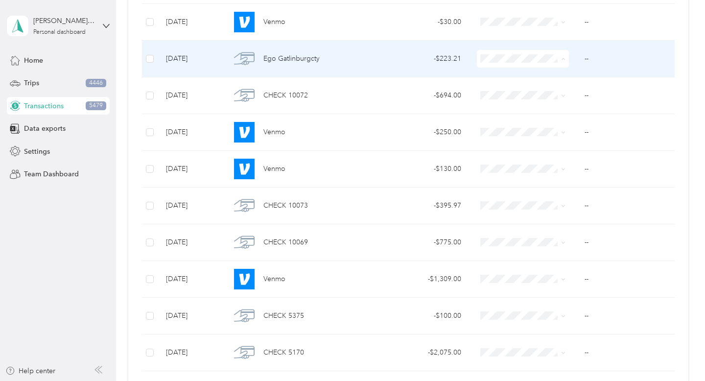
click at [530, 158] on span "Taxes" at bounding box center [543, 155] width 83 height 10
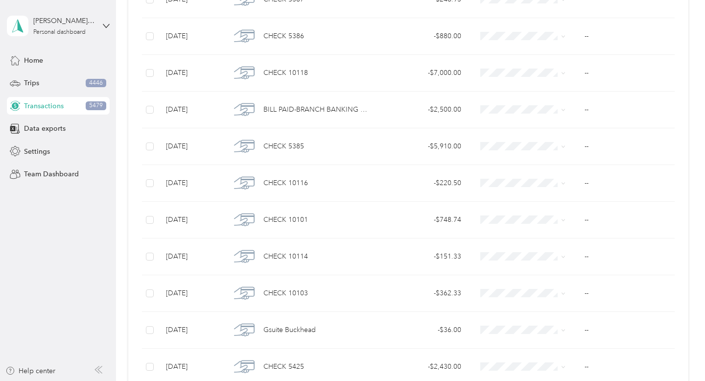
scroll to position [2015, 0]
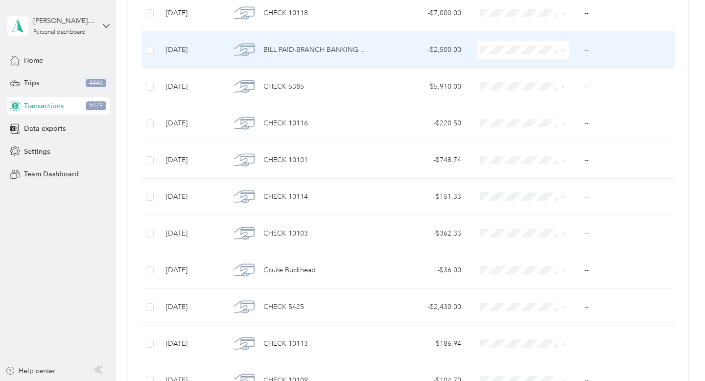
click at [560, 47] on span at bounding box center [562, 50] width 8 height 11
click at [562, 51] on icon at bounding box center [563, 50] width 4 height 4
click at [566, 122] on li "Professional Fees" at bounding box center [534, 119] width 114 height 17
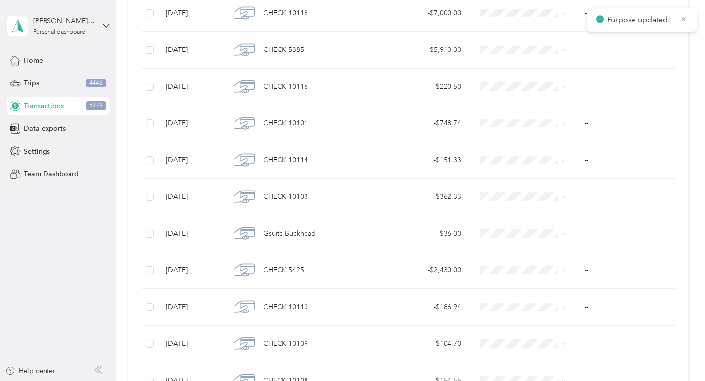
scroll to position [6246, 0]
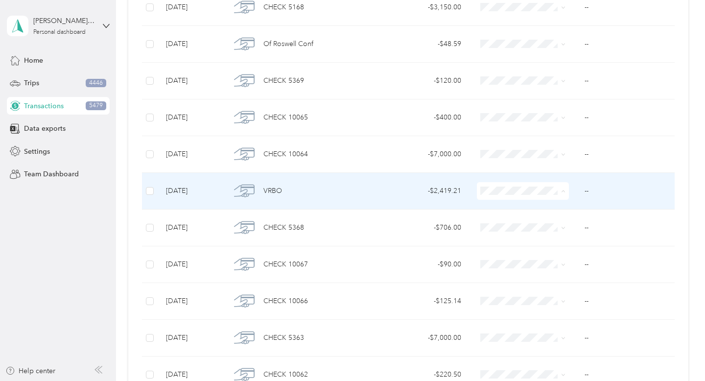
click at [522, 241] on span "Refunds" at bounding box center [543, 243] width 83 height 10
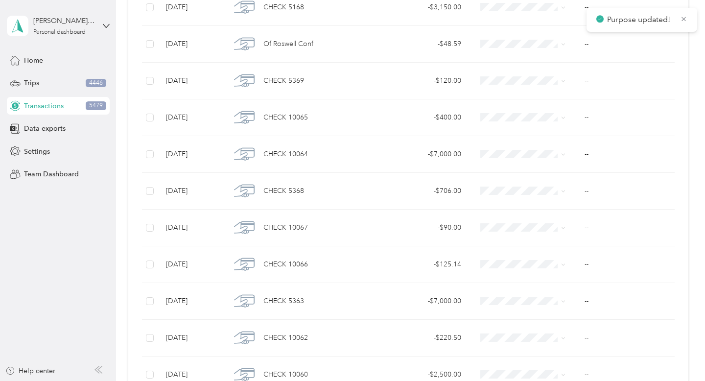
scroll to position [955, 0]
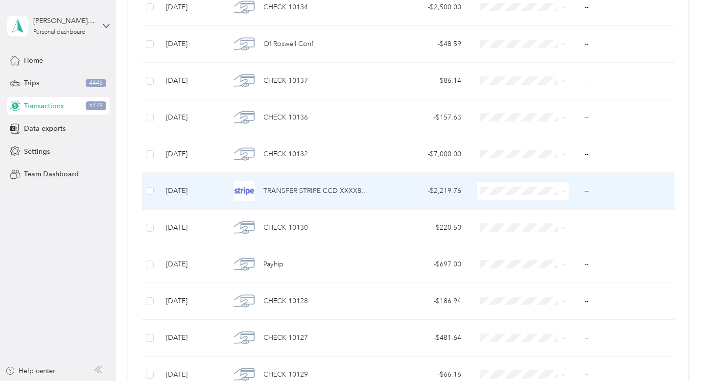
click at [531, 242] on span "Refunds" at bounding box center [543, 243] width 83 height 10
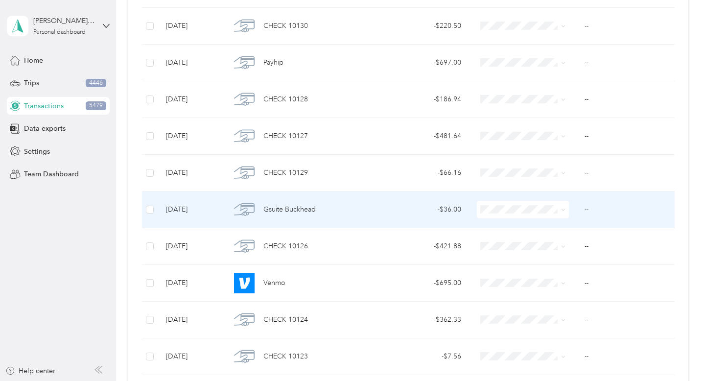
scroll to position [1141, 0]
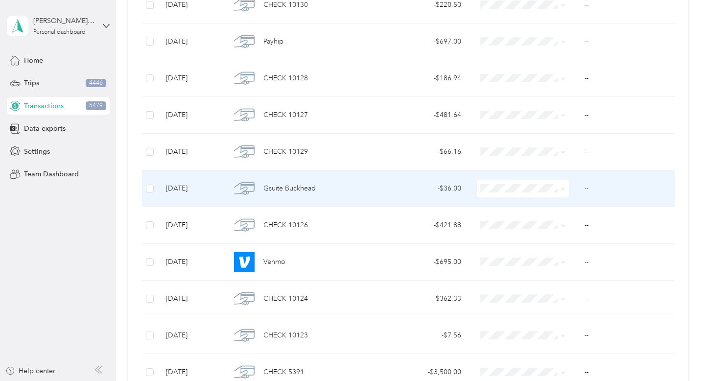
click at [540, 258] on span "Professional Fees" at bounding box center [543, 257] width 83 height 10
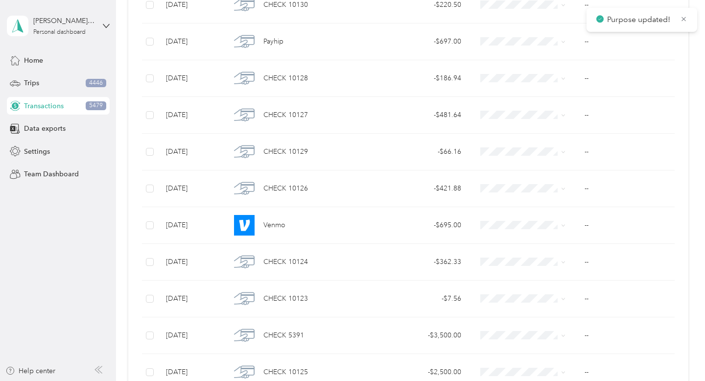
scroll to position [1984, 0]
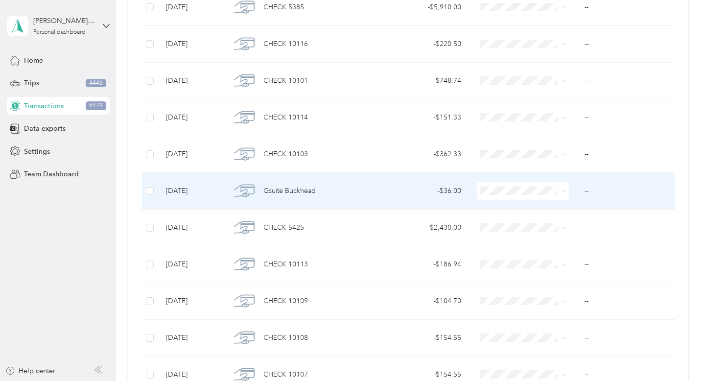
click at [556, 261] on span "Professional Fees" at bounding box center [543, 260] width 83 height 10
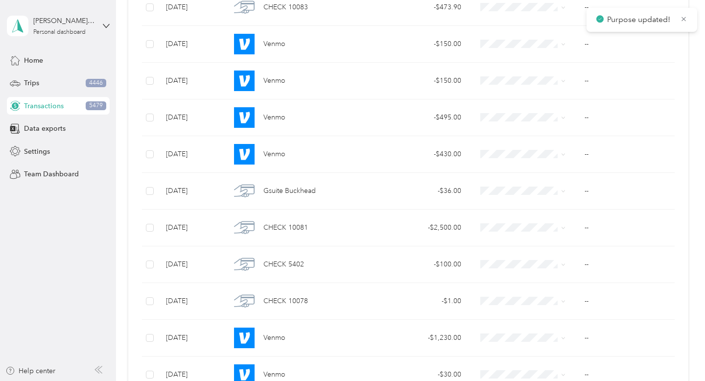
scroll to position [7017, 0]
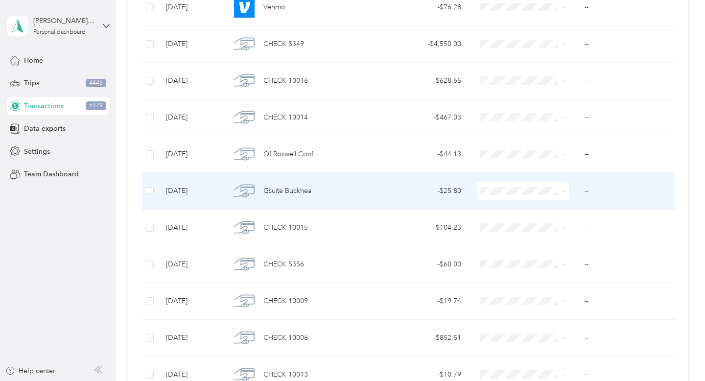
click at [550, 256] on span "Professional Fees" at bounding box center [543, 260] width 83 height 10
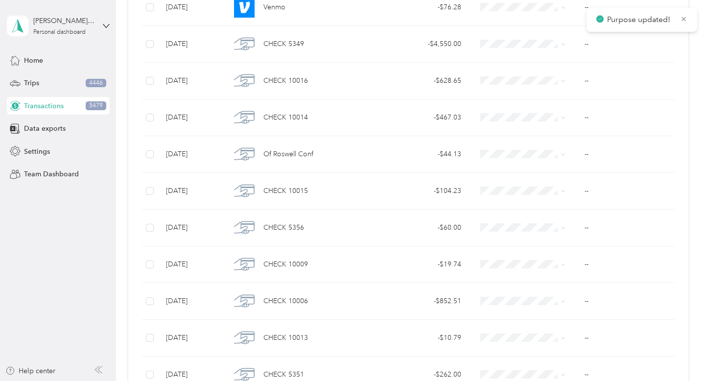
scroll to position [4262, 0]
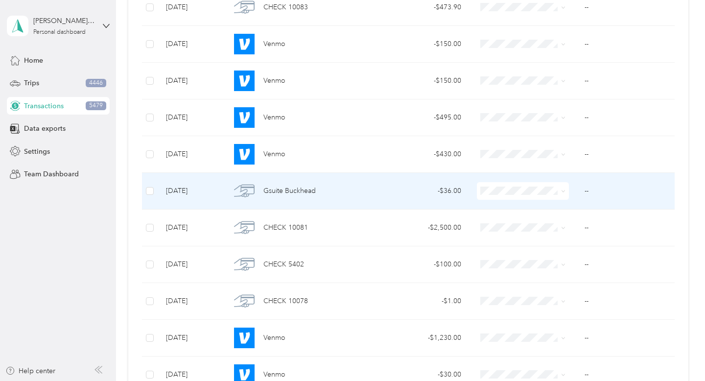
click at [562, 192] on icon at bounding box center [563, 191] width 4 height 4
click at [542, 258] on span "Professional Fees" at bounding box center [543, 260] width 83 height 10
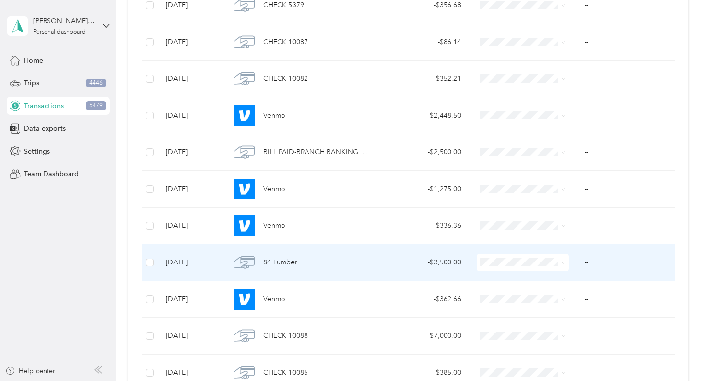
scroll to position [3416, 0]
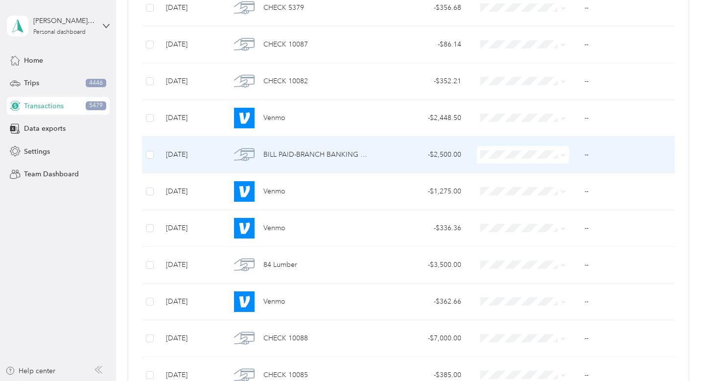
click at [558, 223] on span "Professional Fees" at bounding box center [543, 224] width 83 height 10
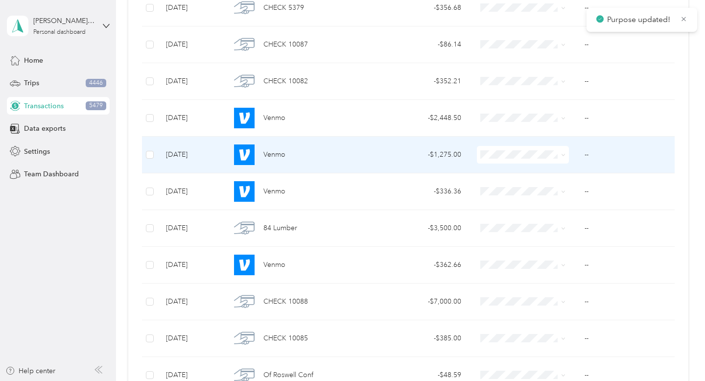
scroll to position [698, 0]
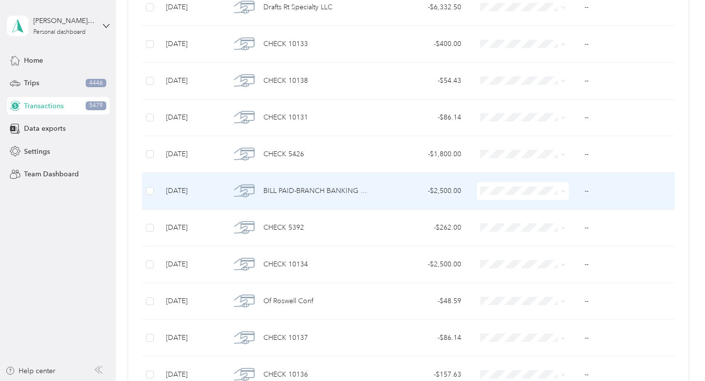
click at [545, 255] on li "Professional Fees" at bounding box center [534, 260] width 114 height 17
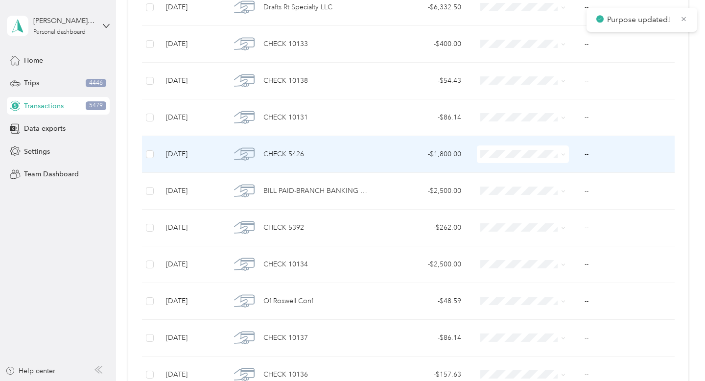
scroll to position [680, 0]
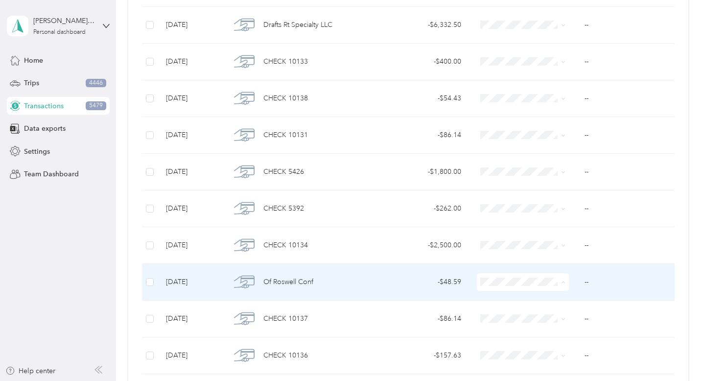
click at [562, 200] on li "Professional Fees" at bounding box center [534, 194] width 114 height 17
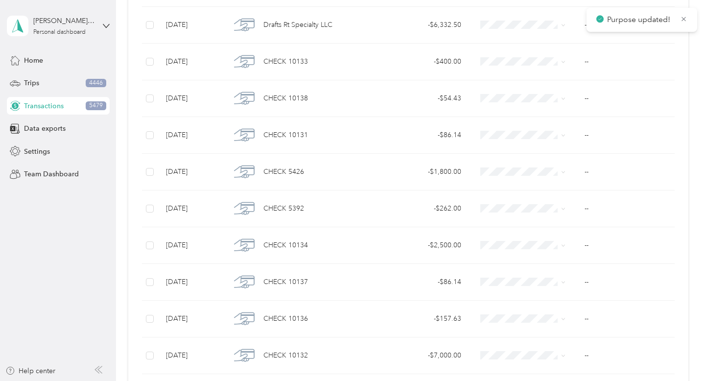
scroll to position [1580, 0]
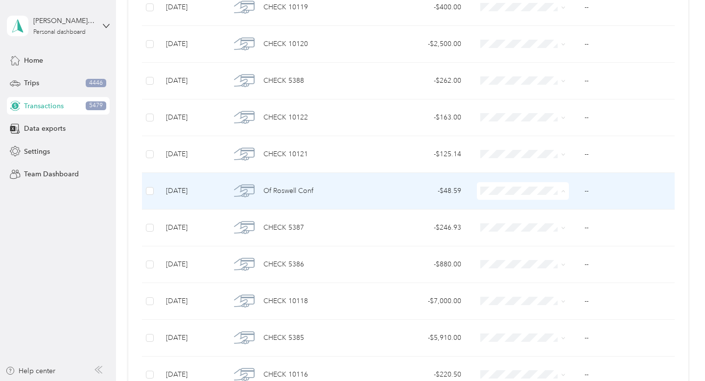
click at [552, 257] on span "Professional Fees" at bounding box center [543, 260] width 83 height 10
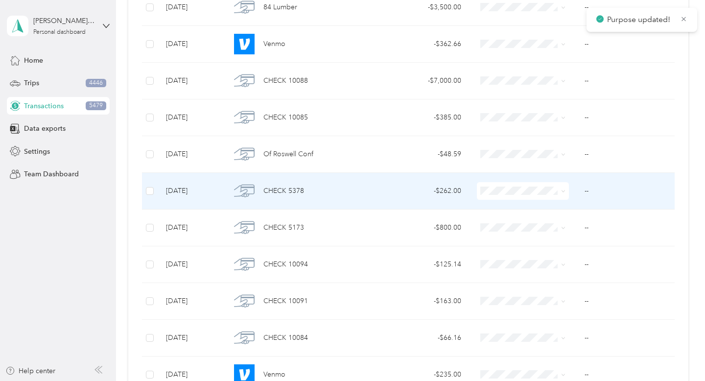
scroll to position [3490, 0]
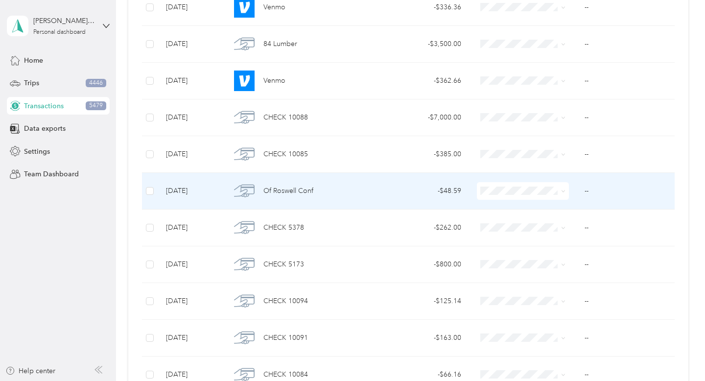
click at [566, 190] on span at bounding box center [523, 191] width 92 height 18
click at [561, 193] on icon at bounding box center [563, 191] width 4 height 4
click at [560, 258] on span "Professional Fees" at bounding box center [543, 260] width 83 height 10
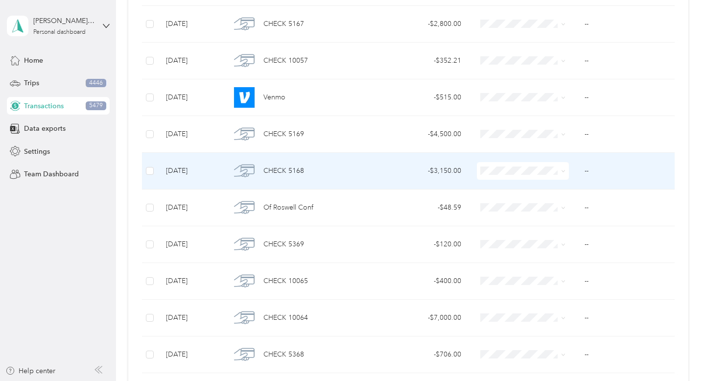
scroll to position [5748, 0]
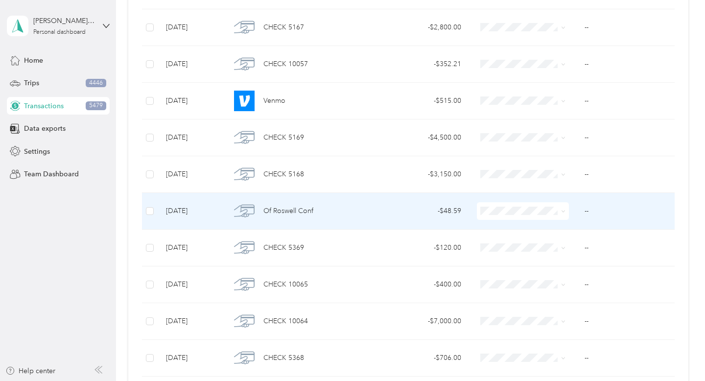
click at [565, 209] on span at bounding box center [563, 211] width 4 height 8
click at [561, 211] on span at bounding box center [562, 211] width 8 height 11
click at [565, 211] on icon at bounding box center [563, 211] width 4 height 4
click at [560, 280] on span "Professional Fees" at bounding box center [543, 280] width 83 height 10
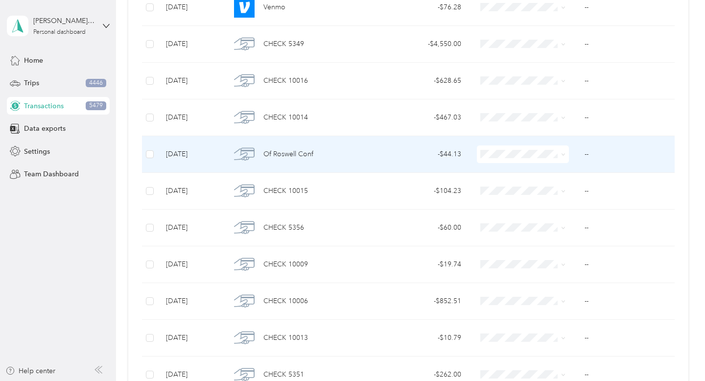
scroll to position [6724, 0]
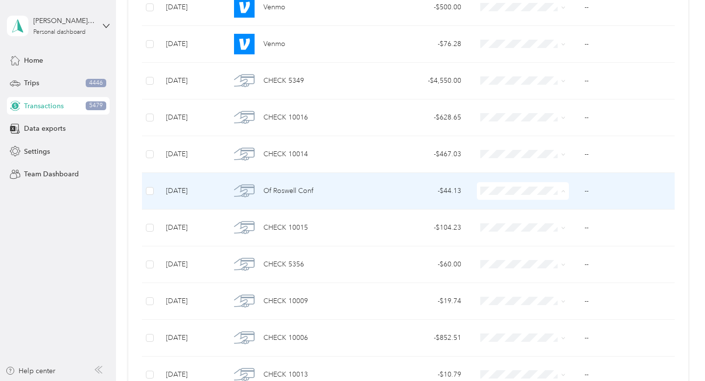
click at [541, 259] on span "Professional Fees" at bounding box center [543, 260] width 83 height 10
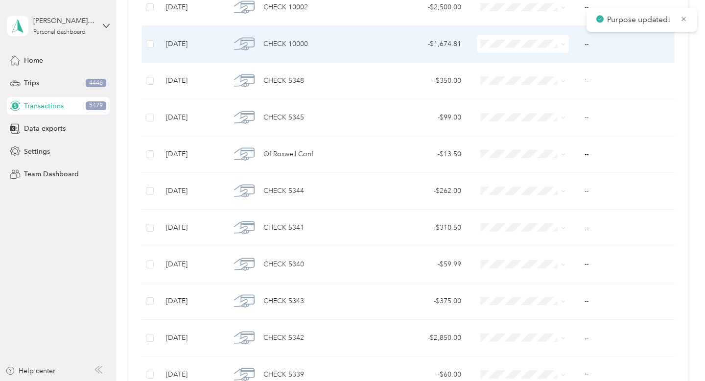
scroll to position [7752, 0]
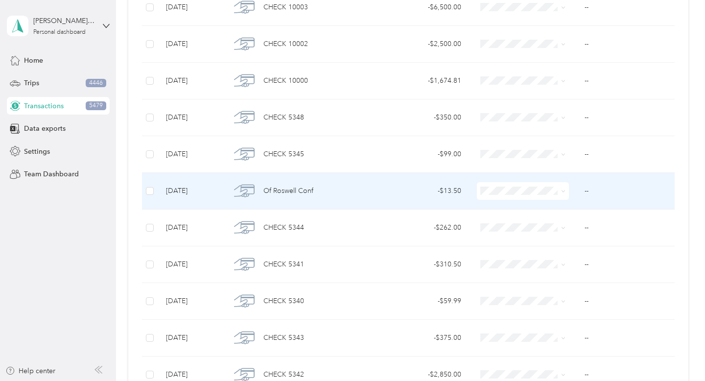
click at [563, 192] on icon at bounding box center [563, 191] width 4 height 4
click at [541, 260] on span "Professional Fees" at bounding box center [543, 260] width 83 height 10
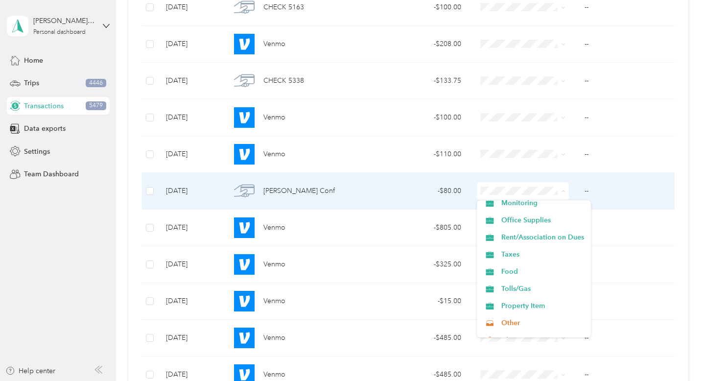
scroll to position [360, 0]
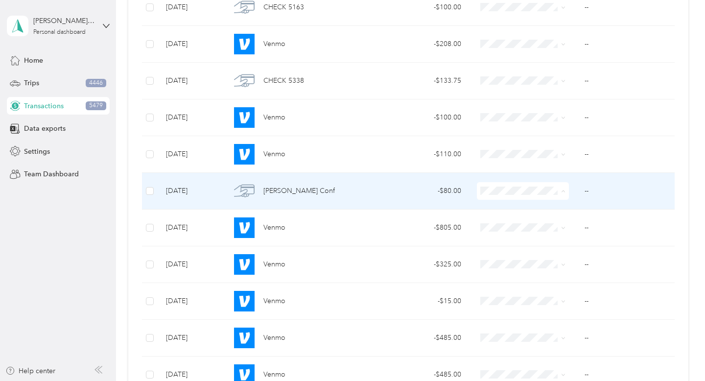
click at [523, 264] on li "Other" at bounding box center [534, 260] width 114 height 17
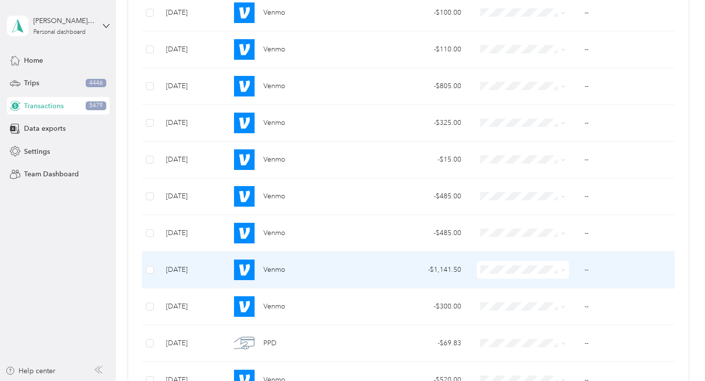
scroll to position [8481, 0]
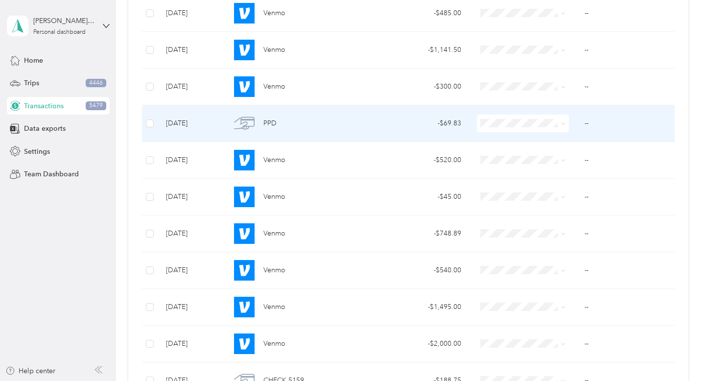
click at [538, 128] on span at bounding box center [523, 124] width 92 height 18
click at [562, 123] on icon at bounding box center [563, 124] width 3 height 2
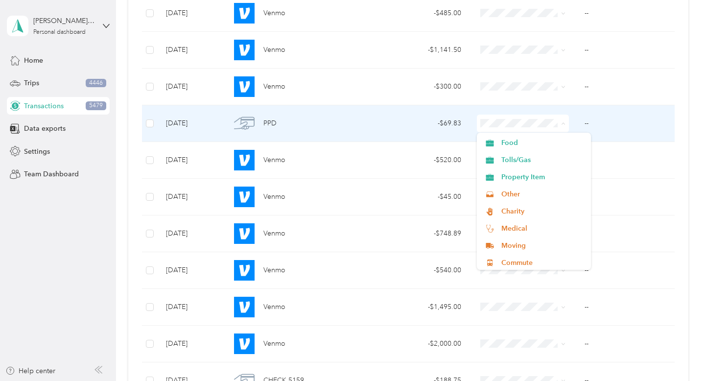
scroll to position [360, 0]
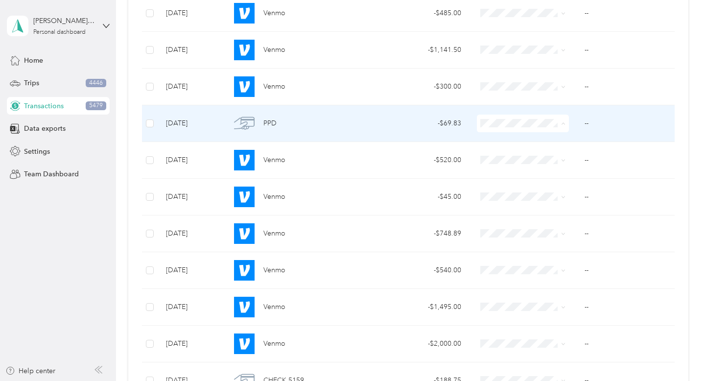
click at [551, 196] on span "Other" at bounding box center [543, 193] width 83 height 10
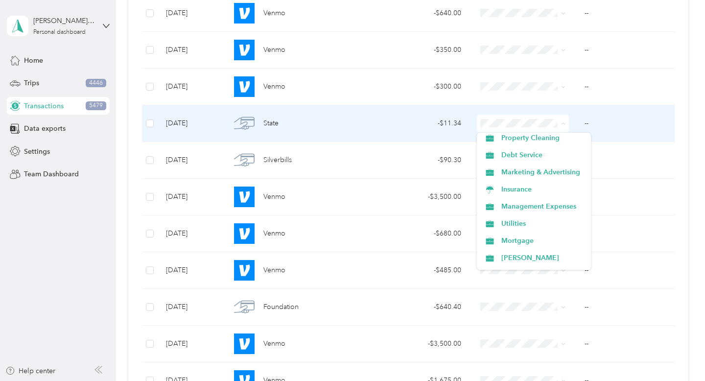
scroll to position [90, 0]
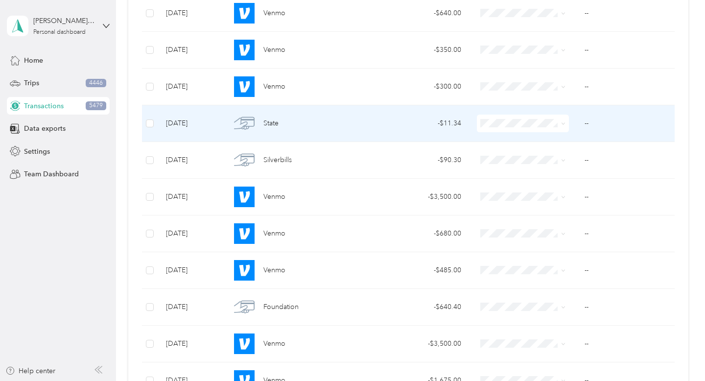
click at [612, 127] on td "--" at bounding box center [628, 123] width 103 height 37
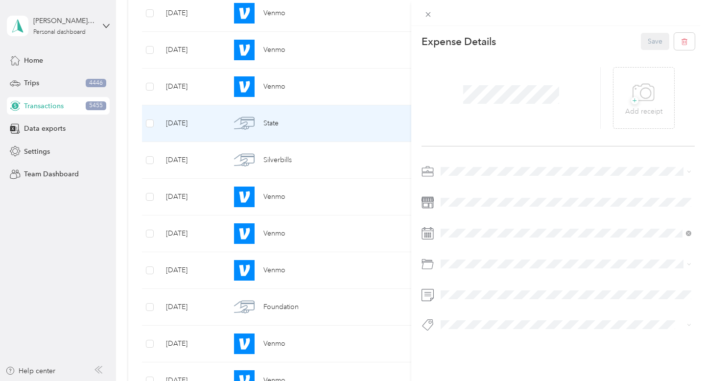
click at [509, 175] on span at bounding box center [566, 172] width 258 height 16
click at [431, 14] on icon at bounding box center [428, 14] width 8 height 8
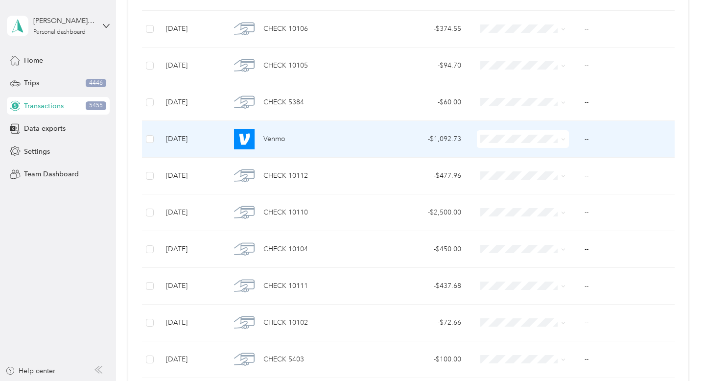
scroll to position [2219, 0]
click at [360, 144] on div "Venmo" at bounding box center [300, 140] width 138 height 21
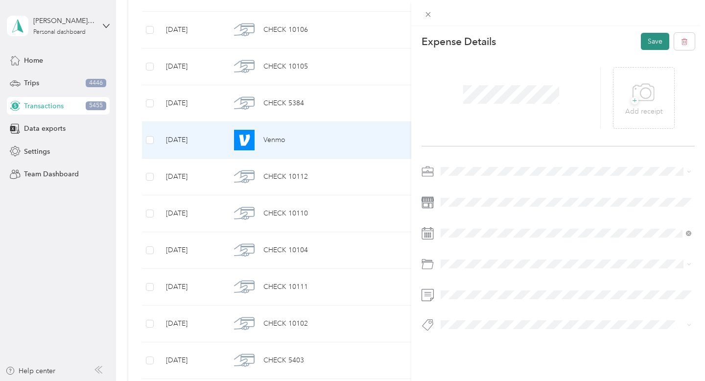
click at [653, 46] on button "Save" at bounding box center [655, 41] width 28 height 17
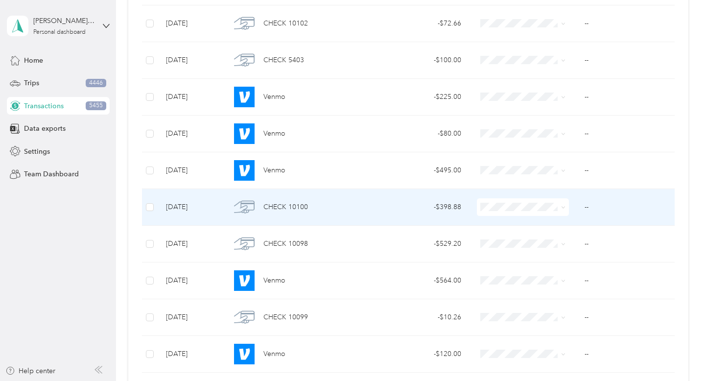
scroll to position [2550, 0]
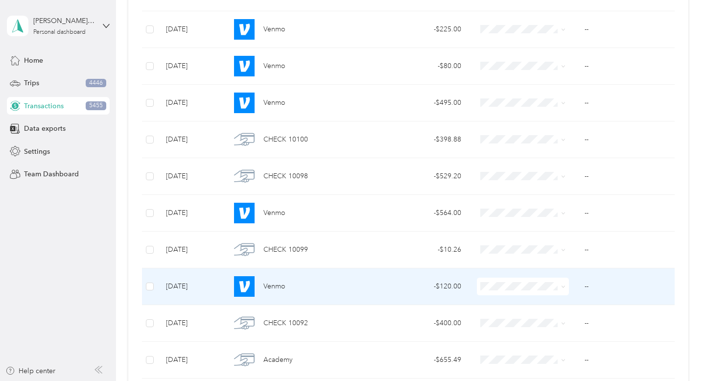
click at [387, 290] on div "- $120.00" at bounding box center [423, 286] width 77 height 11
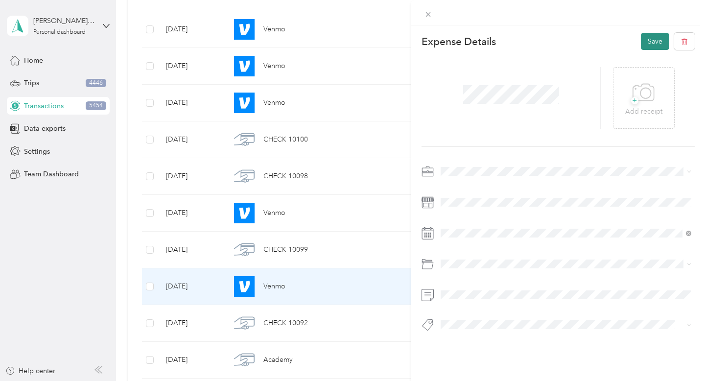
click at [658, 43] on button "Save" at bounding box center [655, 41] width 28 height 17
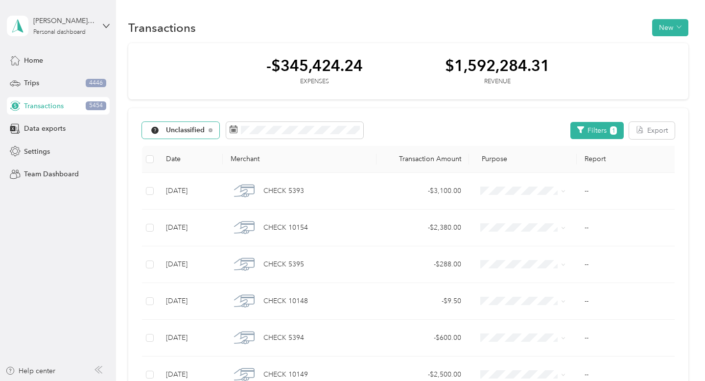
click at [196, 129] on span "Unclassified" at bounding box center [185, 130] width 39 height 7
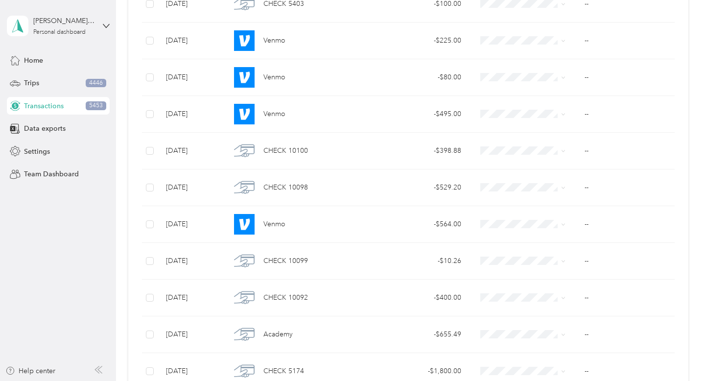
scroll to position [2540, 0]
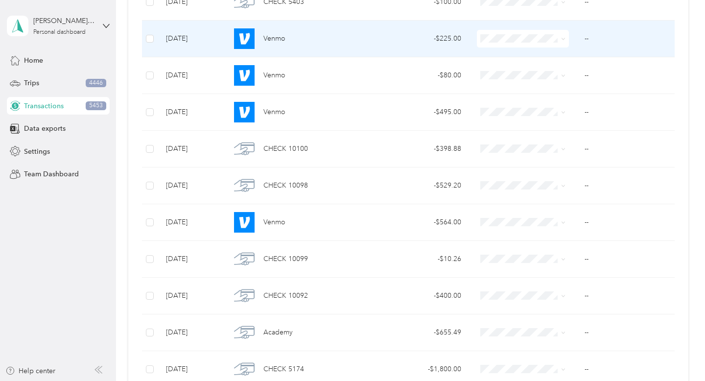
click at [560, 39] on span at bounding box center [562, 38] width 8 height 11
click at [565, 41] on icon at bounding box center [563, 39] width 4 height 4
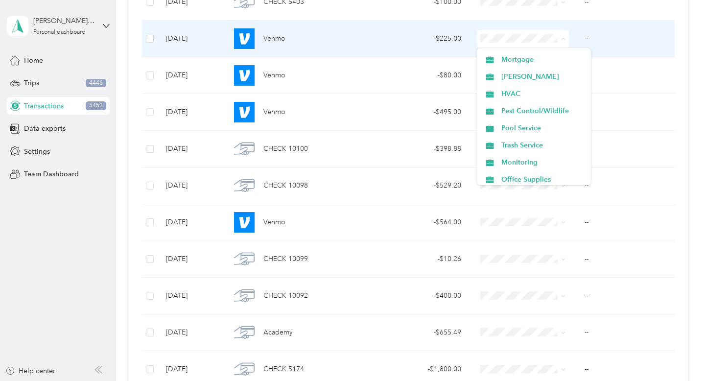
scroll to position [187, 0]
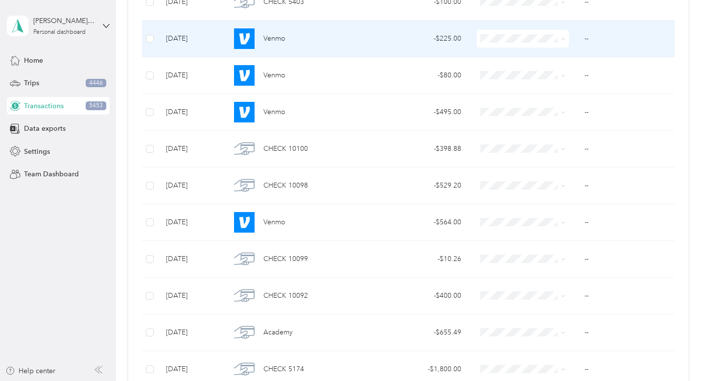
click at [562, 125] on span "Pool Service" at bounding box center [543, 127] width 83 height 10
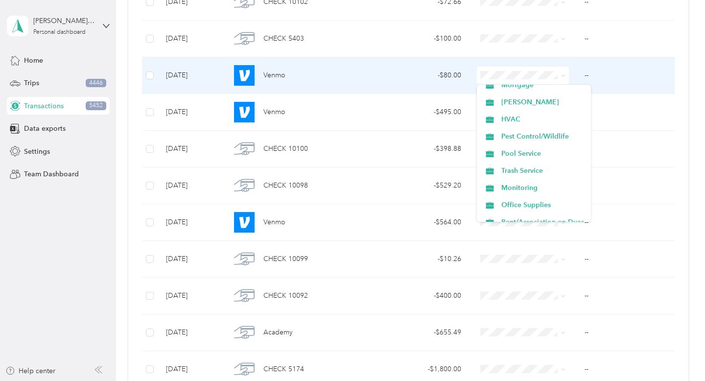
scroll to position [198, 0]
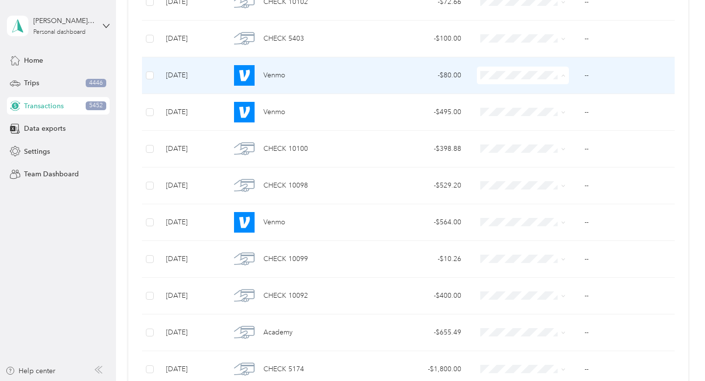
click at [532, 169] on span "Trash Service" at bounding box center [543, 169] width 83 height 10
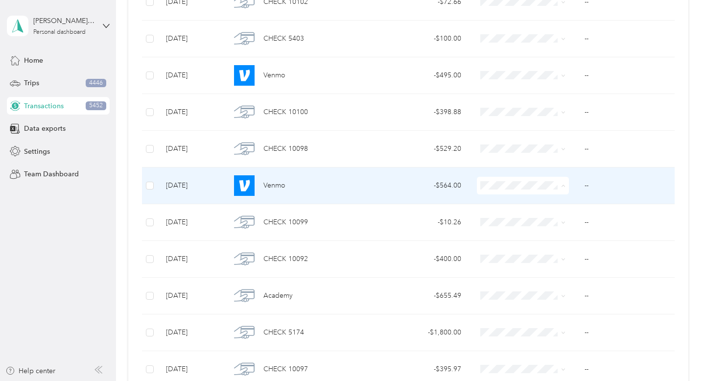
click at [544, 264] on li "Property Repairs" at bounding box center [534, 272] width 114 height 17
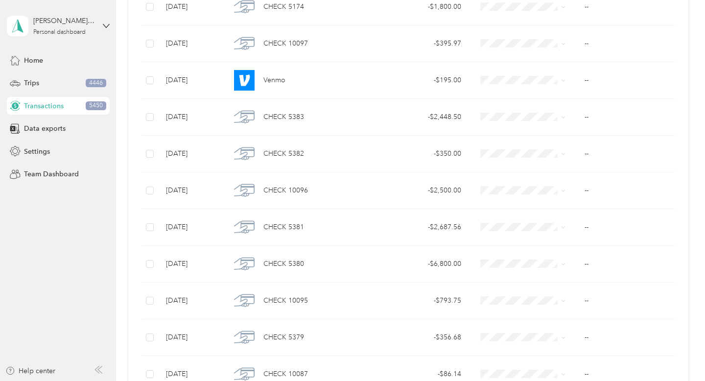
scroll to position [3049, 0]
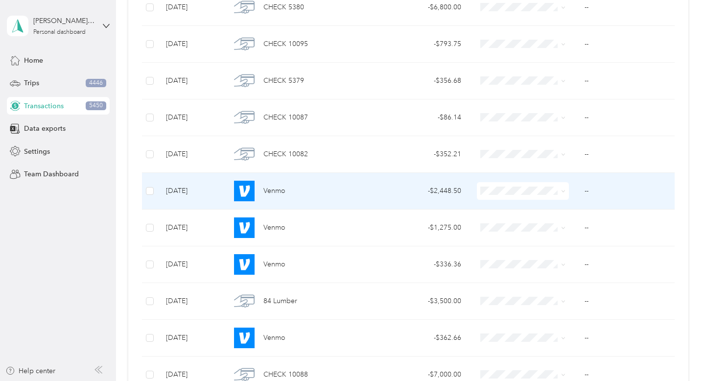
click at [560, 190] on span at bounding box center [562, 191] width 8 height 11
click at [562, 194] on icon at bounding box center [563, 191] width 4 height 4
click at [557, 282] on ol "Work Personal Refunds Professional Fees Property Repairs Property Cleaning Debt…" at bounding box center [534, 268] width 114 height 137
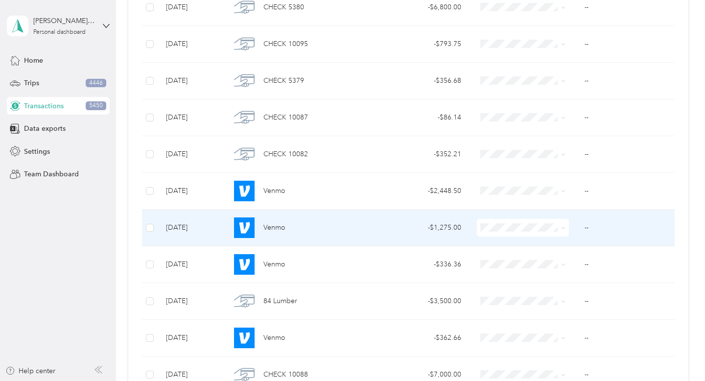
click at [562, 230] on icon at bounding box center [563, 228] width 4 height 4
click at [560, 315] on span "Property Repairs" at bounding box center [543, 314] width 83 height 10
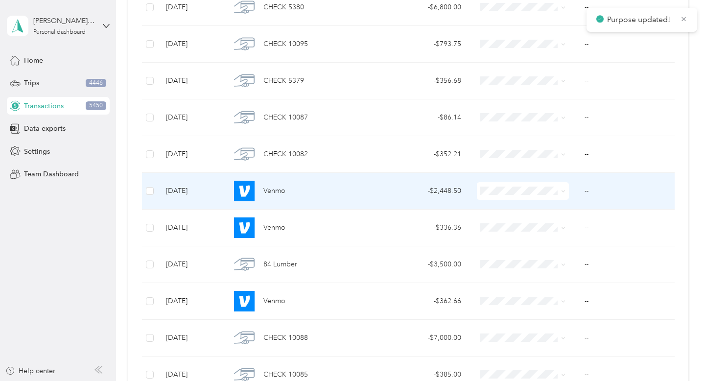
click at [563, 191] on icon at bounding box center [563, 191] width 4 height 4
click at [553, 275] on span "Property Repairs" at bounding box center [543, 276] width 83 height 10
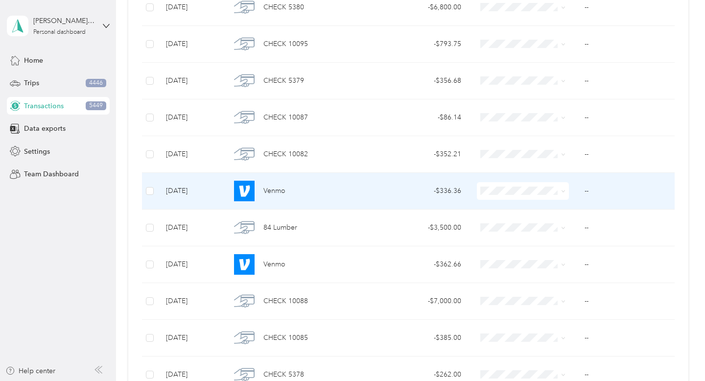
click at [550, 282] on ol "Work Personal Refunds Professional Fees Property Repairs Property Cleaning Debt…" at bounding box center [534, 266] width 114 height 137
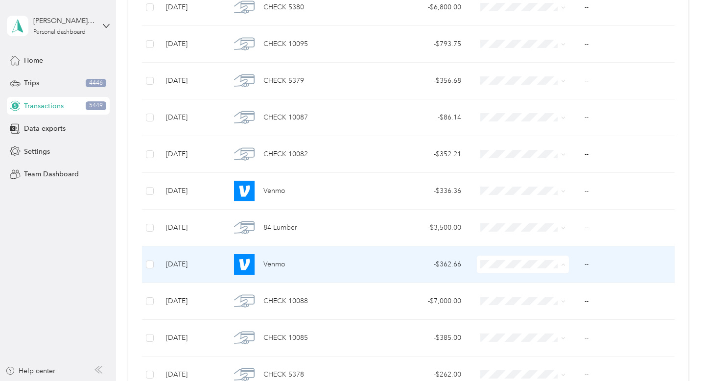
click at [560, 197] on li "Property Repairs" at bounding box center [534, 194] width 114 height 17
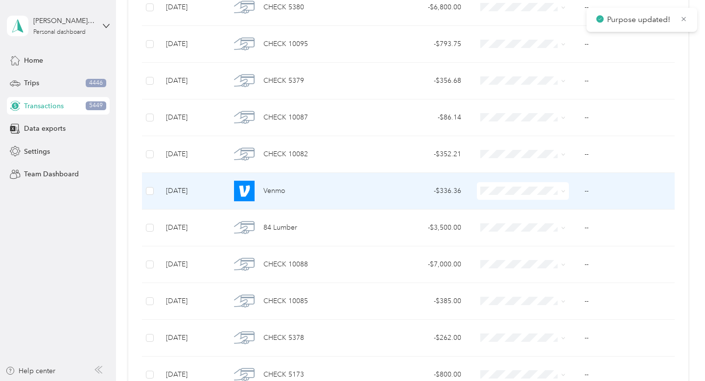
click at [559, 191] on span at bounding box center [562, 191] width 8 height 11
click at [564, 194] on span at bounding box center [563, 191] width 4 height 8
click at [562, 194] on icon at bounding box center [563, 191] width 4 height 4
click at [558, 279] on li "Property Repairs" at bounding box center [534, 272] width 114 height 17
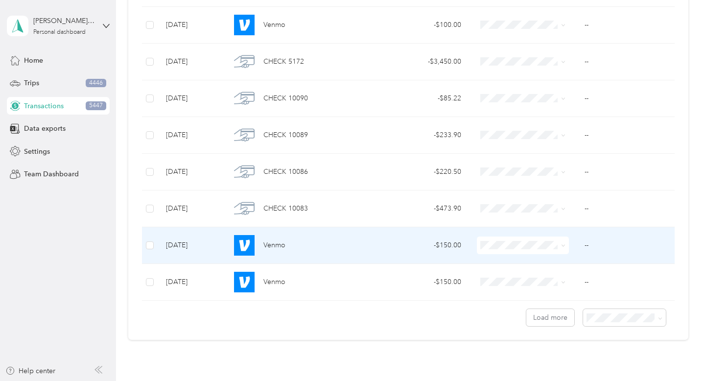
scroll to position [3554, 0]
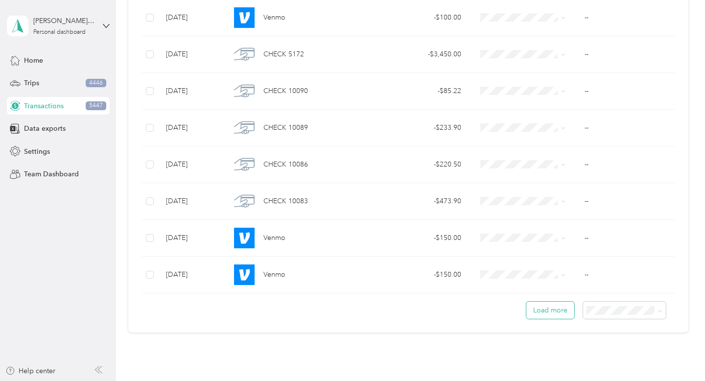
click at [571, 314] on button "Load more" at bounding box center [551, 310] width 48 height 17
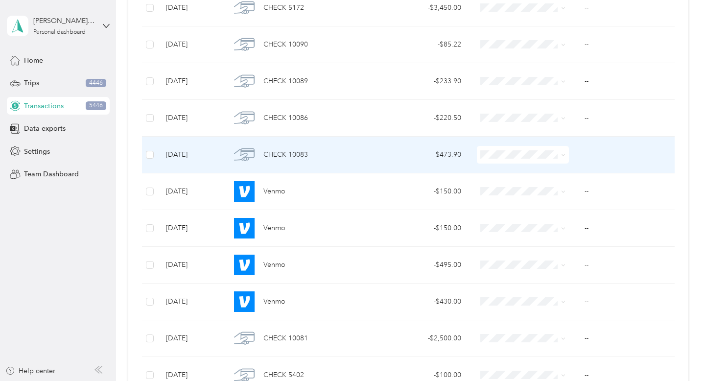
scroll to position [3602, 0]
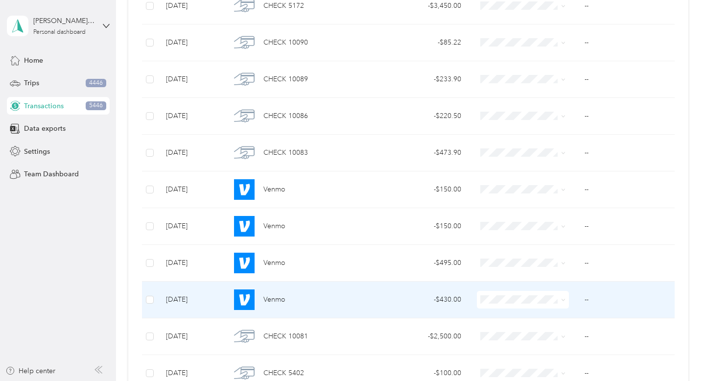
click at [559, 300] on span at bounding box center [562, 299] width 8 height 11
click at [563, 299] on icon at bounding box center [563, 300] width 4 height 4
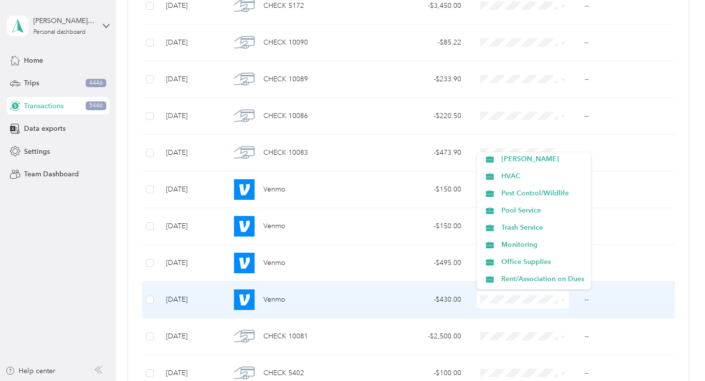
scroll to position [210, 0]
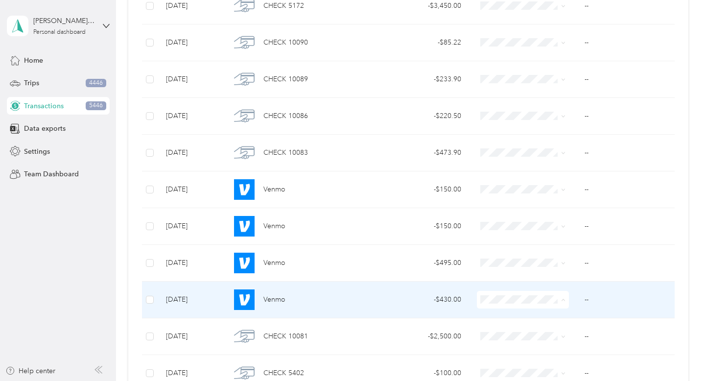
click at [562, 210] on li "Pool Service" at bounding box center [534, 208] width 114 height 17
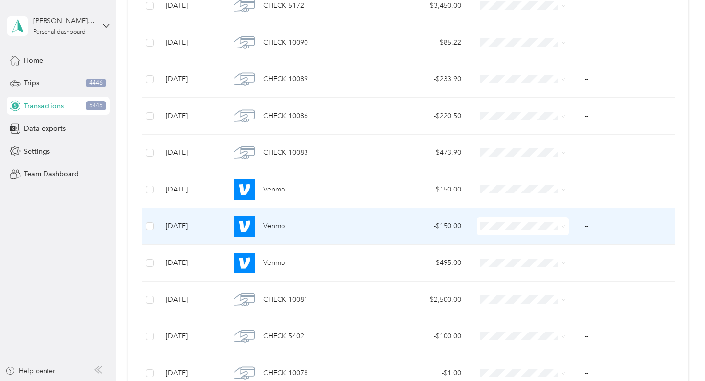
click at [566, 228] on span at bounding box center [523, 227] width 92 height 18
click at [563, 227] on icon at bounding box center [563, 226] width 4 height 4
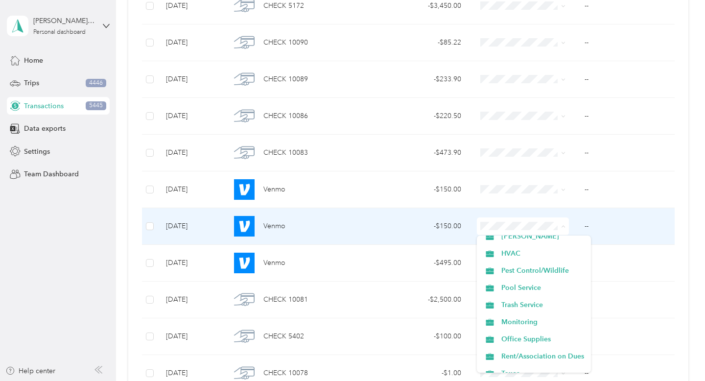
scroll to position [215, 0]
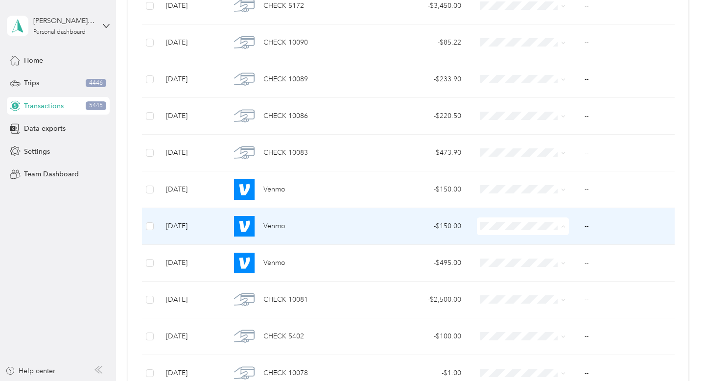
click at [558, 307] on li "Trash Service" at bounding box center [534, 303] width 114 height 17
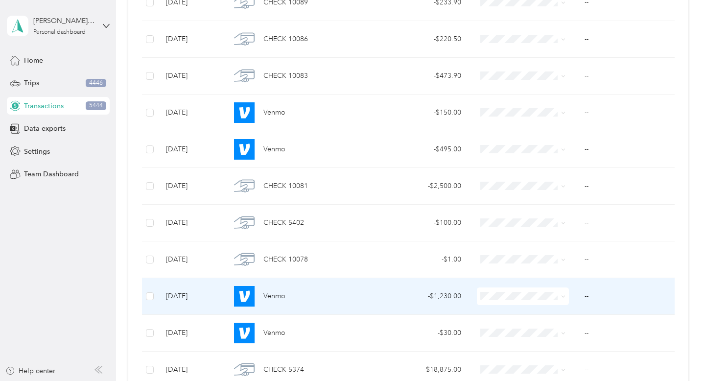
scroll to position [3680, 0]
click at [562, 298] on span at bounding box center [563, 294] width 4 height 8
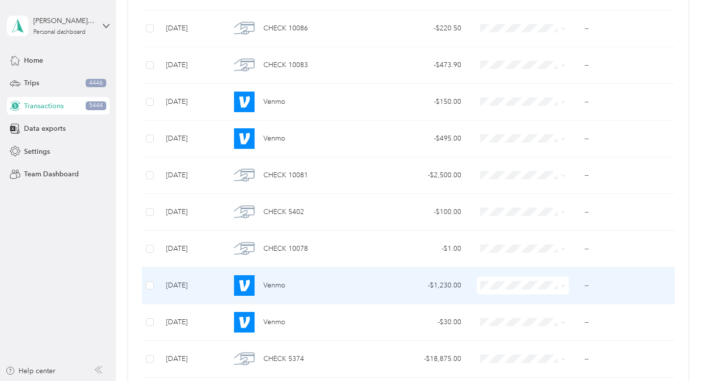
scroll to position [3692, 0]
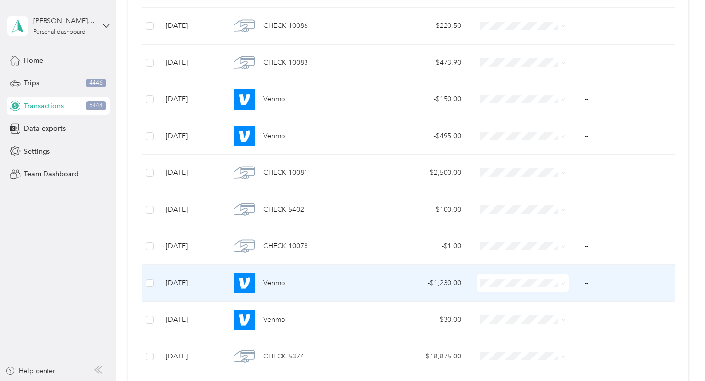
click at [565, 285] on icon at bounding box center [563, 283] width 4 height 4
click at [557, 217] on ol "Work Personal Refunds Professional Fees Property Repairs Property Cleaning Debt…" at bounding box center [534, 204] width 114 height 137
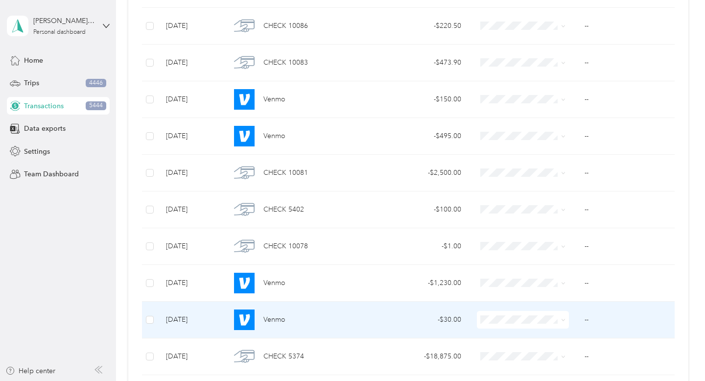
click at [563, 318] on icon at bounding box center [563, 320] width 4 height 4
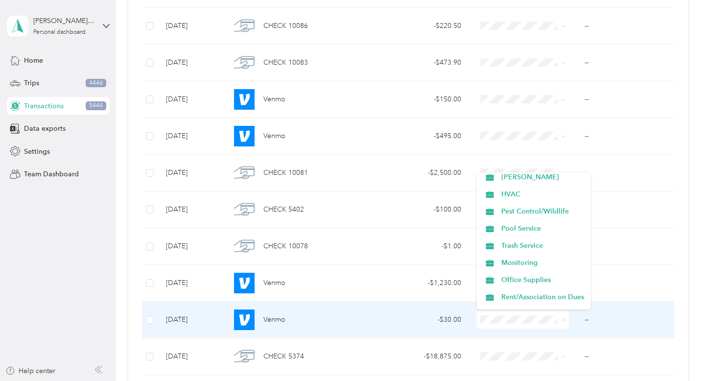
scroll to position [211, 0]
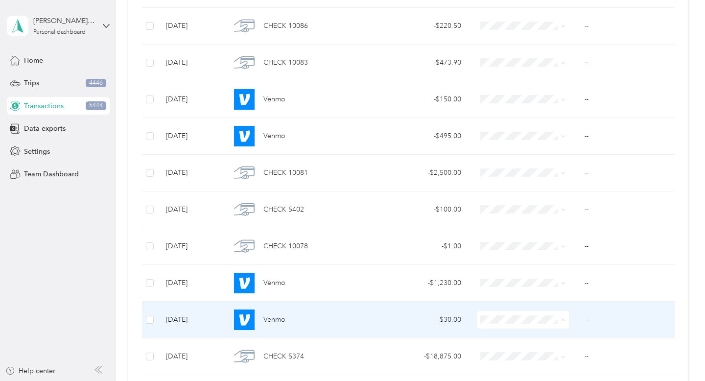
click at [562, 245] on span "Trash Service" at bounding box center [543, 245] width 83 height 10
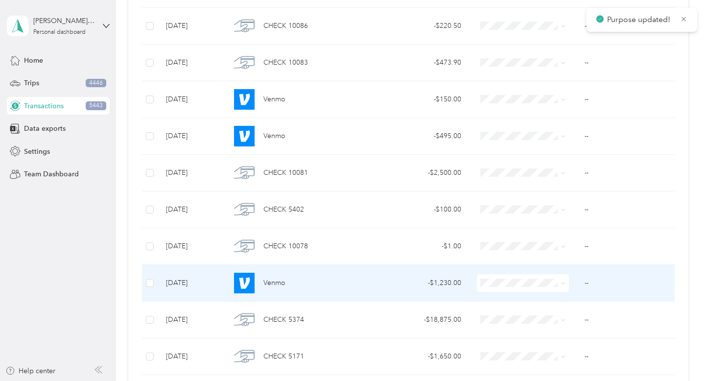
click at [565, 283] on icon at bounding box center [563, 283] width 4 height 4
click at [560, 216] on li "Property Repairs" at bounding box center [534, 212] width 114 height 17
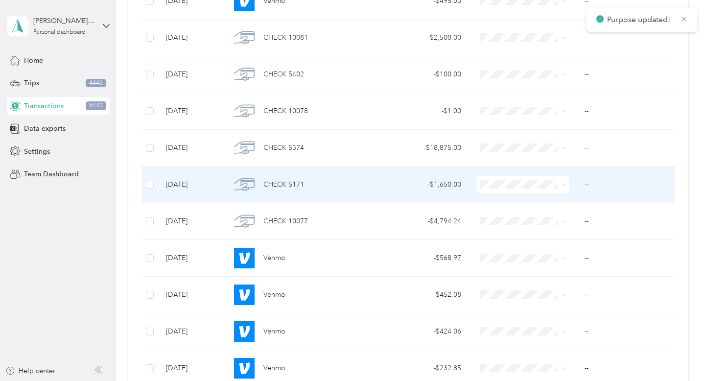
scroll to position [3831, 0]
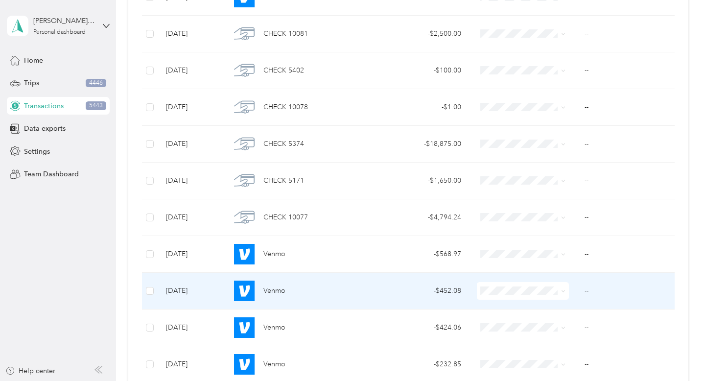
click at [560, 291] on span at bounding box center [562, 291] width 8 height 11
click at [563, 292] on icon at bounding box center [563, 291] width 4 height 4
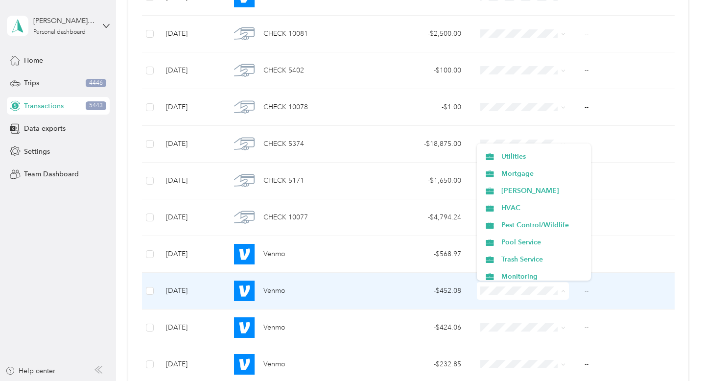
scroll to position [169, 0]
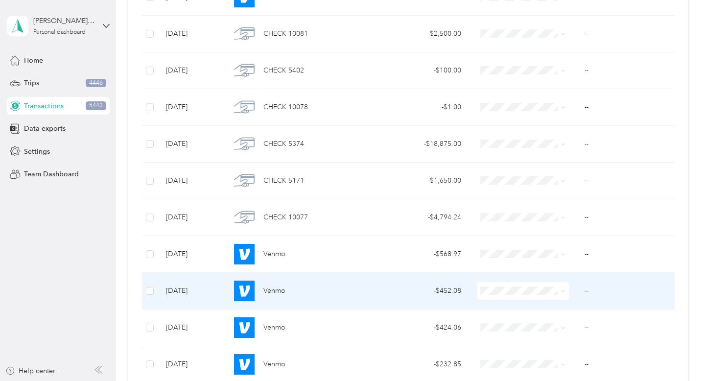
click at [557, 244] on li "Pool Service" at bounding box center [534, 240] width 114 height 17
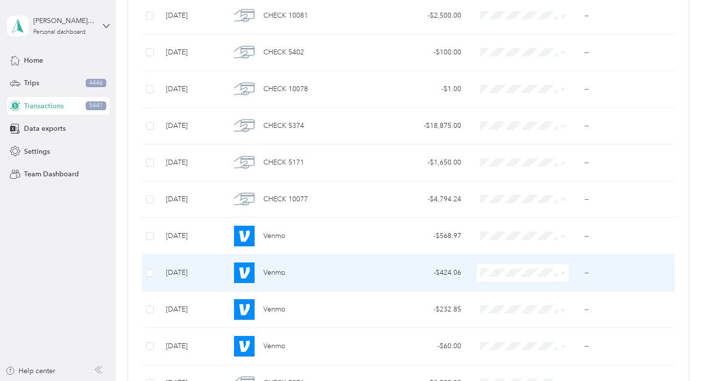
scroll to position [3850, 0]
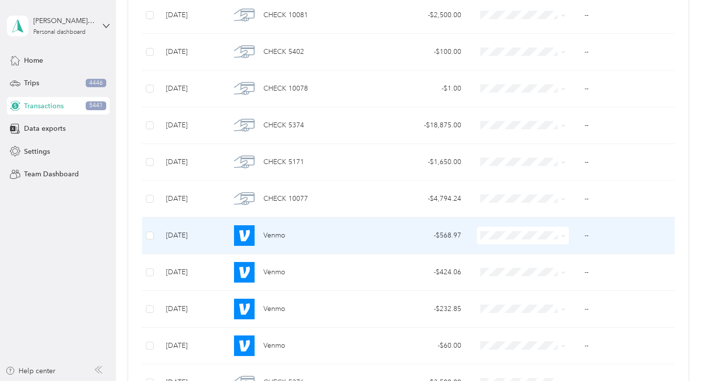
click at [562, 235] on icon at bounding box center [563, 236] width 4 height 4
click at [563, 165] on span "Property Repairs" at bounding box center [543, 165] width 83 height 10
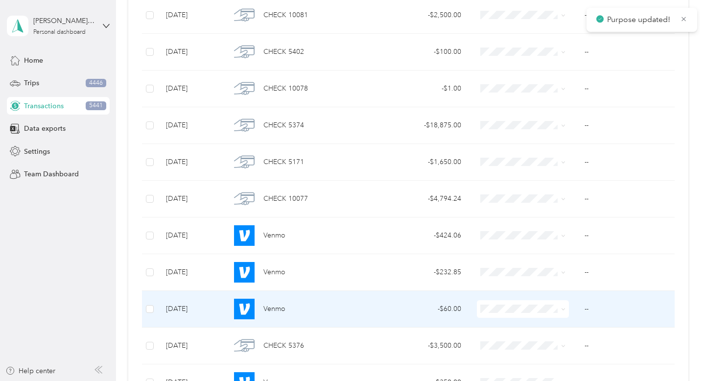
click at [566, 310] on span at bounding box center [523, 309] width 92 height 18
click at [563, 309] on icon at bounding box center [563, 309] width 4 height 4
click at [565, 240] on li "Property Repairs" at bounding box center [534, 238] width 114 height 17
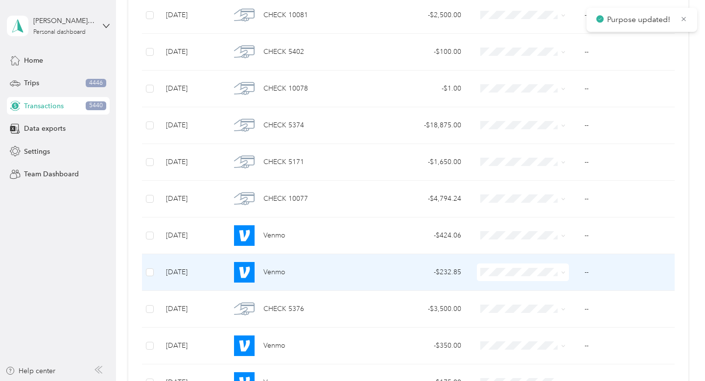
click at [560, 273] on span at bounding box center [562, 272] width 8 height 11
click at [564, 273] on icon at bounding box center [563, 273] width 3 height 2
click at [556, 200] on span "Property Repairs" at bounding box center [543, 202] width 83 height 10
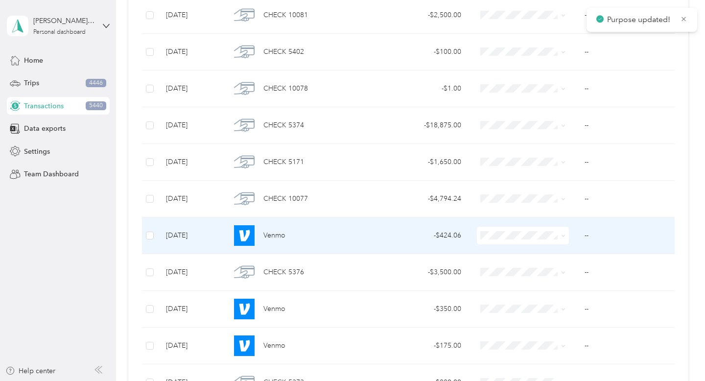
click at [563, 237] on icon at bounding box center [563, 236] width 4 height 4
click at [566, 168] on li "Property Repairs" at bounding box center [534, 165] width 114 height 17
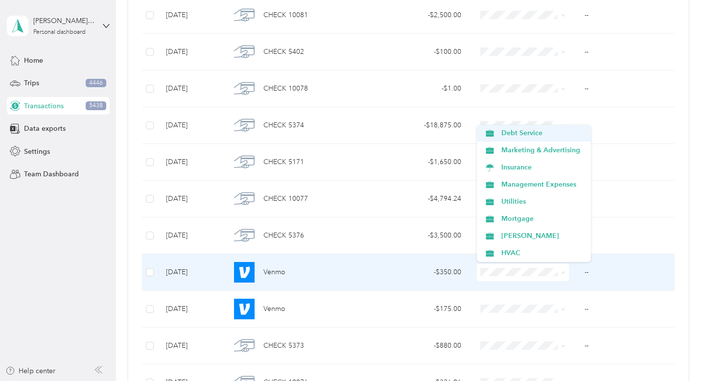
scroll to position [107, 0]
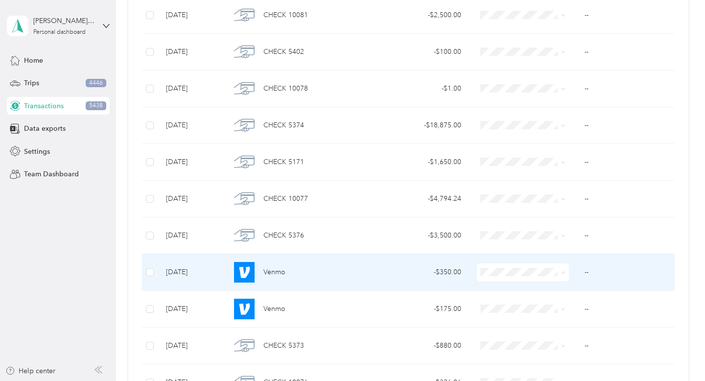
click at [556, 181] on span "Management Expenses" at bounding box center [543, 180] width 83 height 10
click at [564, 271] on icon at bounding box center [563, 272] width 4 height 4
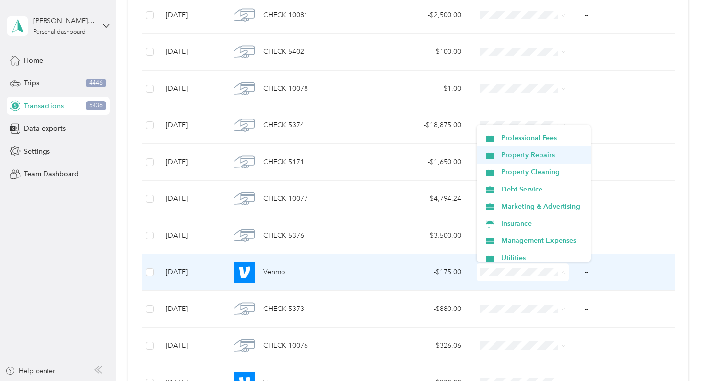
scroll to position [50, 0]
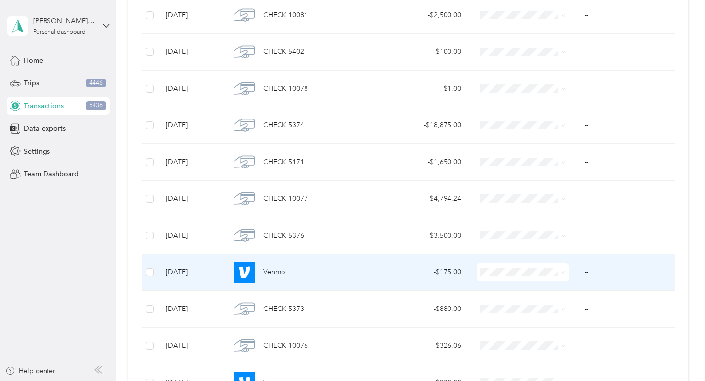
click at [564, 173] on ol "Work Personal Refunds Professional Fees Property Repairs Property Cleaning Debt…" at bounding box center [534, 193] width 114 height 137
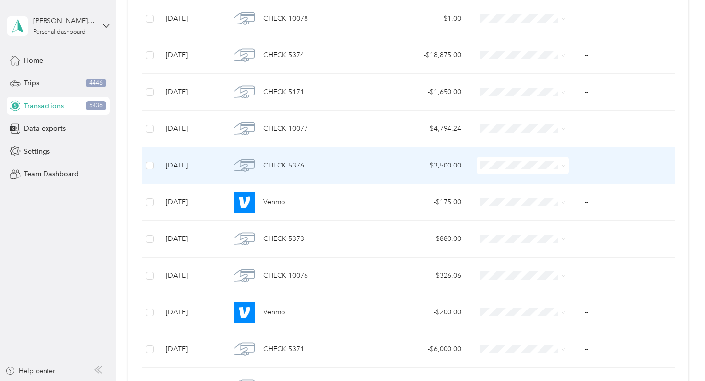
scroll to position [3921, 0]
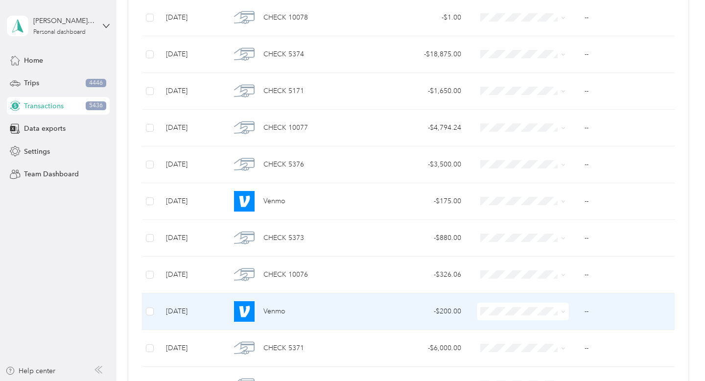
click at [567, 310] on span at bounding box center [523, 312] width 92 height 18
click at [562, 310] on icon at bounding box center [563, 312] width 4 height 4
click at [560, 244] on li "Property Repairs" at bounding box center [534, 241] width 114 height 17
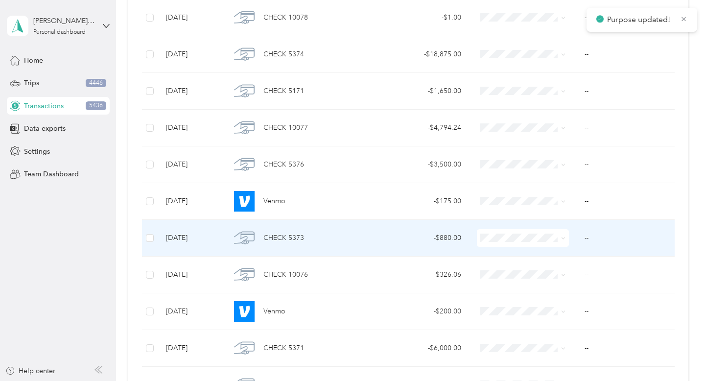
scroll to position [3962, 0]
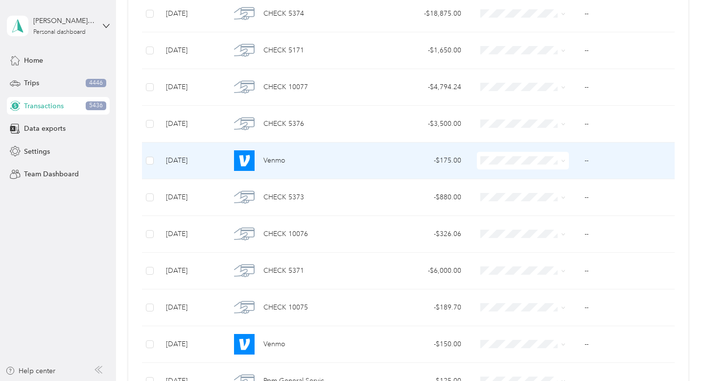
click at [566, 161] on span at bounding box center [523, 161] width 92 height 18
click at [562, 163] on span at bounding box center [563, 160] width 4 height 8
click at [563, 161] on icon at bounding box center [563, 161] width 4 height 4
click at [562, 266] on li "Property Cleaning" at bounding box center [534, 260] width 114 height 17
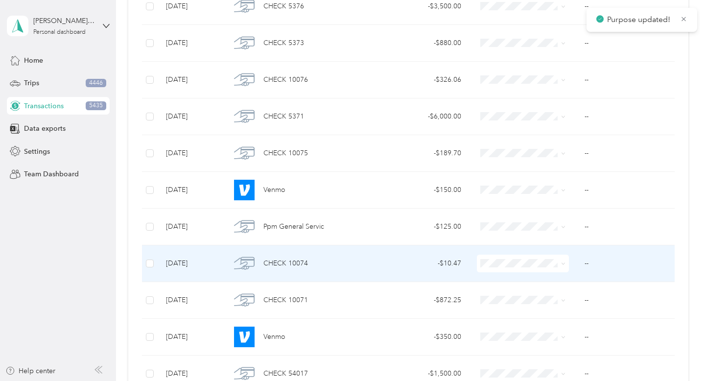
scroll to position [4081, 0]
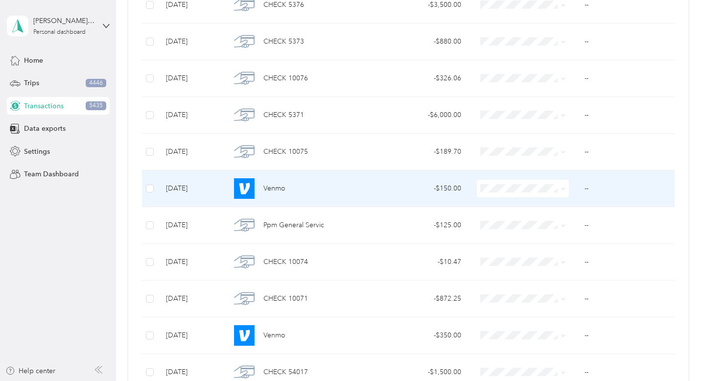
click at [563, 190] on icon at bounding box center [563, 189] width 4 height 4
click at [566, 273] on span "Property Repairs" at bounding box center [543, 273] width 83 height 10
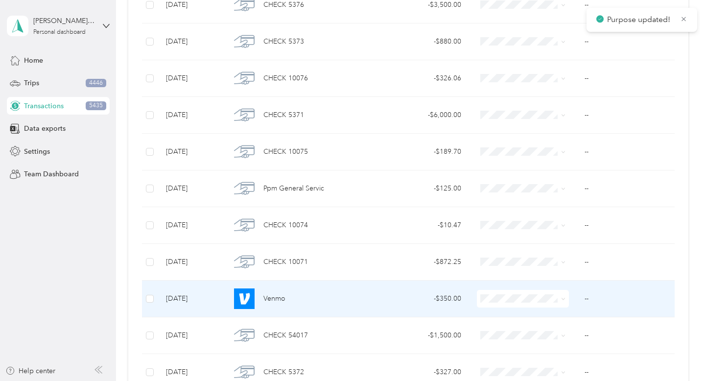
scroll to position [4120, 0]
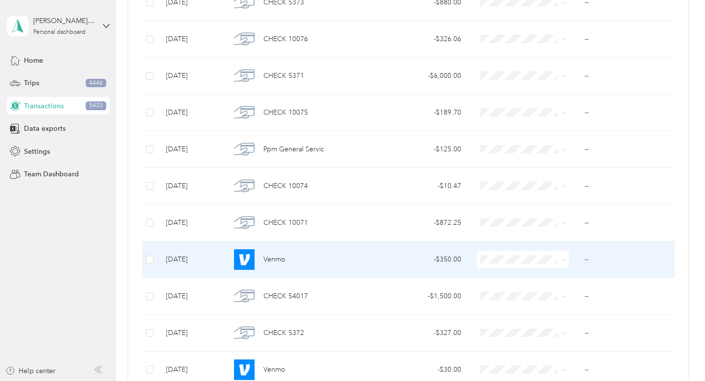
click at [565, 263] on span at bounding box center [563, 259] width 4 height 8
click at [563, 260] on icon at bounding box center [563, 260] width 4 height 4
click at [553, 191] on span "Property Repairs" at bounding box center [543, 189] width 83 height 10
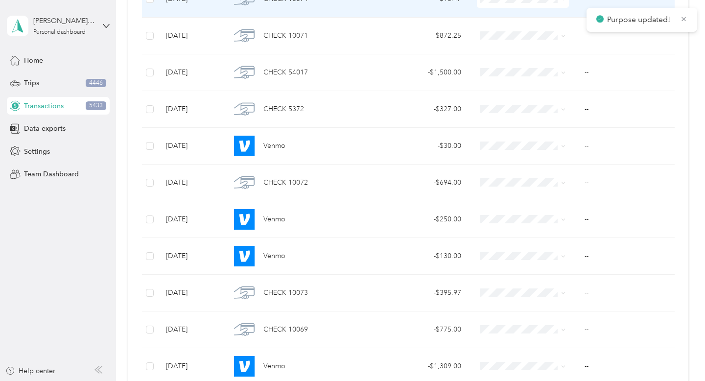
scroll to position [4315, 0]
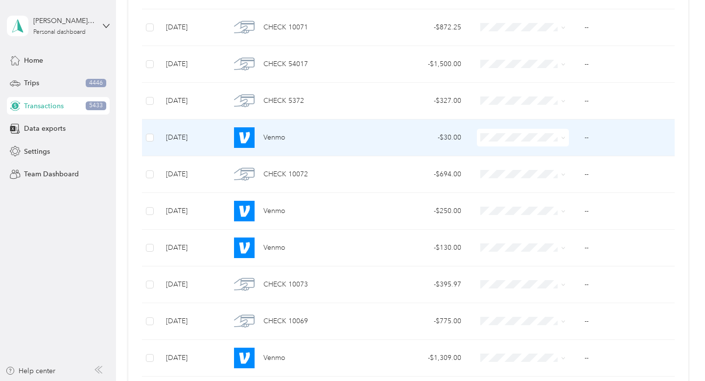
click at [560, 135] on span at bounding box center [562, 137] width 8 height 11
click at [564, 138] on icon at bounding box center [563, 138] width 4 height 4
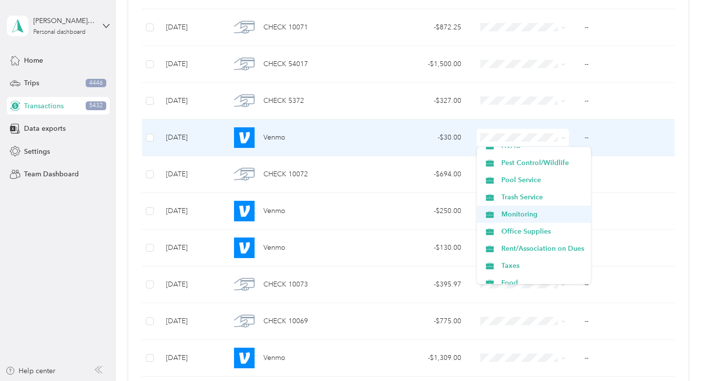
scroll to position [233, 0]
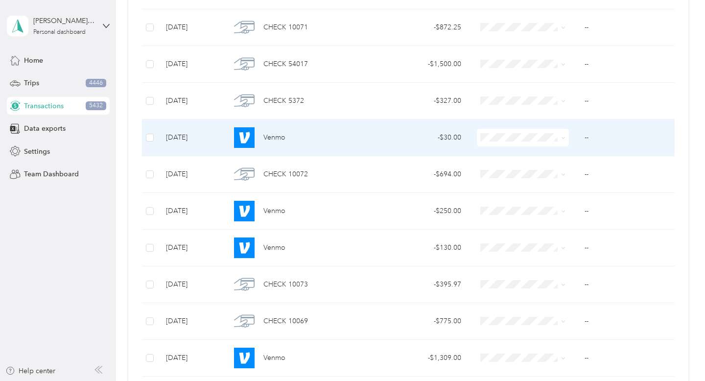
click at [558, 204] on ol "Work Personal Refunds Professional Fees Property Repairs Property Cleaning Debt…" at bounding box center [534, 215] width 114 height 137
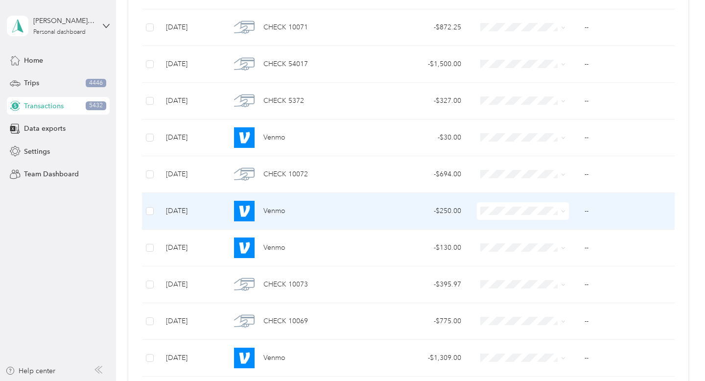
click at [563, 213] on icon at bounding box center [563, 211] width 4 height 4
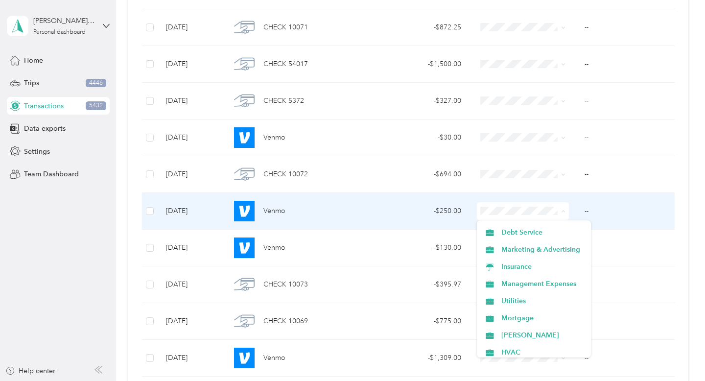
scroll to position [101, 0]
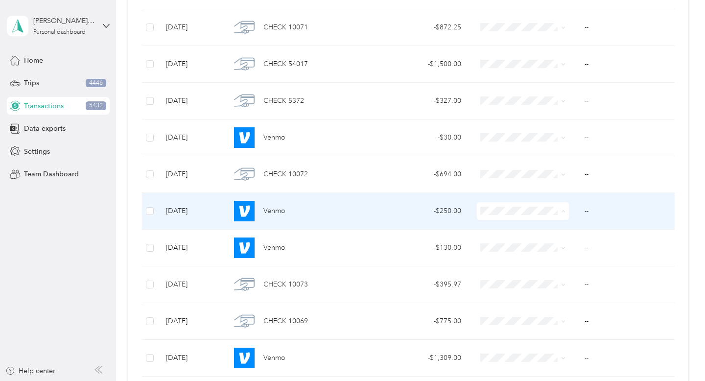
click at [562, 285] on li "Management Expenses" at bounding box center [534, 281] width 114 height 17
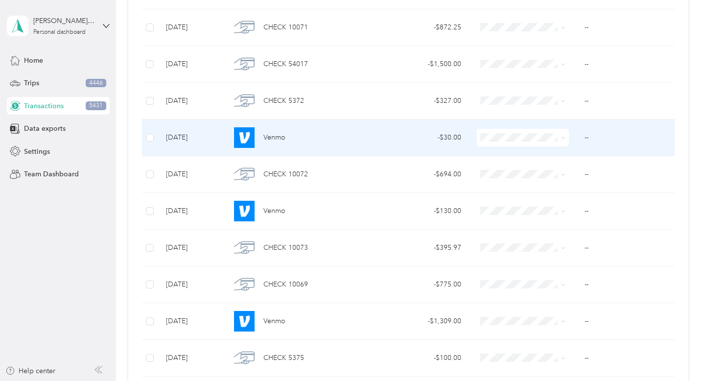
click at [566, 139] on span at bounding box center [523, 138] width 92 height 18
click at [565, 139] on icon at bounding box center [563, 138] width 4 height 4
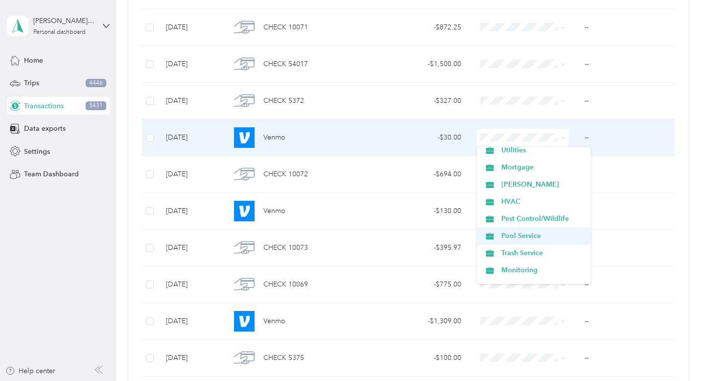
scroll to position [189, 0]
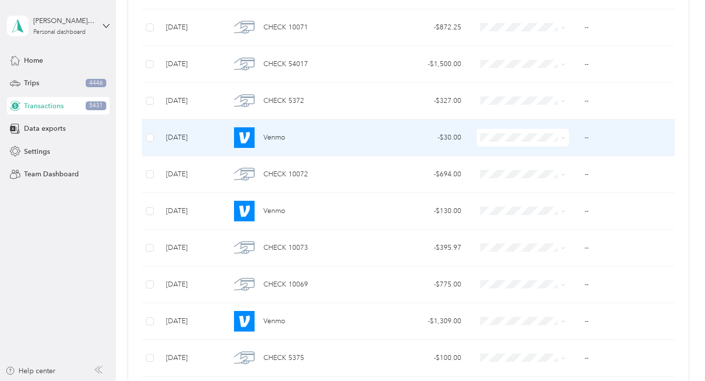
click at [549, 241] on li "Trash Service" at bounding box center [534, 235] width 114 height 17
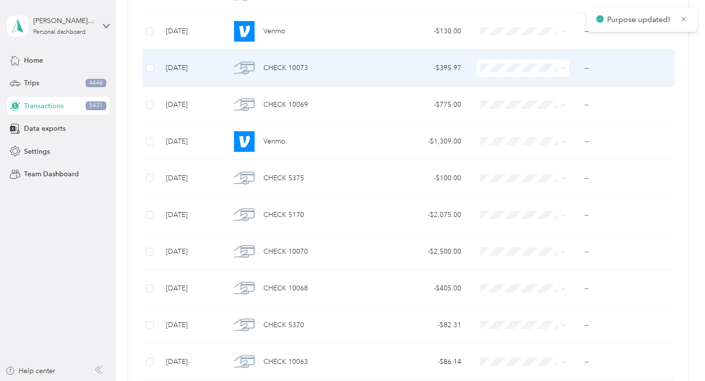
scroll to position [4461, 0]
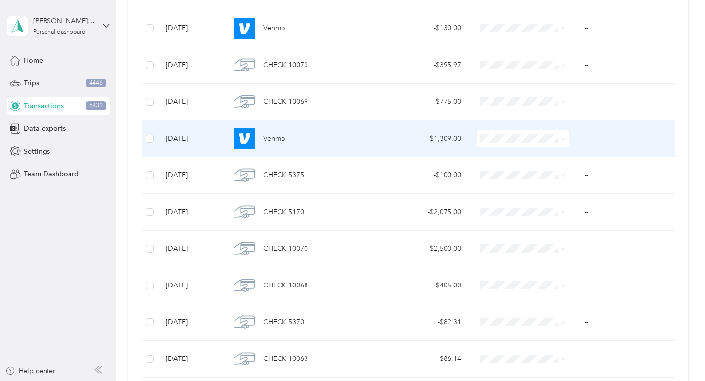
click at [565, 137] on icon at bounding box center [563, 139] width 4 height 4
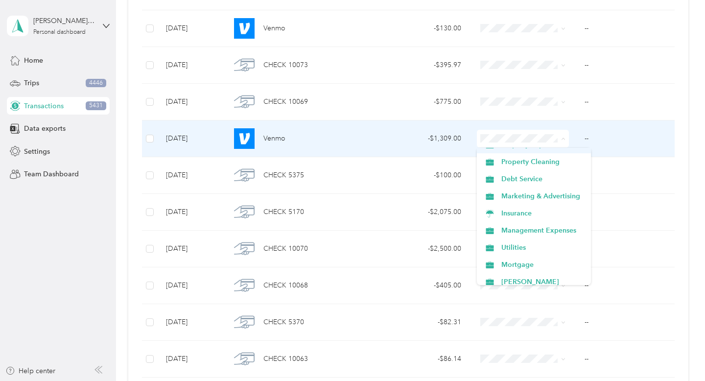
scroll to position [82, 0]
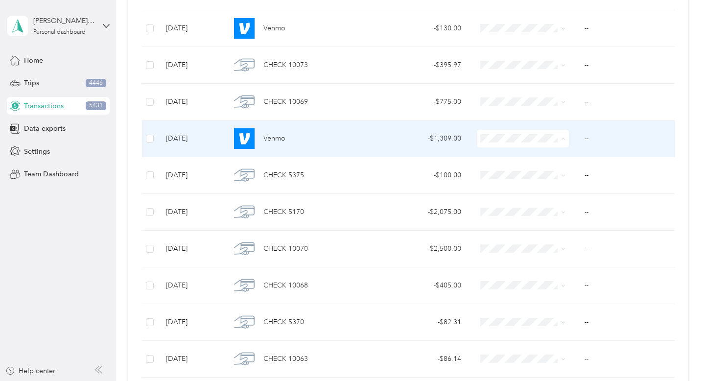
click at [555, 227] on span "Management Expenses" at bounding box center [543, 228] width 83 height 10
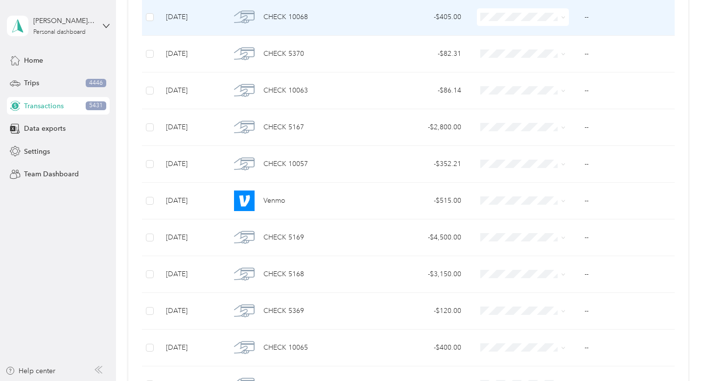
scroll to position [4701, 0]
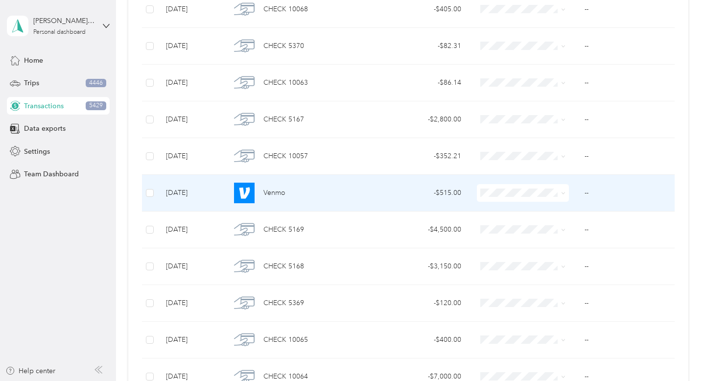
click at [564, 194] on icon at bounding box center [563, 194] width 3 height 2
click at [565, 278] on span "Property Repairs" at bounding box center [543, 279] width 83 height 10
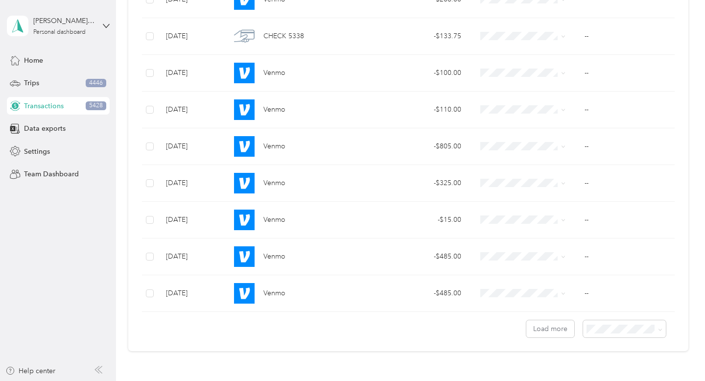
scroll to position [7208, 0]
click at [555, 330] on button "Load more" at bounding box center [551, 329] width 48 height 17
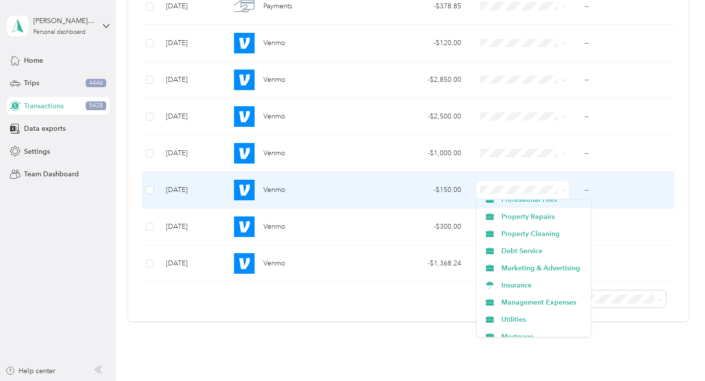
scroll to position [77, 0]
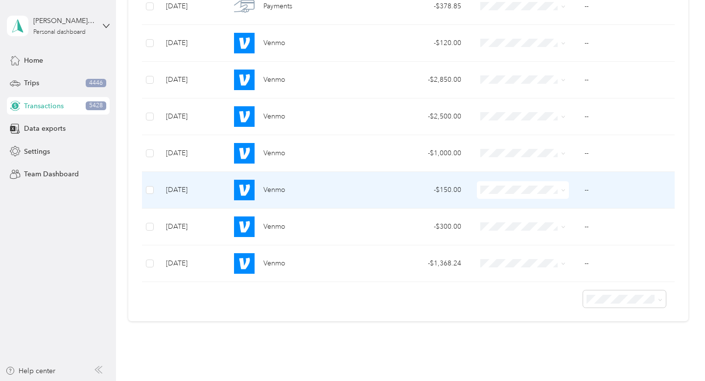
click at [559, 287] on span "Management Expenses" at bounding box center [543, 285] width 83 height 10
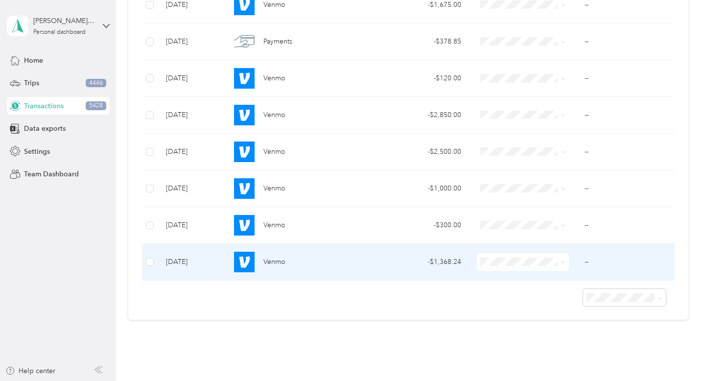
scroll to position [8519, 0]
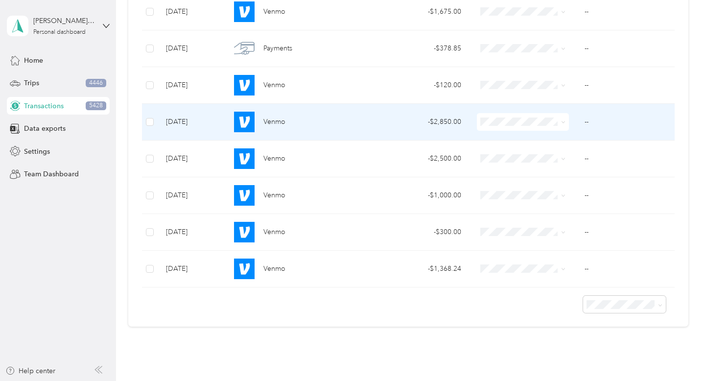
click at [565, 122] on icon at bounding box center [563, 122] width 4 height 4
click at [560, 203] on li "Property Repairs" at bounding box center [534, 208] width 114 height 17
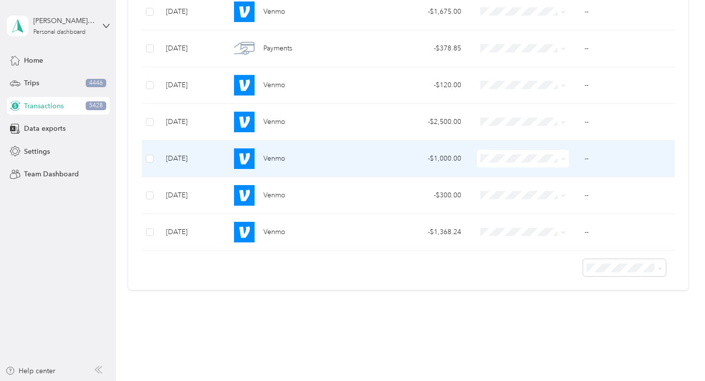
click at [552, 245] on span "Property Repairs" at bounding box center [543, 246] width 83 height 10
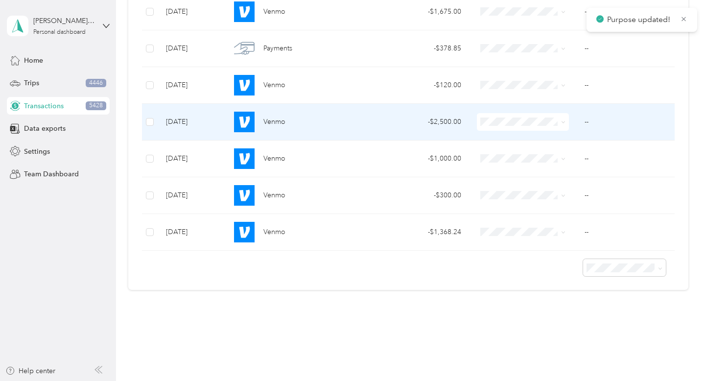
click at [563, 125] on span at bounding box center [563, 122] width 4 height 8
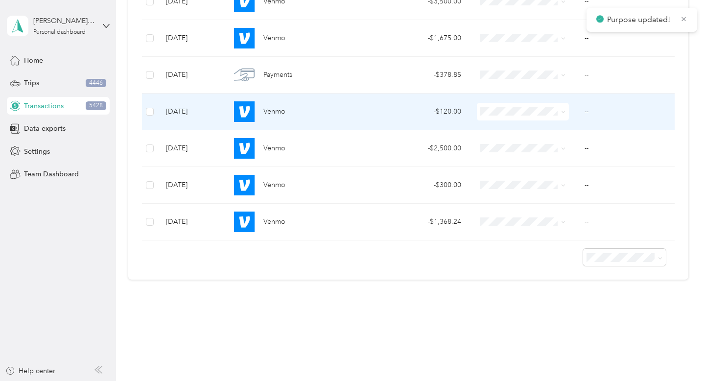
scroll to position [8493, 0]
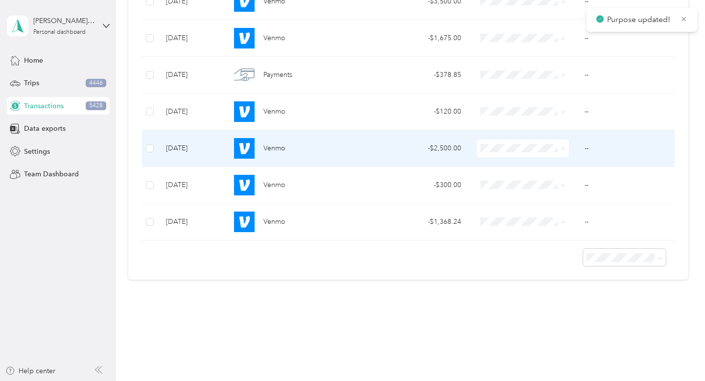
click at [565, 151] on icon at bounding box center [563, 148] width 4 height 4
click at [565, 239] on li "Property Repairs" at bounding box center [534, 235] width 114 height 17
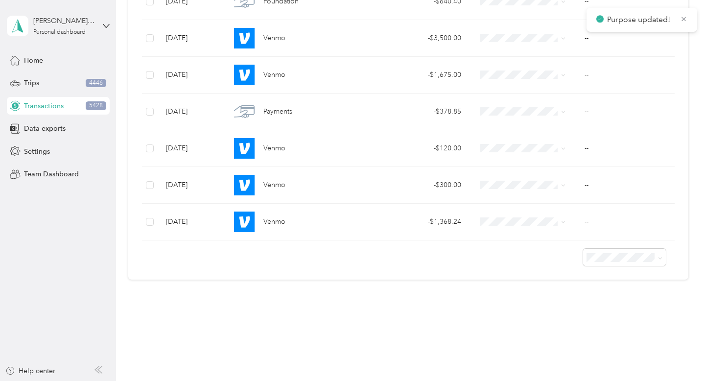
scroll to position [8456, 0]
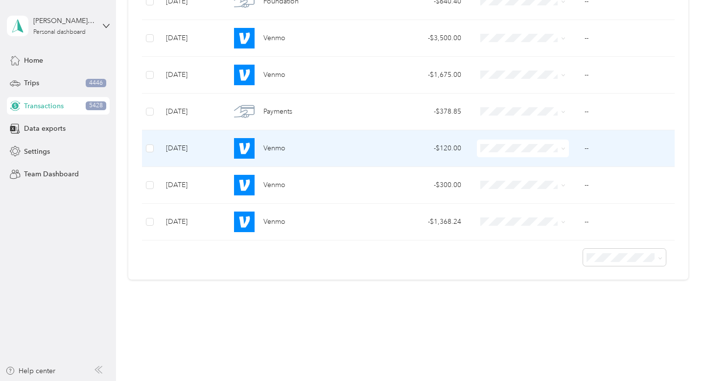
click at [565, 148] on icon at bounding box center [563, 148] width 4 height 4
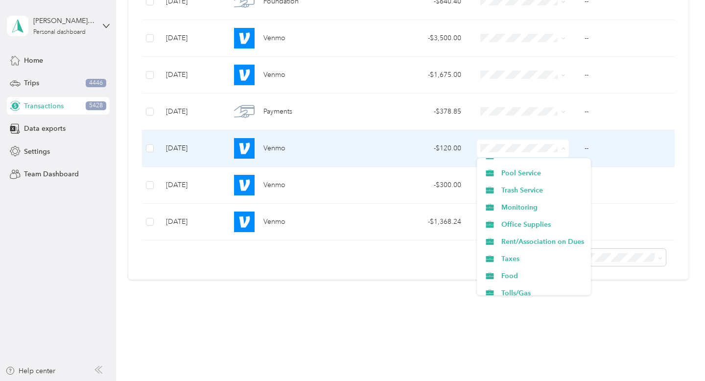
scroll to position [256, 0]
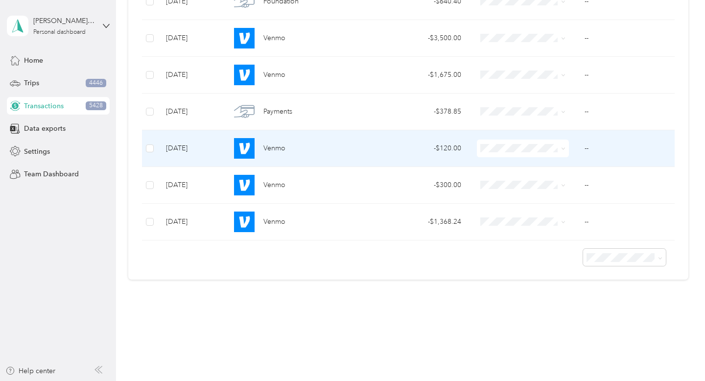
click at [543, 184] on span "Trash Service" at bounding box center [543, 184] width 83 height 10
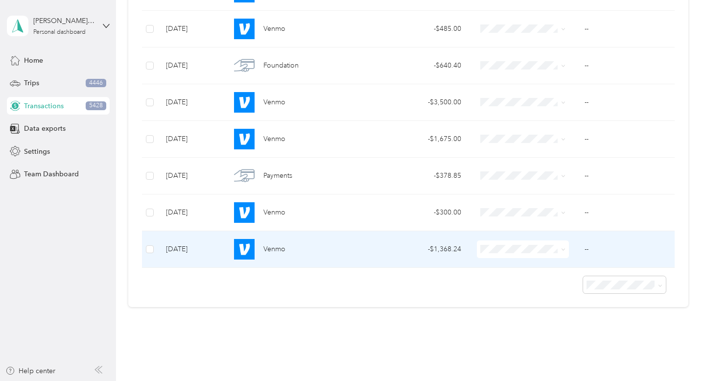
scroll to position [8384, 0]
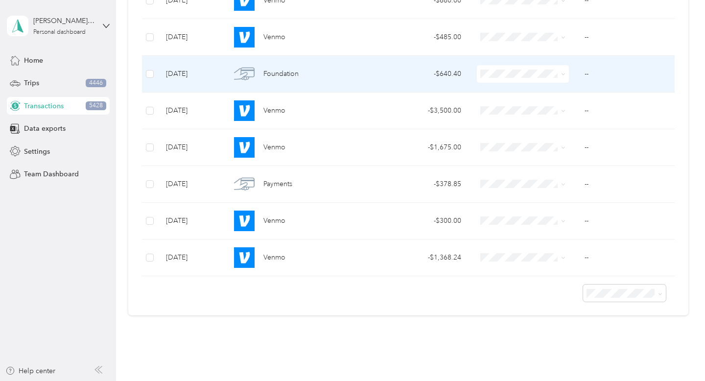
click at [613, 70] on td "--" at bounding box center [628, 74] width 103 height 37
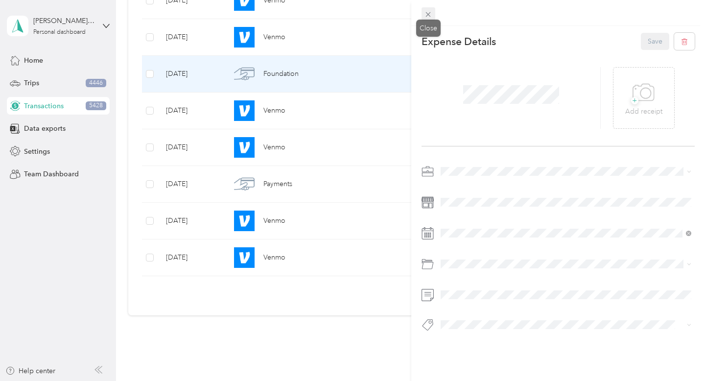
click at [433, 17] on span at bounding box center [429, 14] width 14 height 14
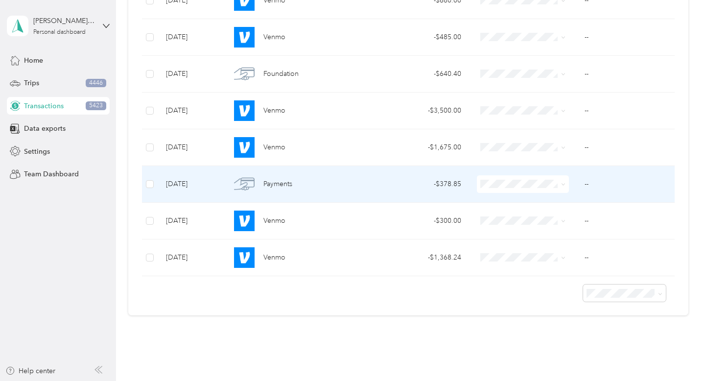
click at [556, 193] on span at bounding box center [523, 184] width 92 height 18
click at [564, 185] on icon at bounding box center [563, 184] width 4 height 4
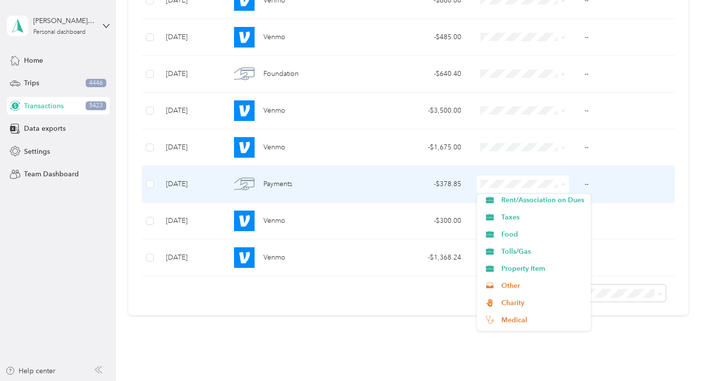
scroll to position [331, 0]
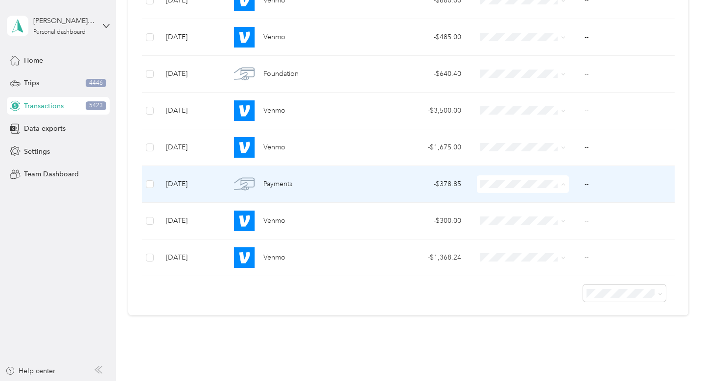
click at [556, 282] on span "Other" at bounding box center [543, 283] width 83 height 10
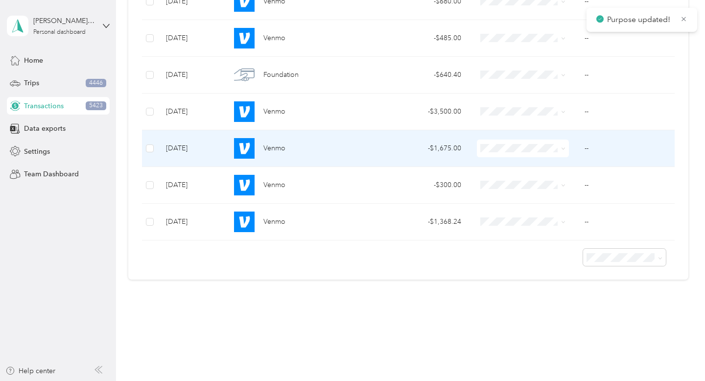
scroll to position [8383, 0]
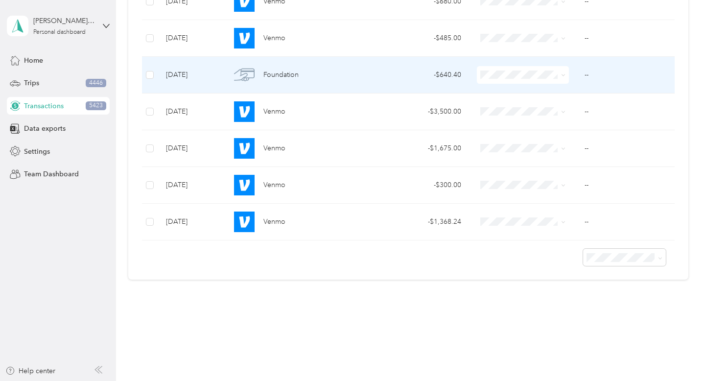
click at [562, 74] on icon at bounding box center [563, 75] width 4 height 4
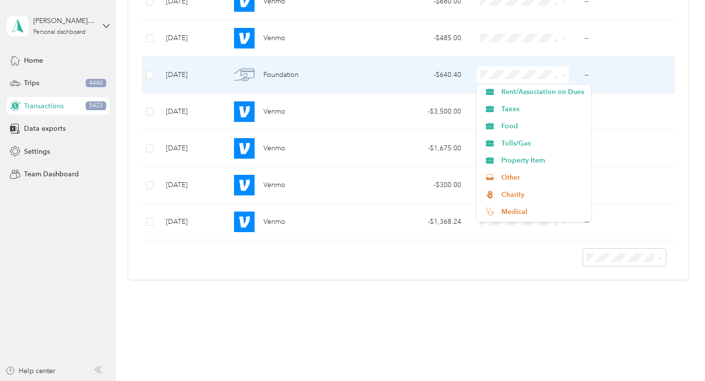
scroll to position [357, 0]
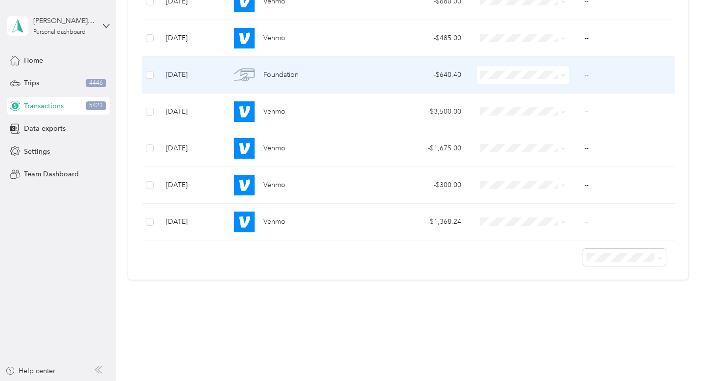
click at [549, 168] on ol "Work Personal Refunds Professional Fees Property Repairs Property Cleaning Debt…" at bounding box center [534, 153] width 114 height 137
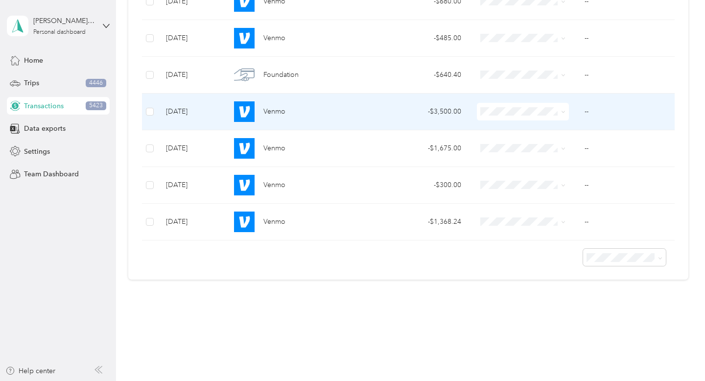
click at [562, 115] on span at bounding box center [563, 111] width 4 height 8
click at [563, 115] on span at bounding box center [563, 111] width 4 height 8
click at [563, 113] on icon at bounding box center [563, 112] width 4 height 4
click at [563, 196] on span "Property Repairs" at bounding box center [543, 198] width 83 height 10
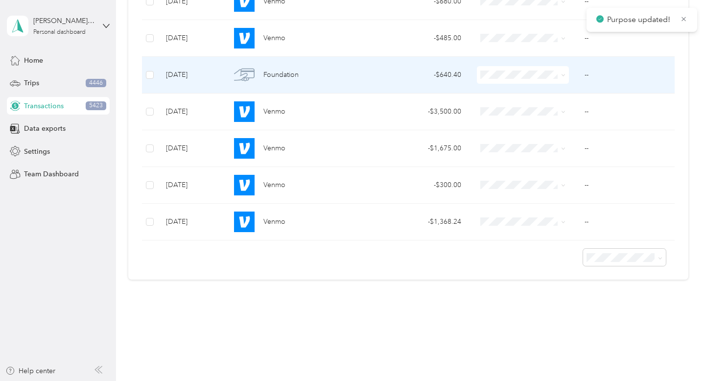
click at [563, 76] on icon at bounding box center [563, 75] width 3 height 2
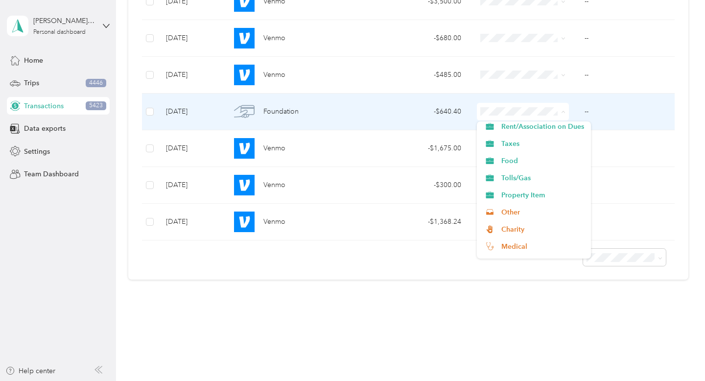
scroll to position [360, 0]
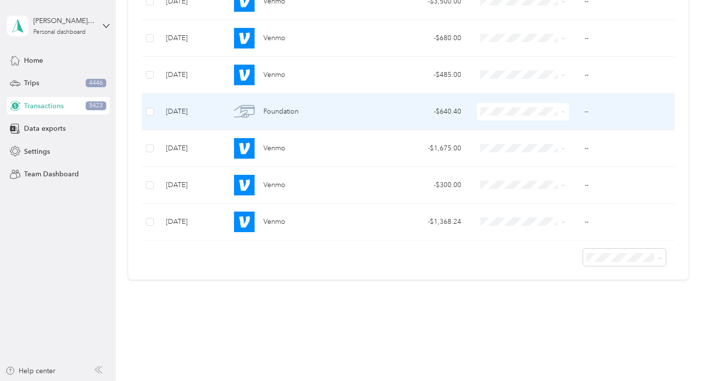
click at [561, 200] on li "Charity" at bounding box center [534, 198] width 114 height 17
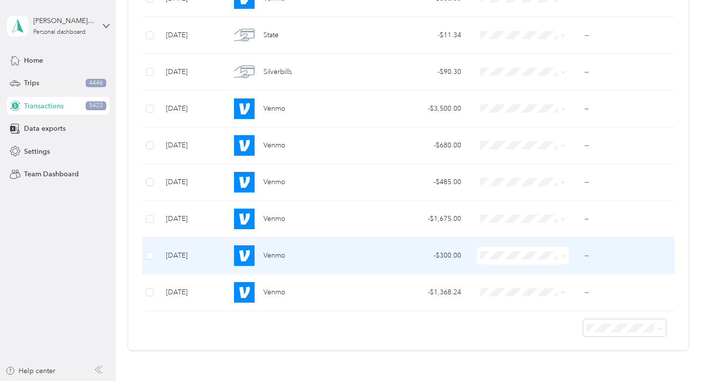
scroll to position [8238, 0]
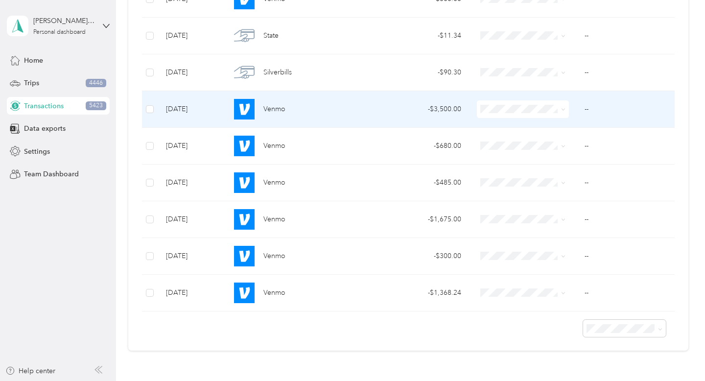
click at [565, 109] on icon at bounding box center [563, 109] width 4 height 4
click at [551, 195] on span "Property Repairs" at bounding box center [543, 195] width 83 height 10
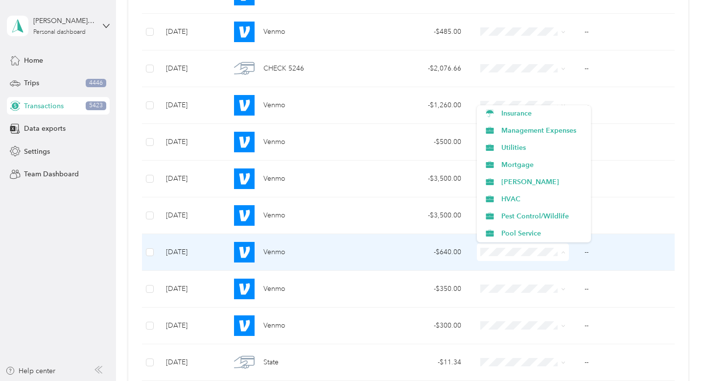
scroll to position [137, 0]
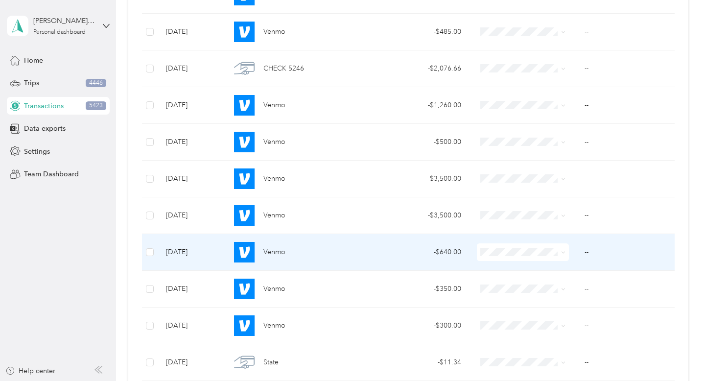
click at [551, 132] on li "Management Expenses" at bounding box center [534, 129] width 114 height 17
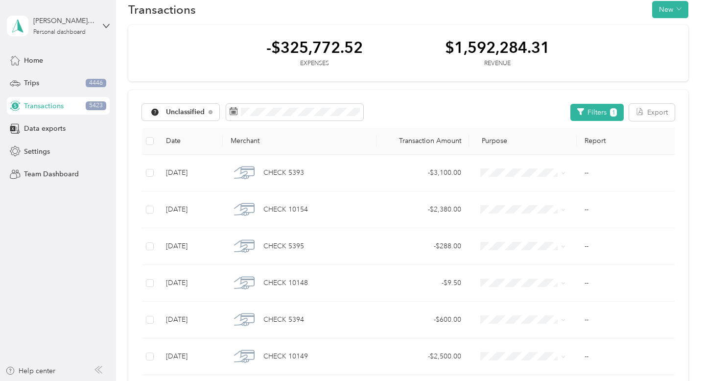
scroll to position [20, 0]
